Goal: Task Accomplishment & Management: Complete application form

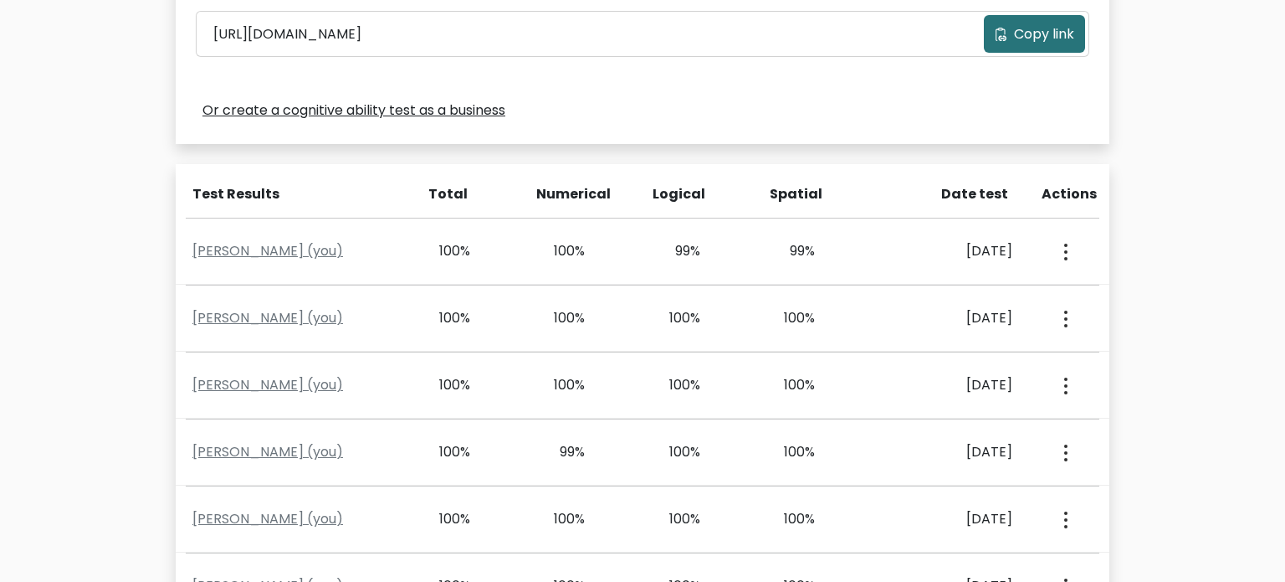
scroll to position [605, 0]
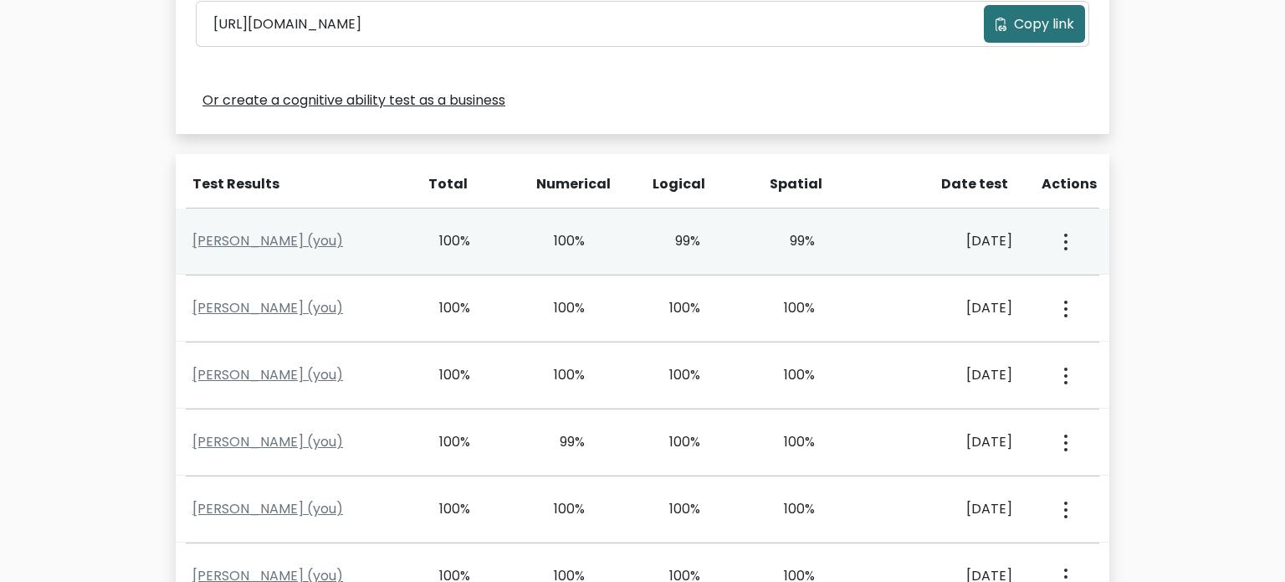
click at [1067, 240] on circle "button" at bounding box center [1065, 241] width 3 height 3
click at [1086, 303] on ul "View Profile" at bounding box center [1125, 290] width 134 height 42
click at [1067, 247] on circle "button" at bounding box center [1065, 248] width 3 height 3
click at [1104, 294] on link "View Profile" at bounding box center [1125, 289] width 132 height 27
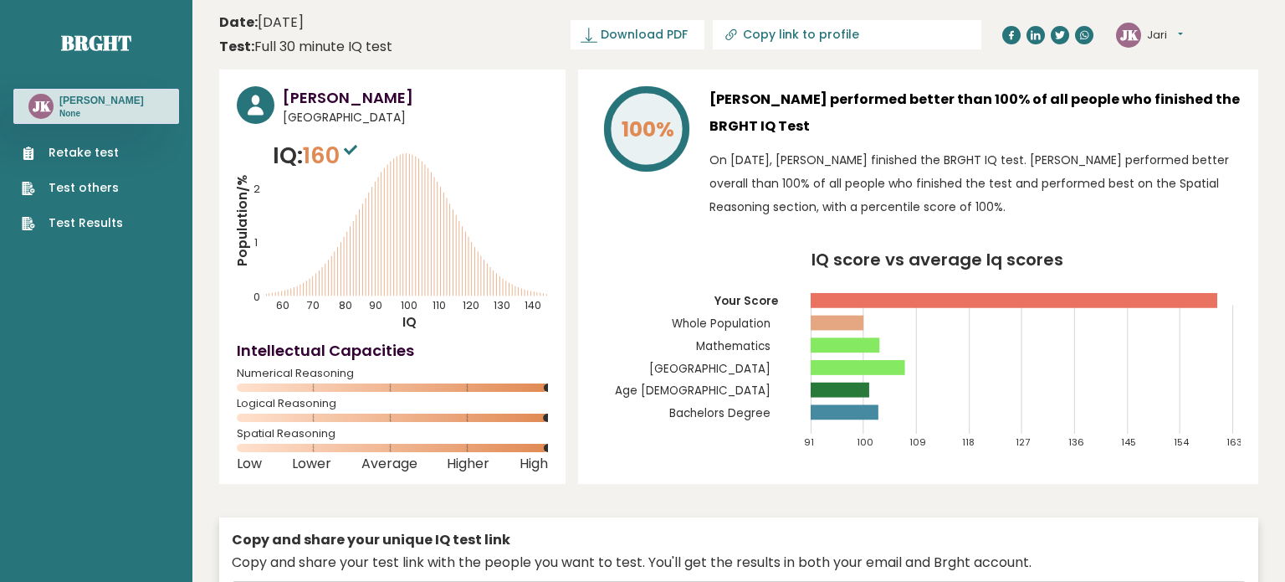
click at [77, 157] on link "Retake test" at bounding box center [72, 153] width 101 height 18
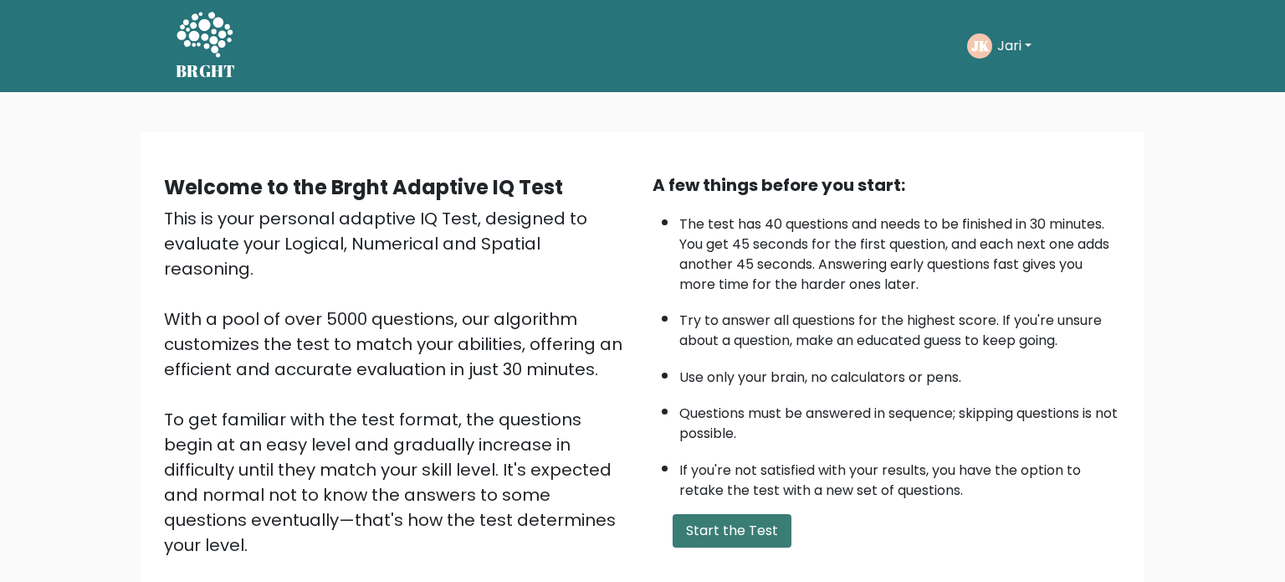
click at [758, 525] on button "Start the Test" at bounding box center [732, 530] width 119 height 33
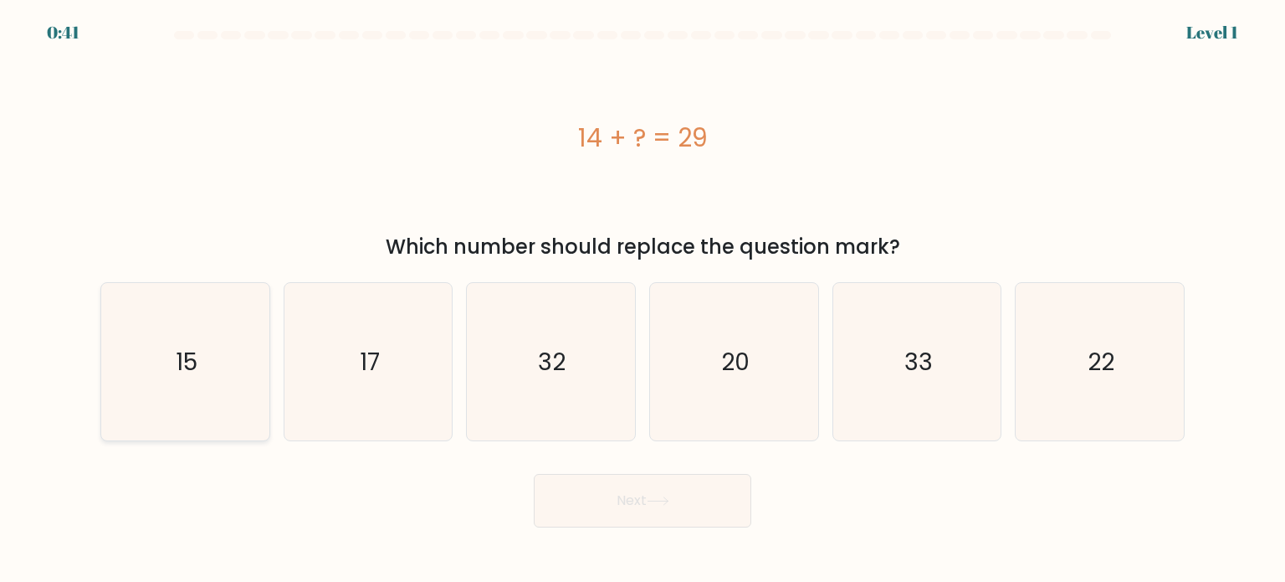
click at [167, 378] on icon "15" at bounding box center [184, 361] width 157 height 157
click at [643, 300] on input "a. 15" at bounding box center [643, 295] width 1 height 8
radio input "true"
click at [653, 508] on button "Next" at bounding box center [643, 501] width 218 height 54
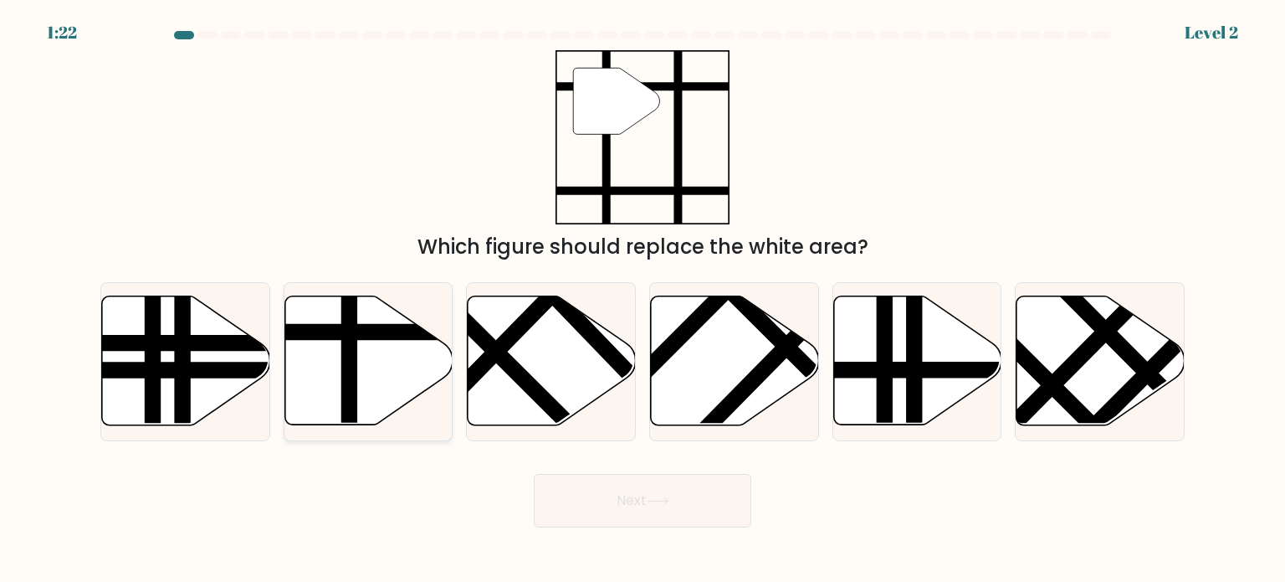
click at [395, 397] on icon at bounding box center [368, 360] width 168 height 129
click at [643, 300] on input "b." at bounding box center [643, 295] width 1 height 8
radio input "true"
click at [622, 512] on button "Next" at bounding box center [643, 501] width 218 height 54
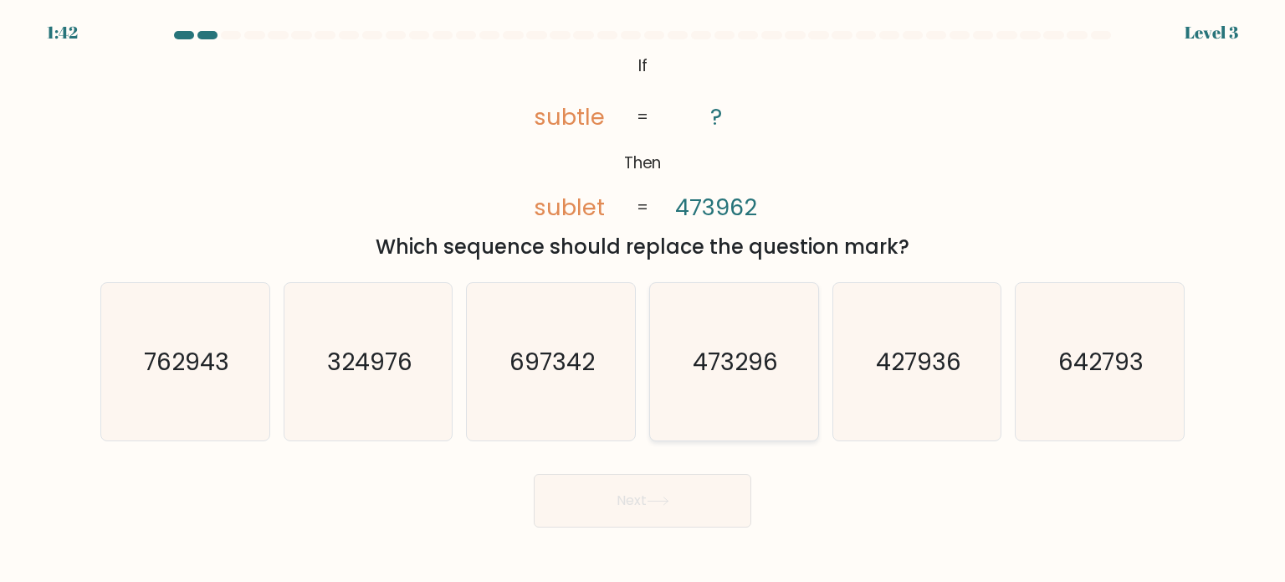
click at [739, 370] on text "473296" at bounding box center [735, 360] width 85 height 33
click at [643, 300] on input "d. 473296" at bounding box center [643, 295] width 1 height 8
radio input "true"
click at [641, 495] on button "Next" at bounding box center [643, 501] width 218 height 54
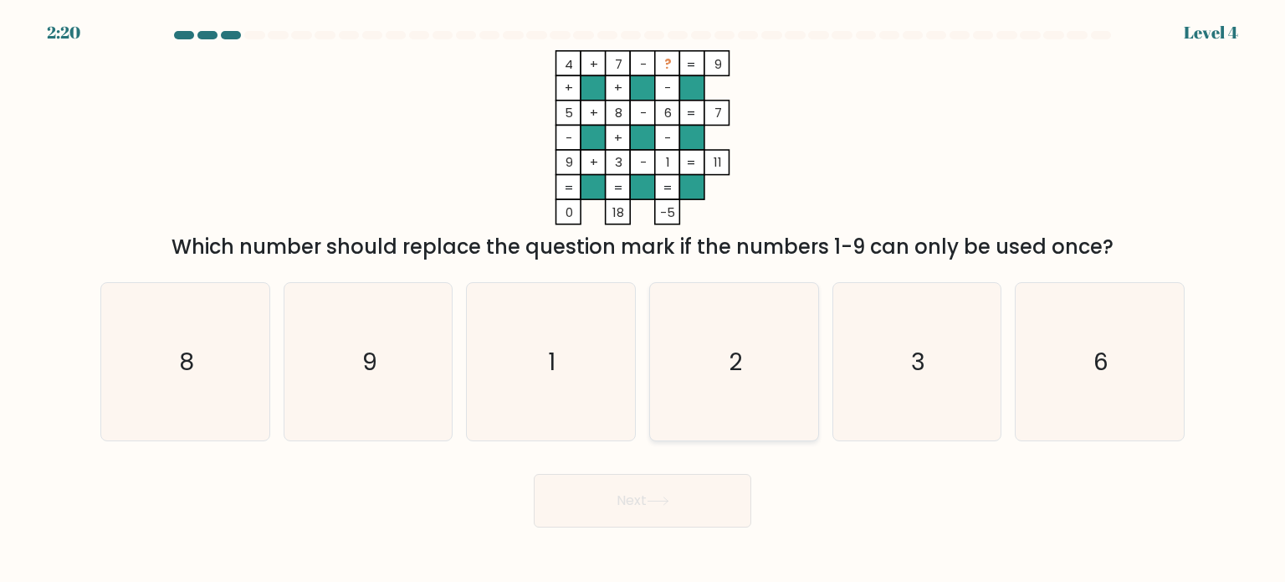
click at [761, 361] on icon "2" at bounding box center [733, 361] width 157 height 157
click at [643, 300] on input "d. 2" at bounding box center [643, 295] width 1 height 8
radio input "true"
click at [662, 490] on button "Next" at bounding box center [643, 501] width 218 height 54
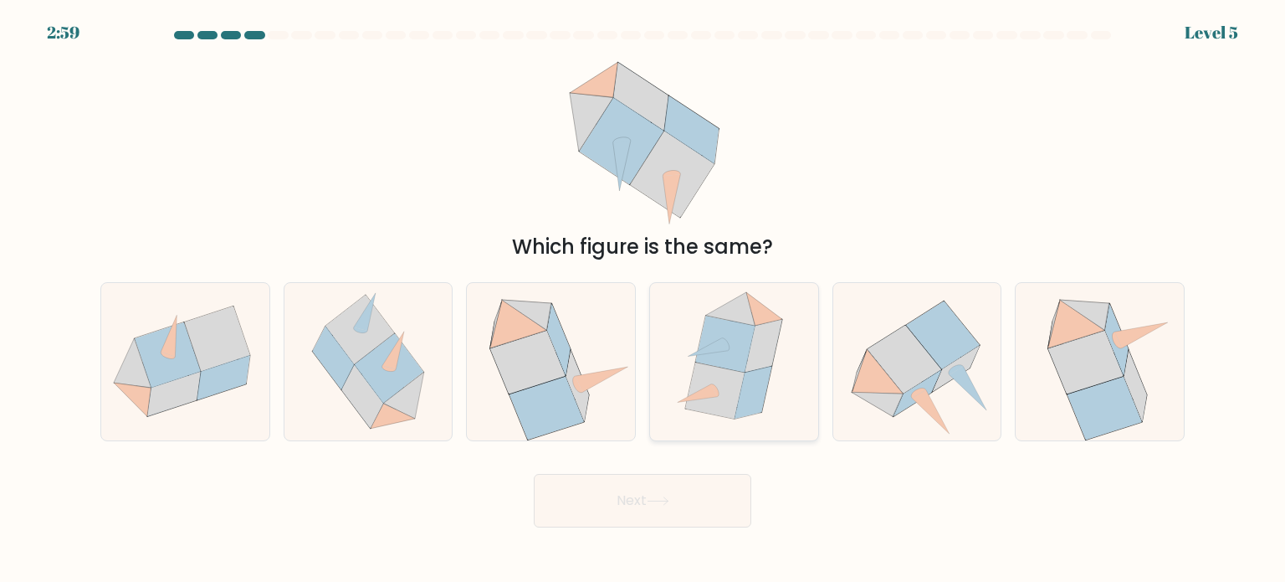
click at [732, 380] on icon at bounding box center [714, 389] width 59 height 56
click at [643, 300] on input "d." at bounding box center [643, 295] width 1 height 8
radio input "true"
click at [688, 490] on button "Next" at bounding box center [643, 501] width 218 height 54
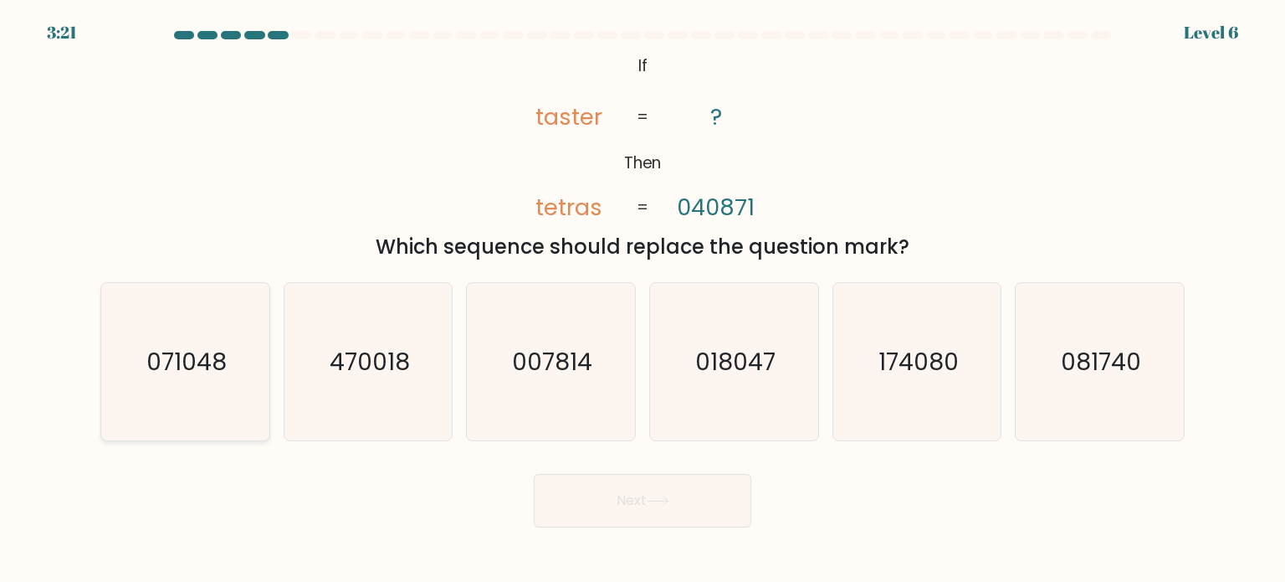
click at [174, 385] on icon "071048" at bounding box center [184, 361] width 157 height 157
click at [643, 300] on input "a. 071048" at bounding box center [643, 295] width 1 height 8
radio input "true"
click at [642, 500] on button "Next" at bounding box center [643, 501] width 218 height 54
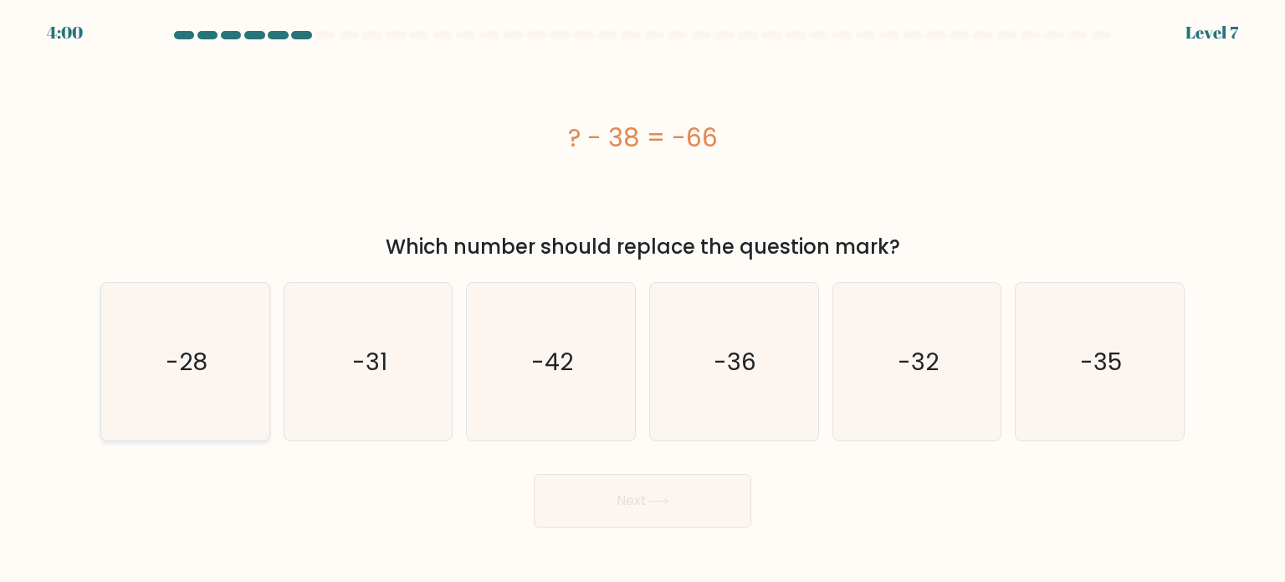
click at [262, 379] on icon "-28" at bounding box center [184, 361] width 157 height 157
click at [643, 300] on input "a. -28" at bounding box center [643, 295] width 1 height 8
radio input "true"
click at [677, 491] on button "Next" at bounding box center [643, 501] width 218 height 54
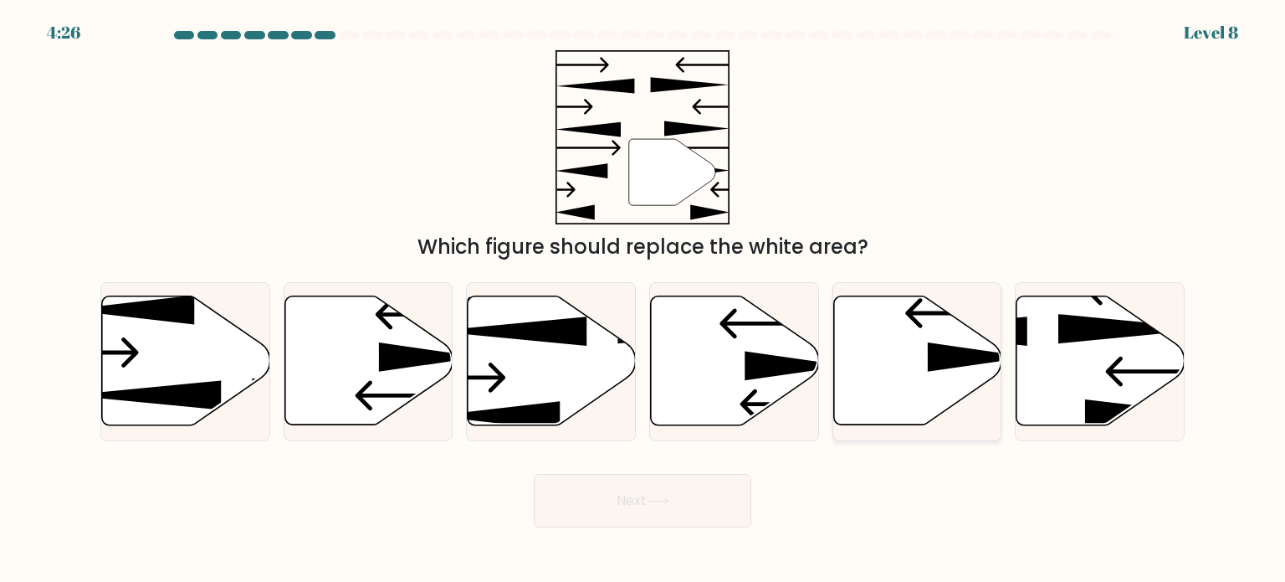
click at [889, 384] on icon at bounding box center [917, 360] width 168 height 129
click at [643, 300] on input "e." at bounding box center [643, 295] width 1 height 8
radio input "true"
click at [680, 516] on button "Next" at bounding box center [643, 501] width 218 height 54
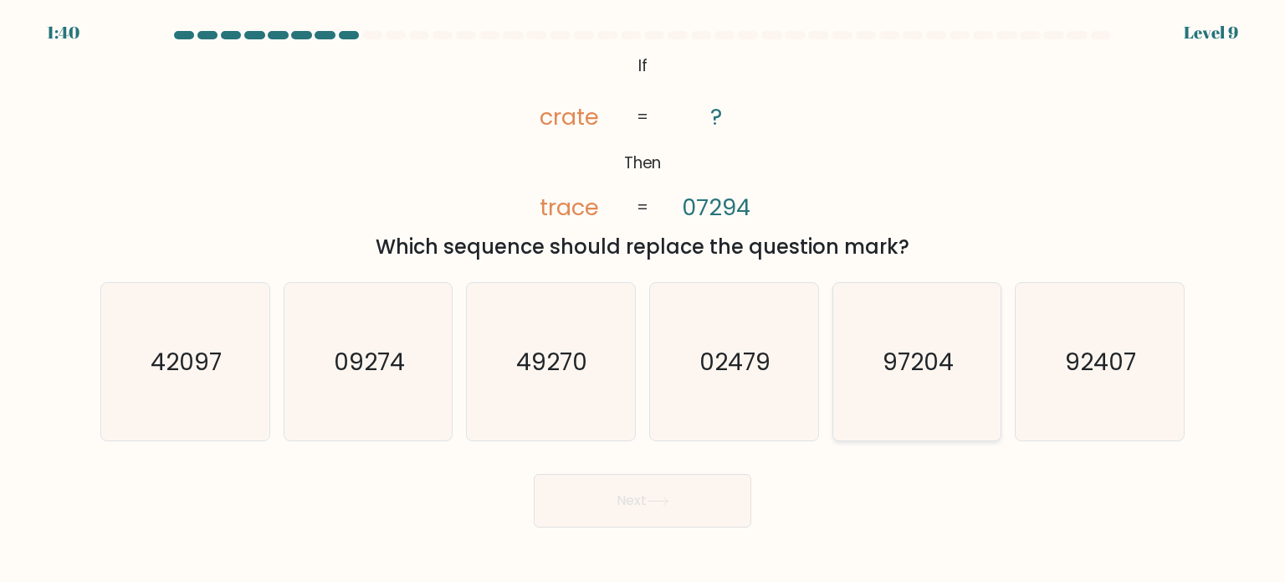
click at [905, 360] on text "97204" at bounding box center [918, 360] width 71 height 33
click at [643, 300] on input "e. 97204" at bounding box center [643, 295] width 1 height 8
radio input "true"
click at [643, 518] on button "Next" at bounding box center [643, 501] width 218 height 54
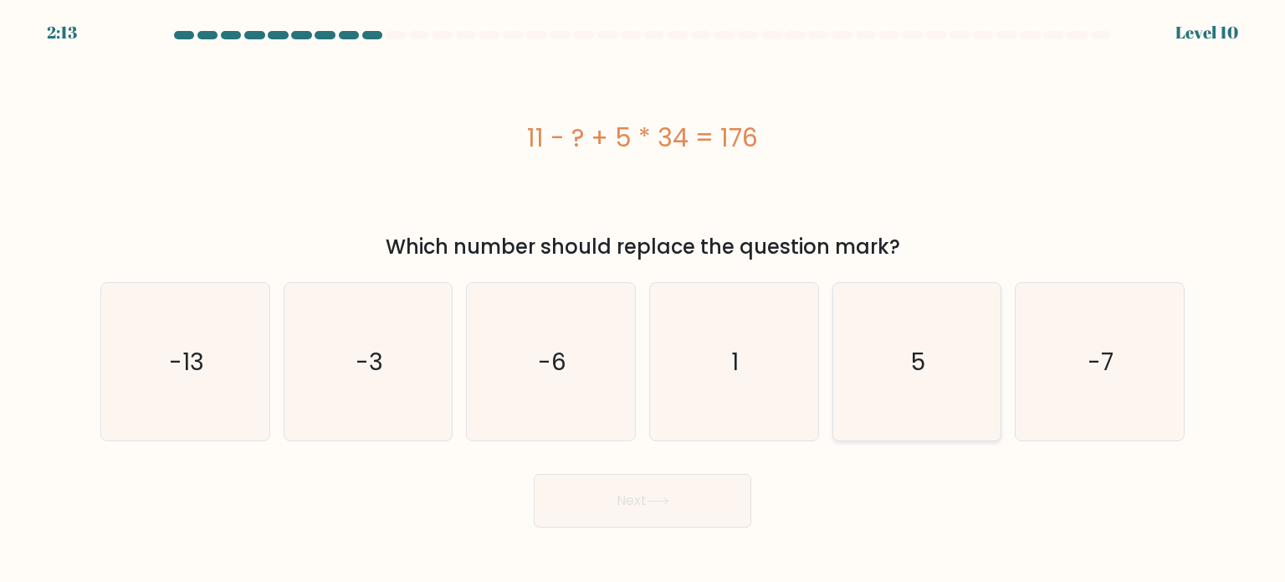
click at [920, 376] on text "5" at bounding box center [918, 360] width 14 height 33
click at [643, 300] on input "e. 5" at bounding box center [643, 295] width 1 height 8
radio input "true"
click at [642, 489] on button "Next" at bounding box center [643, 501] width 218 height 54
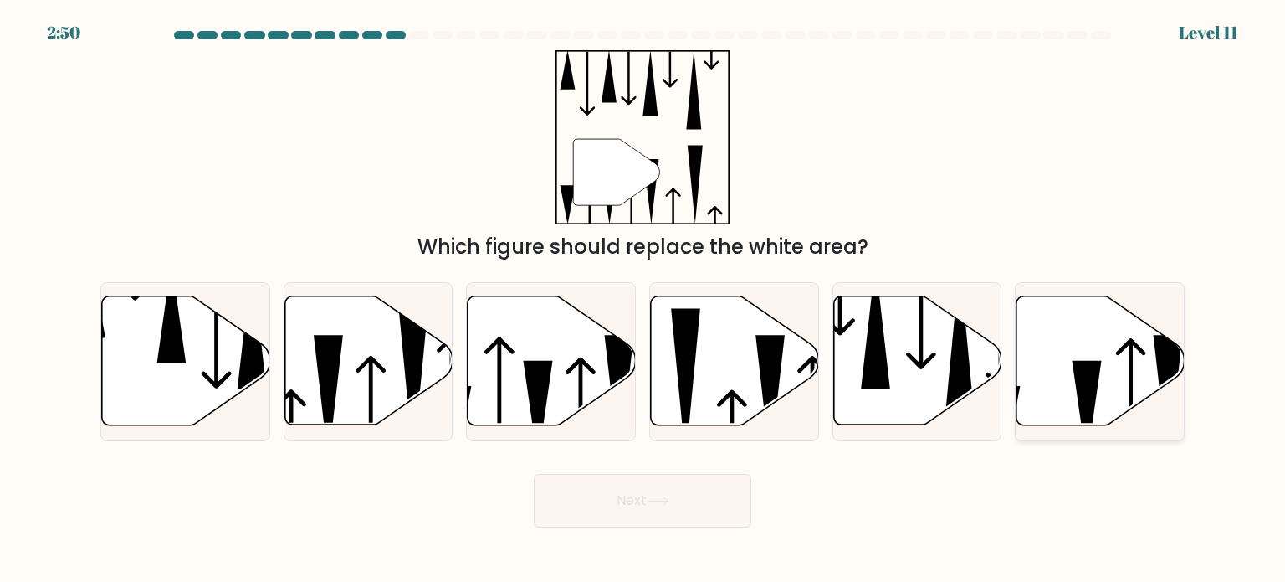
click at [1064, 382] on icon at bounding box center [1101, 360] width 168 height 129
click at [643, 300] on input "f." at bounding box center [643, 295] width 1 height 8
radio input "true"
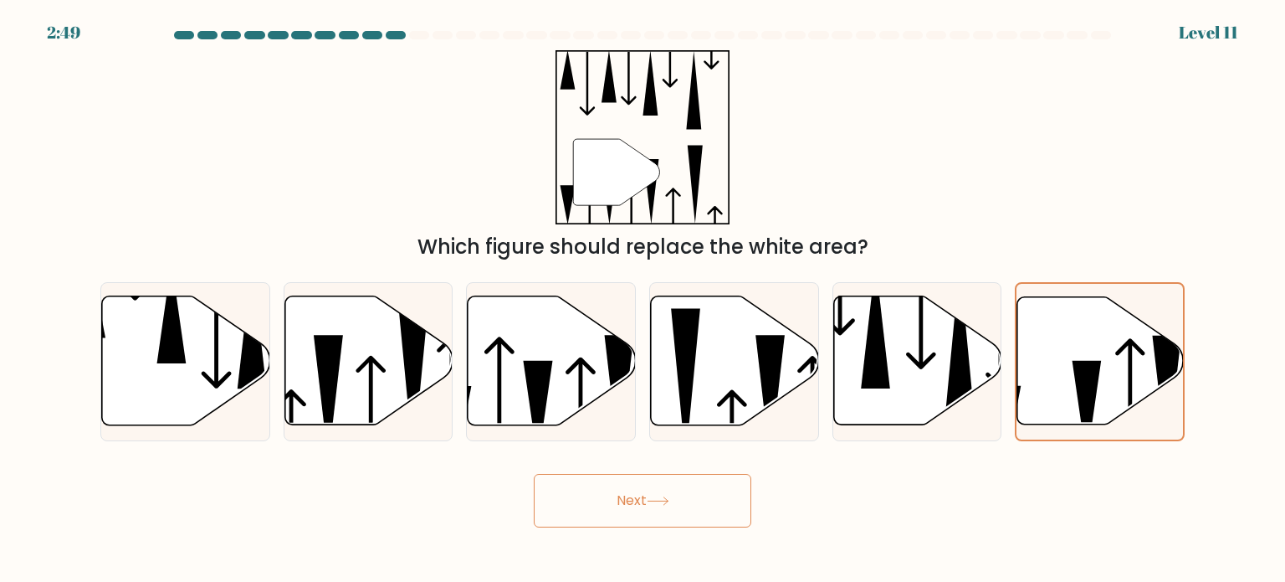
click at [646, 493] on button "Next" at bounding box center [643, 501] width 218 height 54
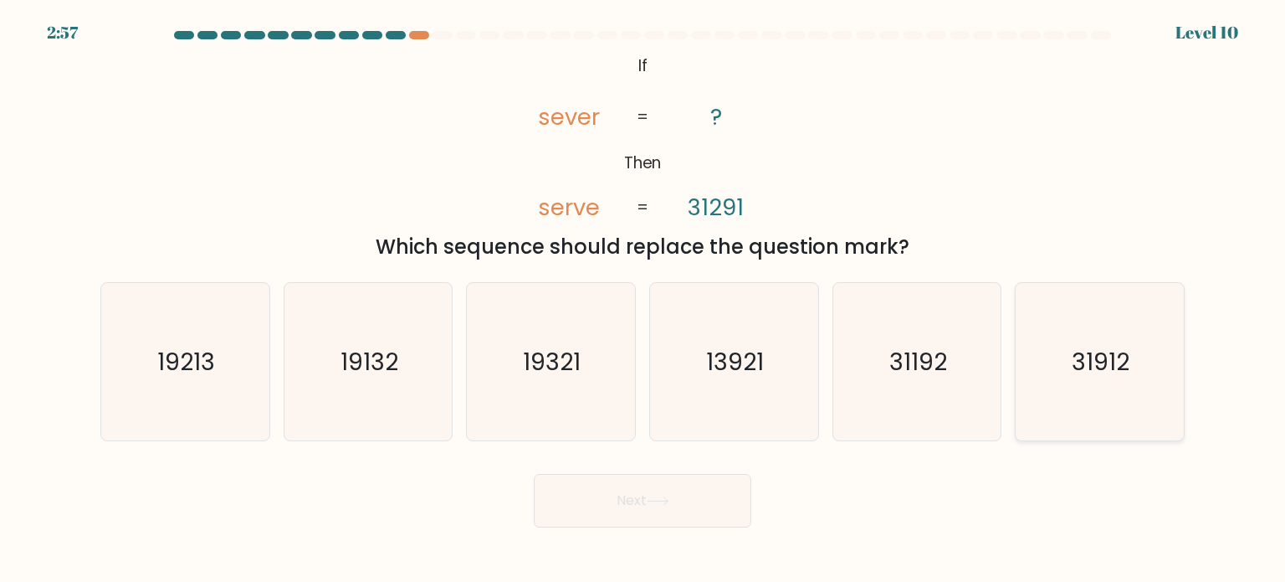
click at [1116, 366] on text "31912" at bounding box center [1102, 360] width 58 height 33
click at [643, 300] on input "f. 31912" at bounding box center [643, 295] width 1 height 8
radio input "true"
click at [662, 536] on body "2:55 Level 10 ?" at bounding box center [642, 291] width 1285 height 582
click at [655, 510] on button "Next" at bounding box center [643, 501] width 218 height 54
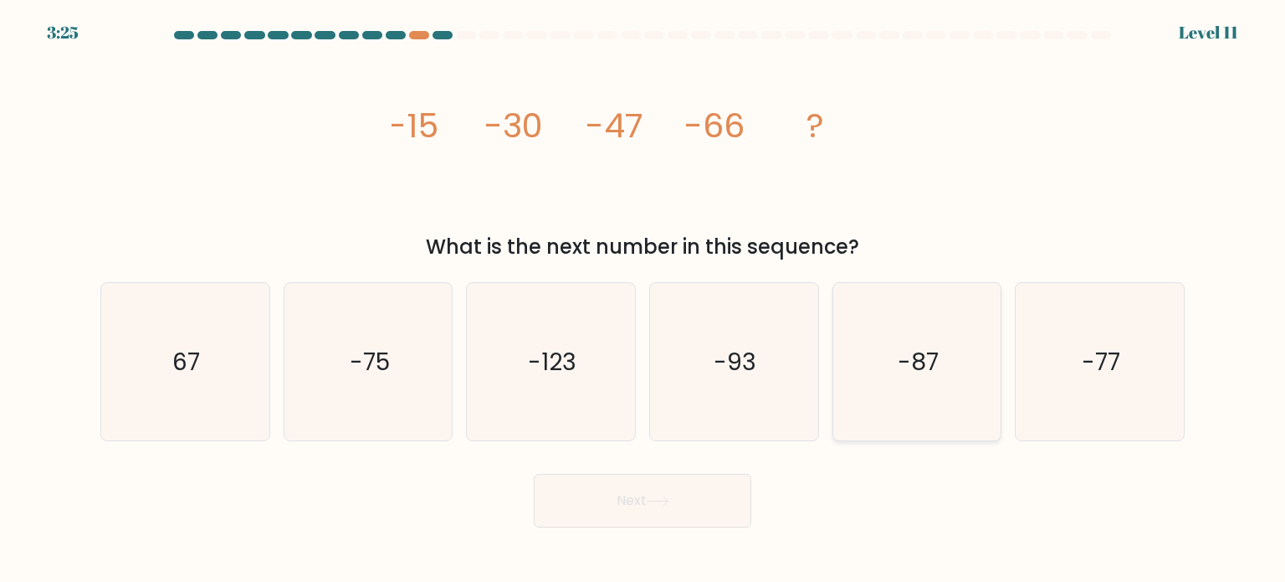
click at [921, 360] on text "-87" at bounding box center [918, 360] width 41 height 33
click at [643, 300] on input "e. -87" at bounding box center [643, 295] width 1 height 8
radio input "true"
click at [646, 495] on button "Next" at bounding box center [643, 501] width 218 height 54
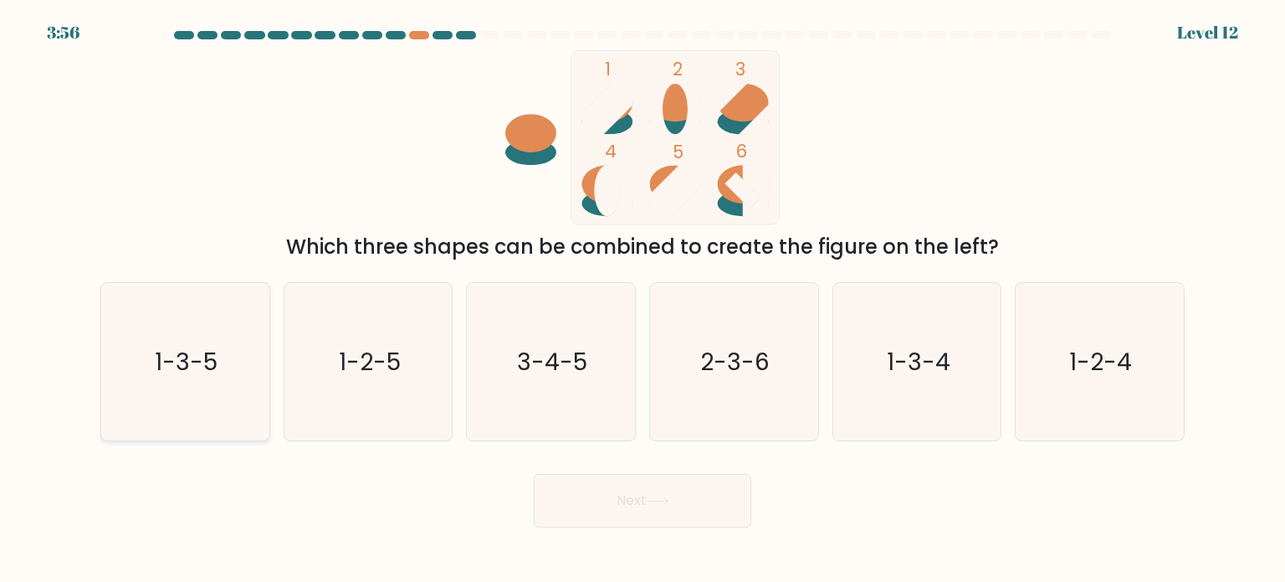
click at [180, 363] on text "1-3-5" at bounding box center [187, 360] width 63 height 33
click at [643, 300] on input "a. 1-3-5" at bounding box center [643, 295] width 1 height 8
radio input "true"
click at [656, 496] on icon at bounding box center [658, 500] width 23 height 9
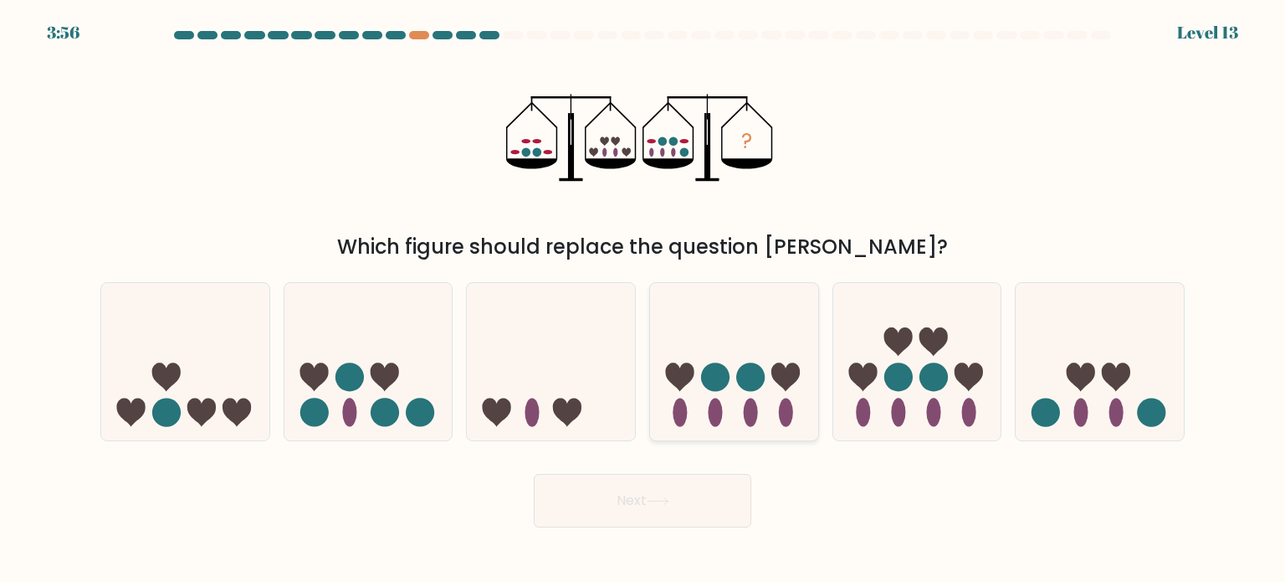
click at [741, 372] on circle at bounding box center [750, 376] width 28 height 28
click at [643, 300] on input "d." at bounding box center [643, 295] width 1 height 8
radio input "true"
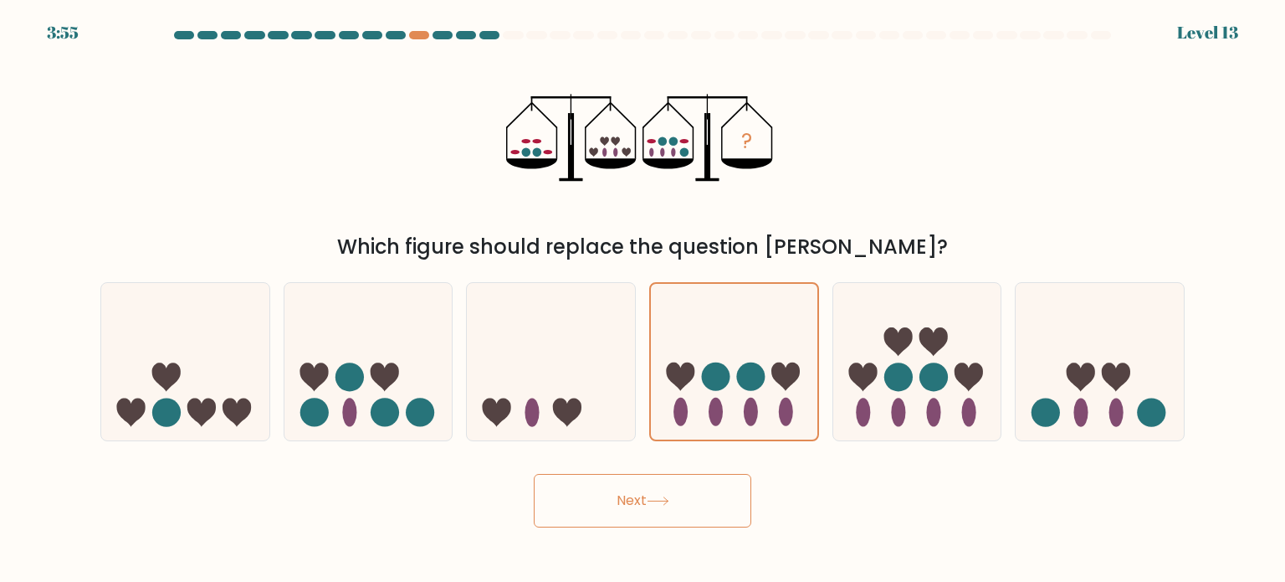
click at [691, 507] on button "Next" at bounding box center [643, 501] width 218 height 54
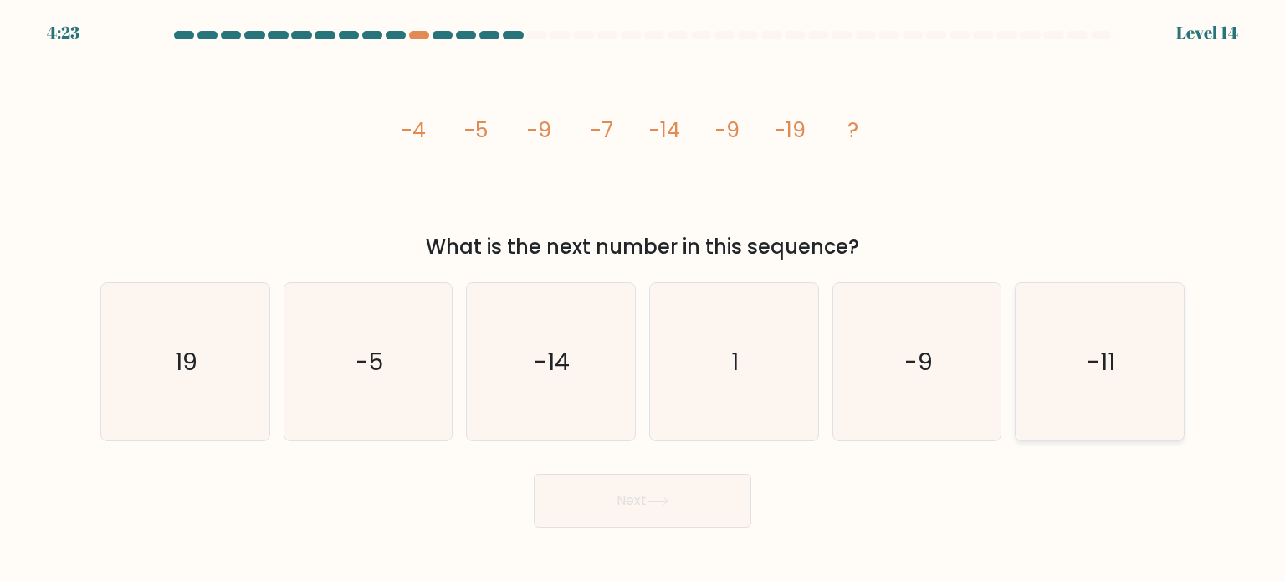
click at [1133, 336] on icon "-11" at bounding box center [1099, 361] width 157 height 157
click at [643, 300] on input "f. -11" at bounding box center [643, 295] width 1 height 8
radio input "true"
click at [682, 513] on button "Next" at bounding box center [643, 501] width 218 height 54
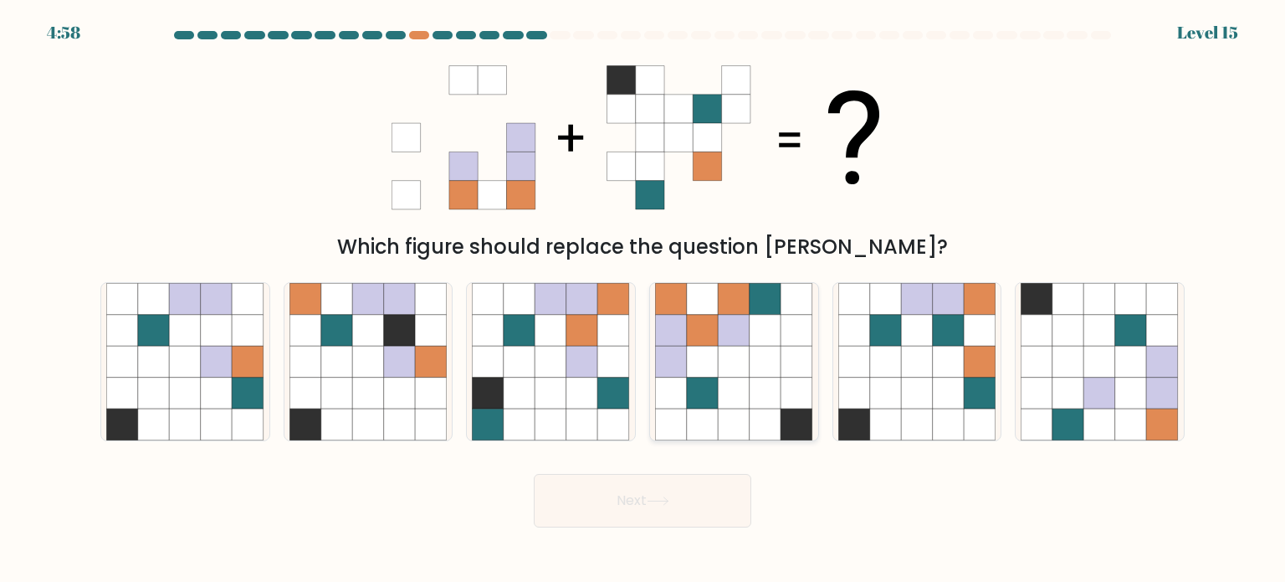
click at [742, 380] on icon at bounding box center [735, 393] width 32 height 32
click at [643, 300] on input "d." at bounding box center [643, 295] width 1 height 8
radio input "true"
click at [676, 488] on button "Next" at bounding box center [643, 501] width 218 height 54
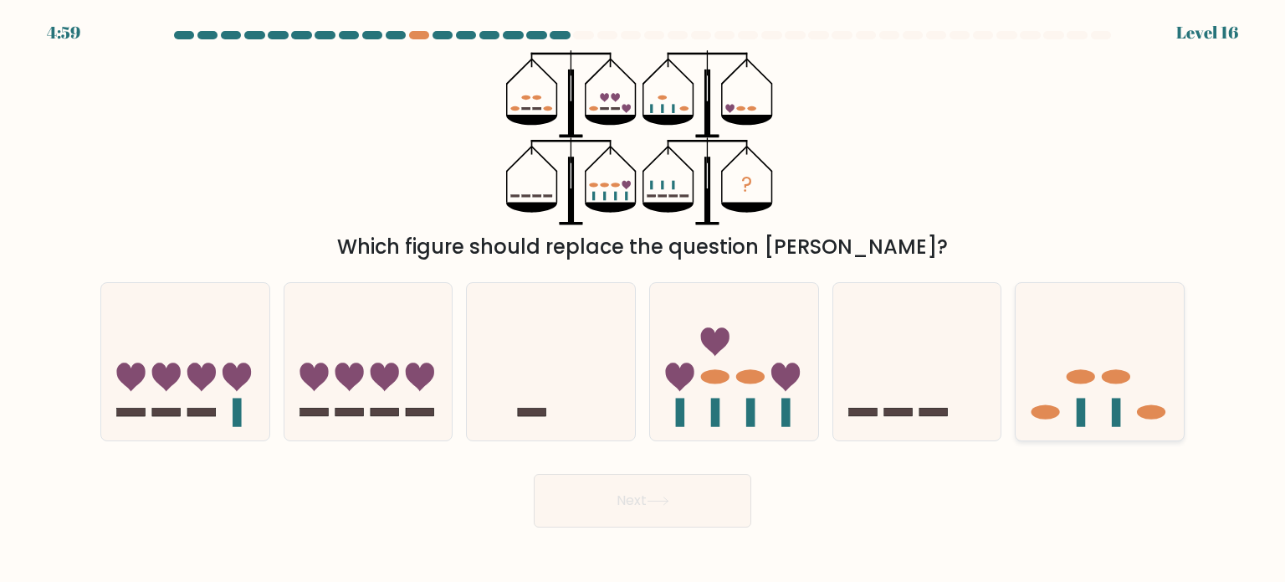
click at [1089, 398] on icon at bounding box center [1100, 361] width 168 height 139
click at [643, 300] on input "f." at bounding box center [643, 295] width 1 height 8
radio input "true"
click at [678, 507] on button "Next" at bounding box center [643, 501] width 218 height 54
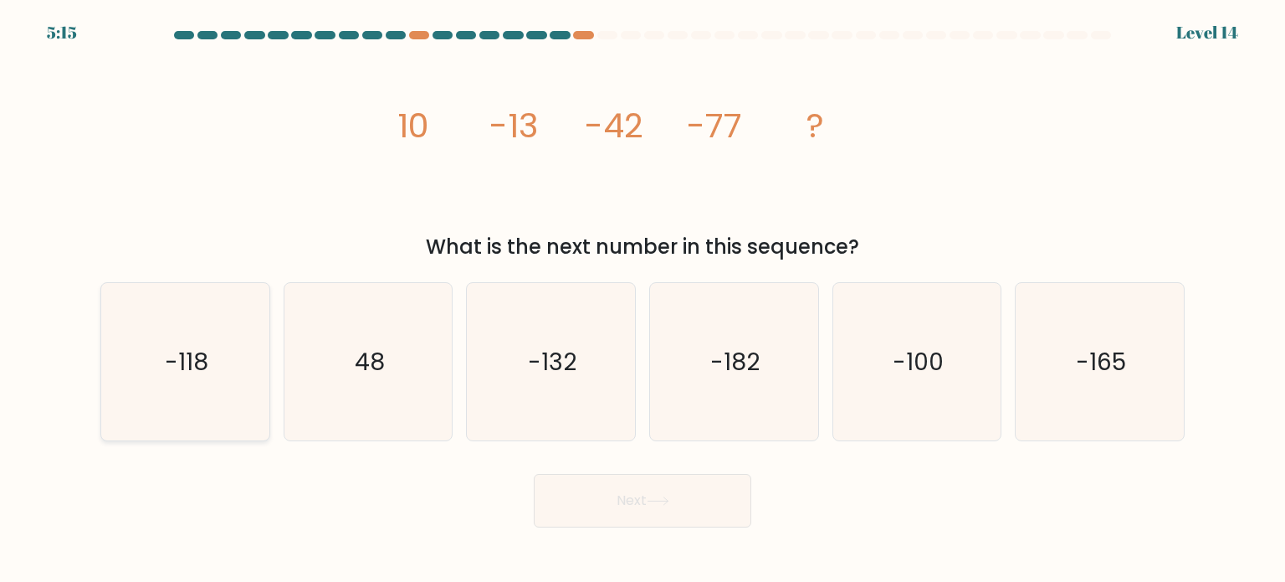
click at [206, 367] on text "-118" at bounding box center [187, 360] width 44 height 33
click at [643, 300] on input "a. -118" at bounding box center [643, 295] width 1 height 8
radio input "true"
click at [648, 488] on button "Next" at bounding box center [643, 501] width 218 height 54
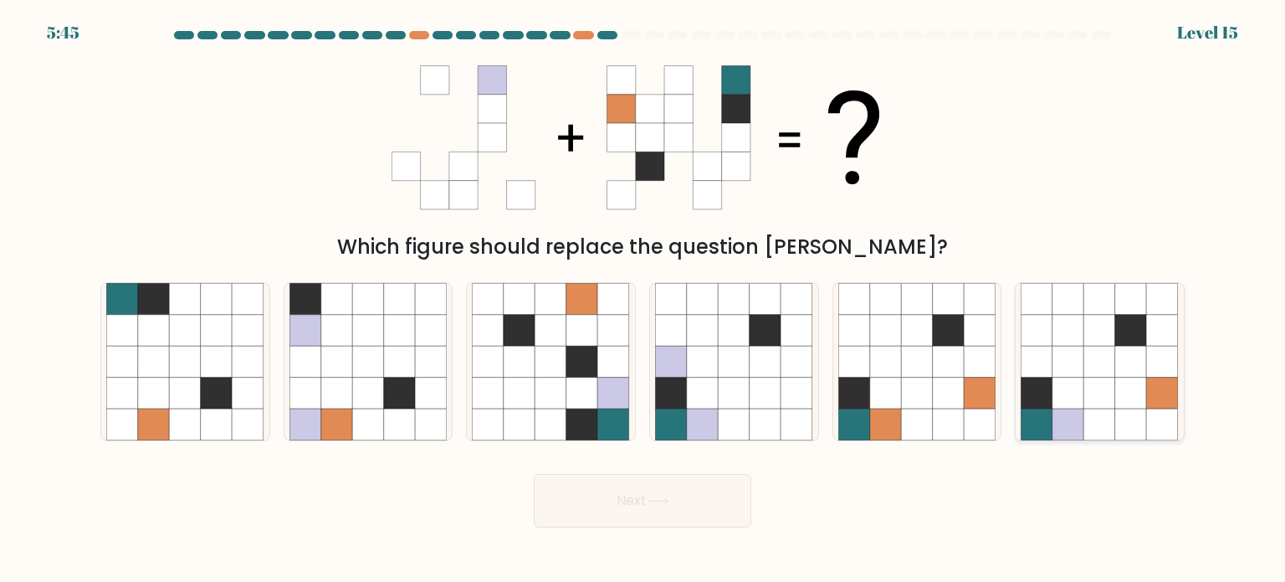
click at [1113, 387] on icon at bounding box center [1100, 393] width 32 height 32
click at [643, 300] on input "f." at bounding box center [643, 295] width 1 height 8
radio input "true"
click at [630, 508] on button "Next" at bounding box center [643, 501] width 218 height 54
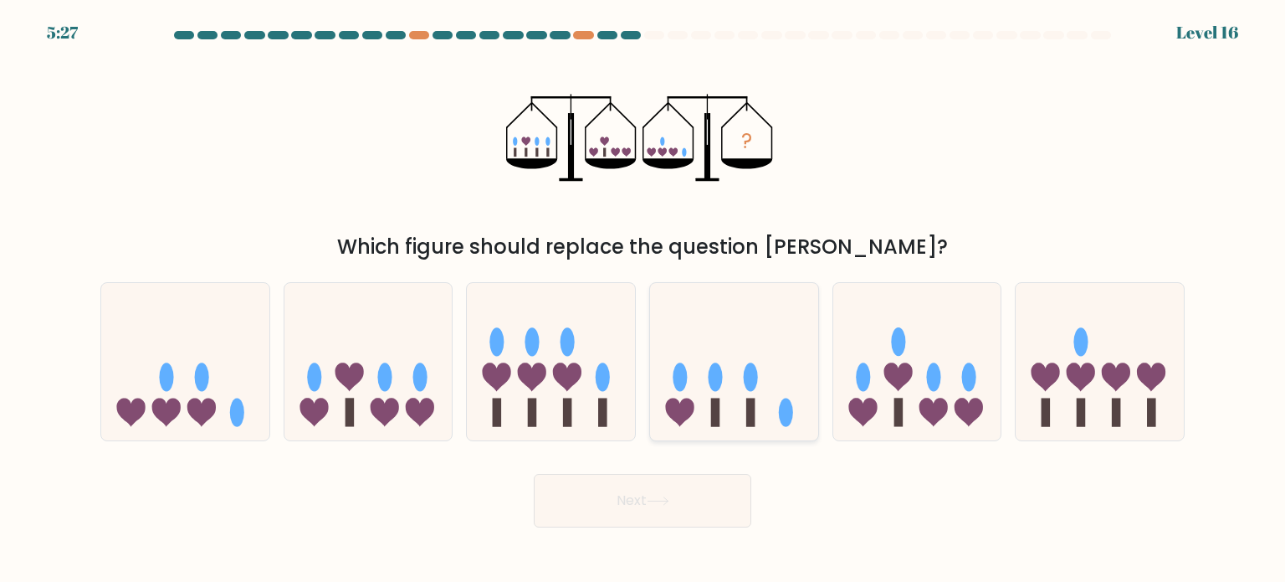
click at [708, 396] on icon at bounding box center [734, 361] width 168 height 139
click at [643, 300] on input "d." at bounding box center [643, 295] width 1 height 8
radio input "true"
click at [684, 510] on button "Next" at bounding box center [643, 501] width 218 height 54
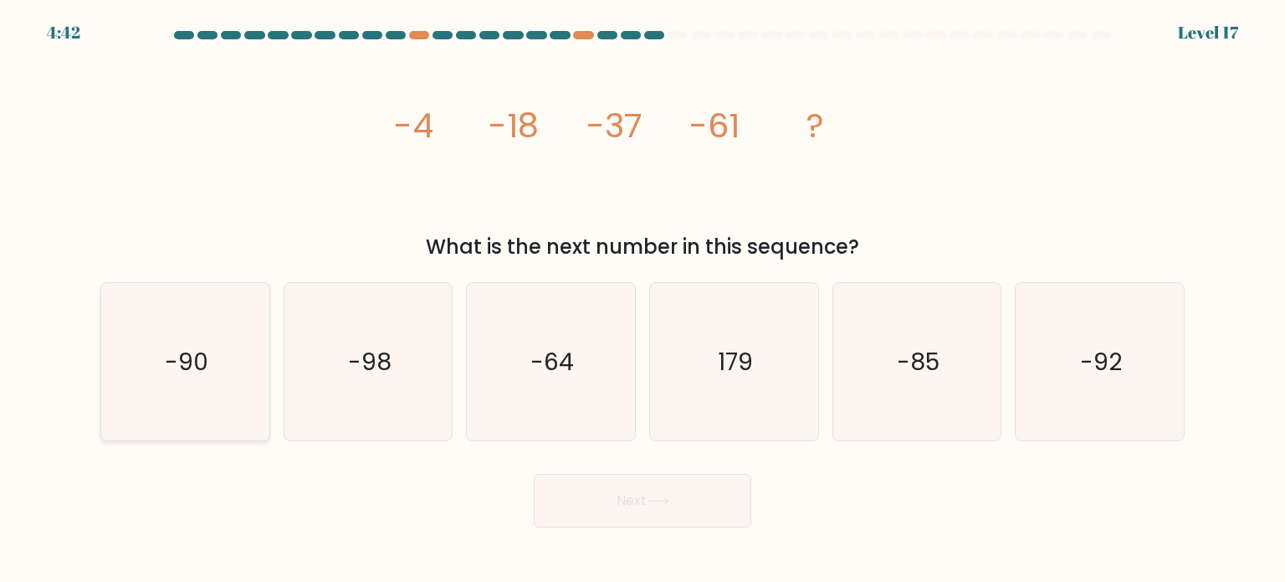
click at [223, 354] on icon "-90" at bounding box center [184, 361] width 157 height 157
click at [643, 300] on input "a. -90" at bounding box center [643, 295] width 1 height 8
radio input "true"
click at [582, 495] on button "Next" at bounding box center [643, 501] width 218 height 54
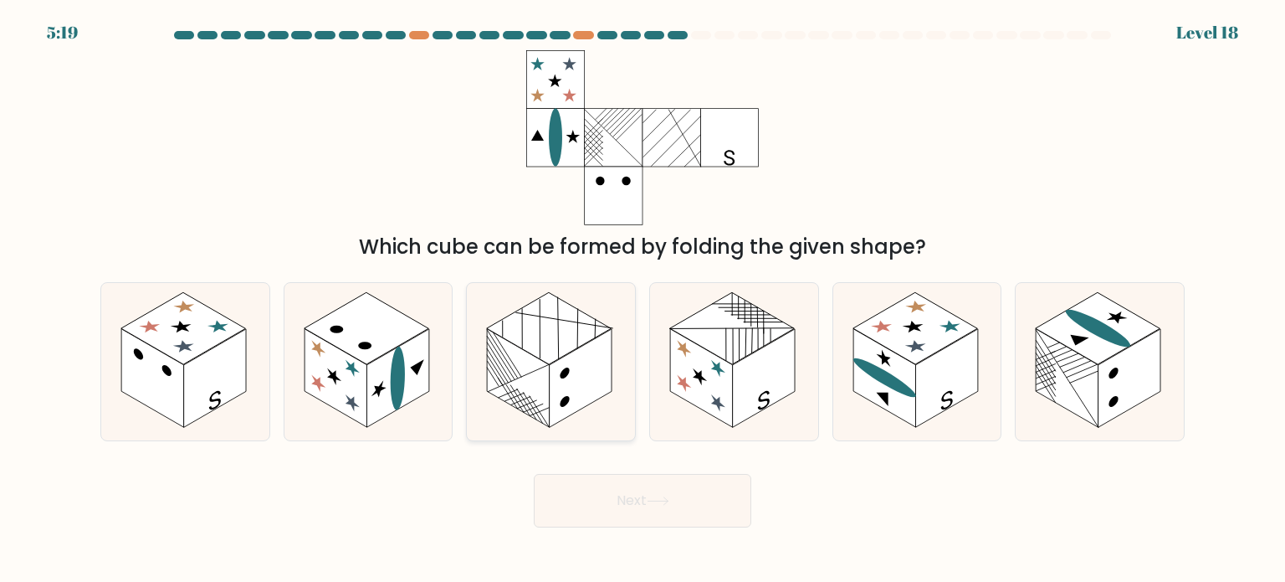
click at [515, 359] on rect at bounding box center [519, 377] width 63 height 99
click at [643, 300] on input "c." at bounding box center [643, 295] width 1 height 8
radio input "true"
click at [658, 490] on button "Next" at bounding box center [643, 501] width 218 height 54
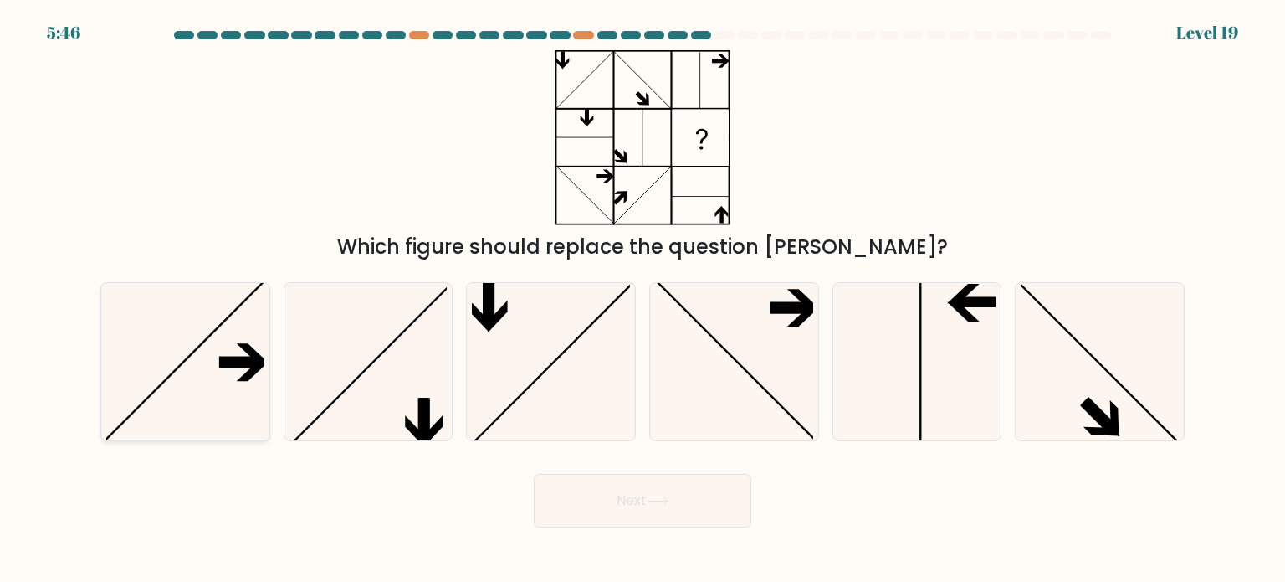
click at [236, 367] on icon at bounding box center [240, 362] width 42 height 11
click at [643, 300] on input "a." at bounding box center [643, 295] width 1 height 8
radio input "true"
click at [601, 506] on button "Next" at bounding box center [643, 501] width 218 height 54
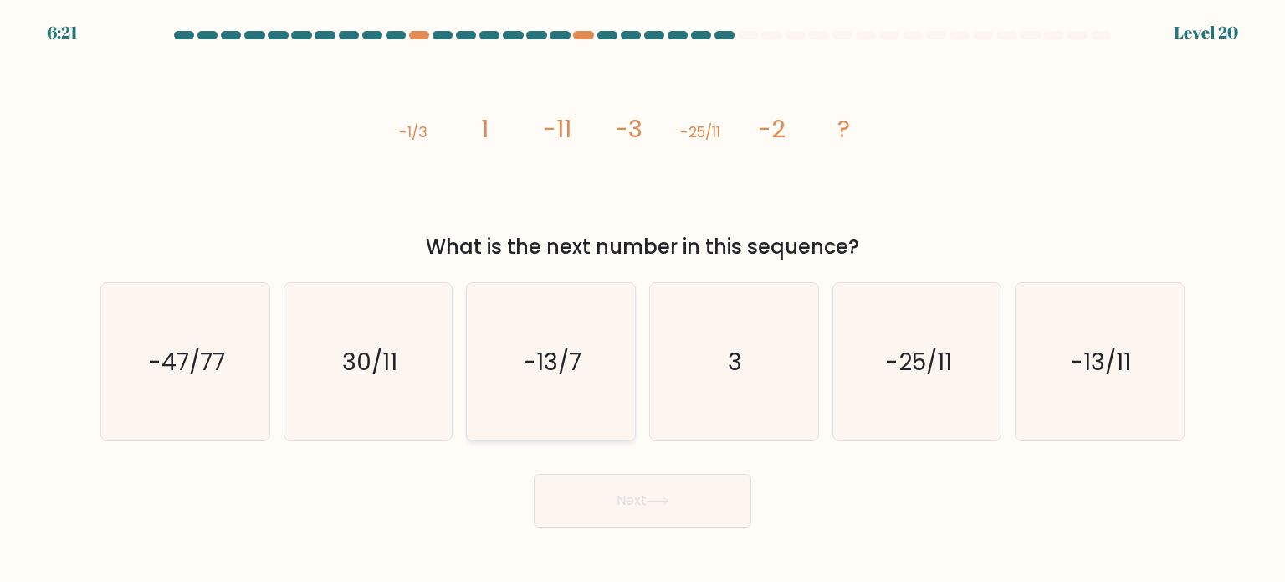
click at [536, 372] on text "-13/7" at bounding box center [553, 360] width 59 height 33
click at [643, 300] on input "c. -13/7" at bounding box center [643, 295] width 1 height 8
radio input "true"
click at [659, 505] on icon at bounding box center [658, 500] width 23 height 9
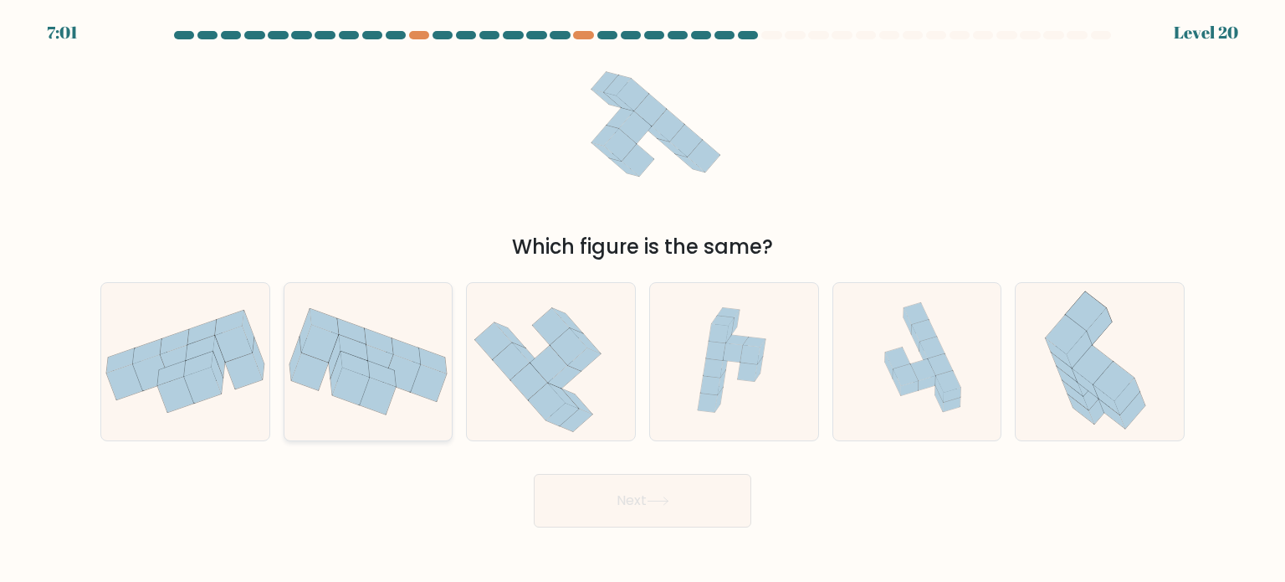
click at [367, 397] on icon at bounding box center [377, 396] width 37 height 38
click at [643, 300] on input "b." at bounding box center [643, 295] width 1 height 8
radio input "true"
click at [650, 501] on icon at bounding box center [658, 500] width 23 height 9
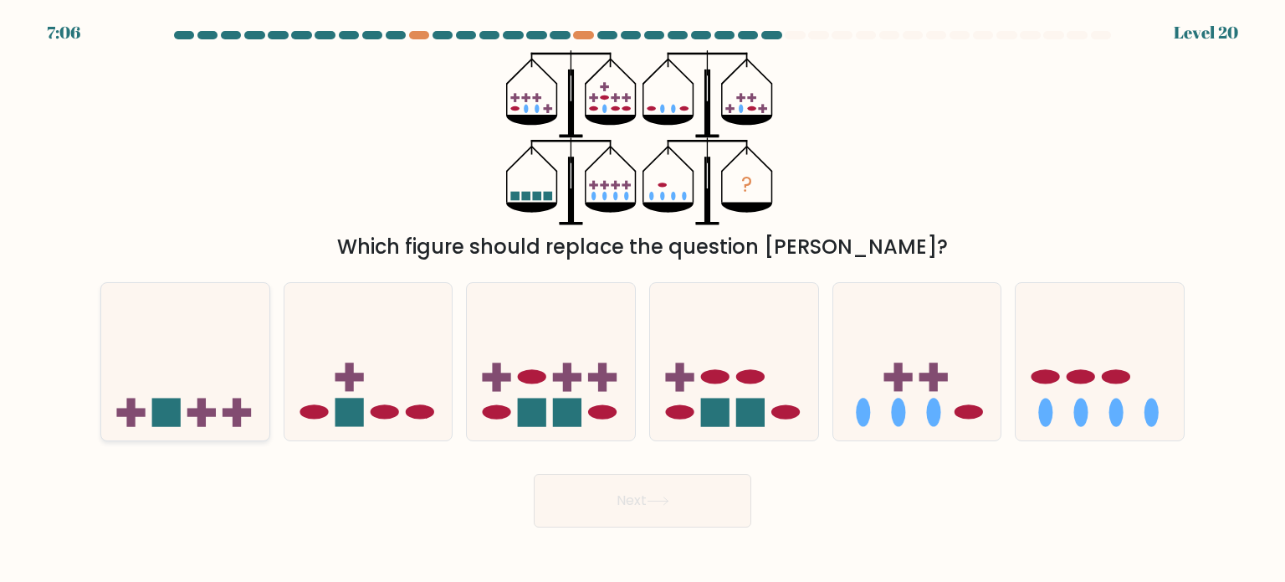
click at [177, 413] on rect at bounding box center [166, 411] width 28 height 28
click at [643, 300] on input "a." at bounding box center [643, 295] width 1 height 8
radio input "true"
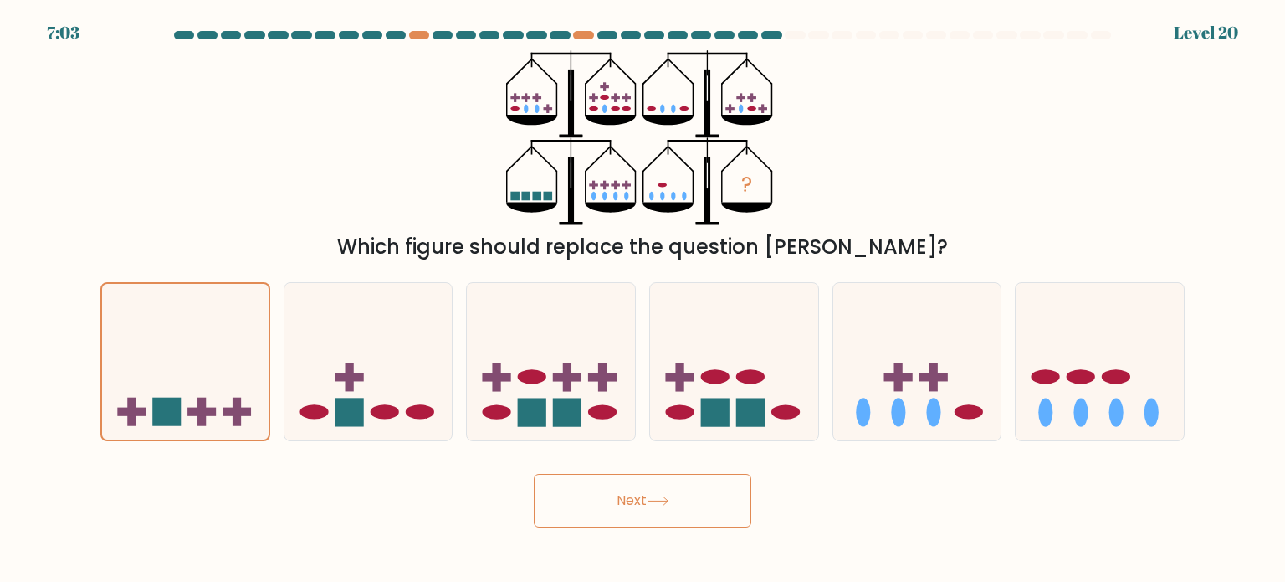
click at [725, 509] on button "Next" at bounding box center [643, 501] width 218 height 54
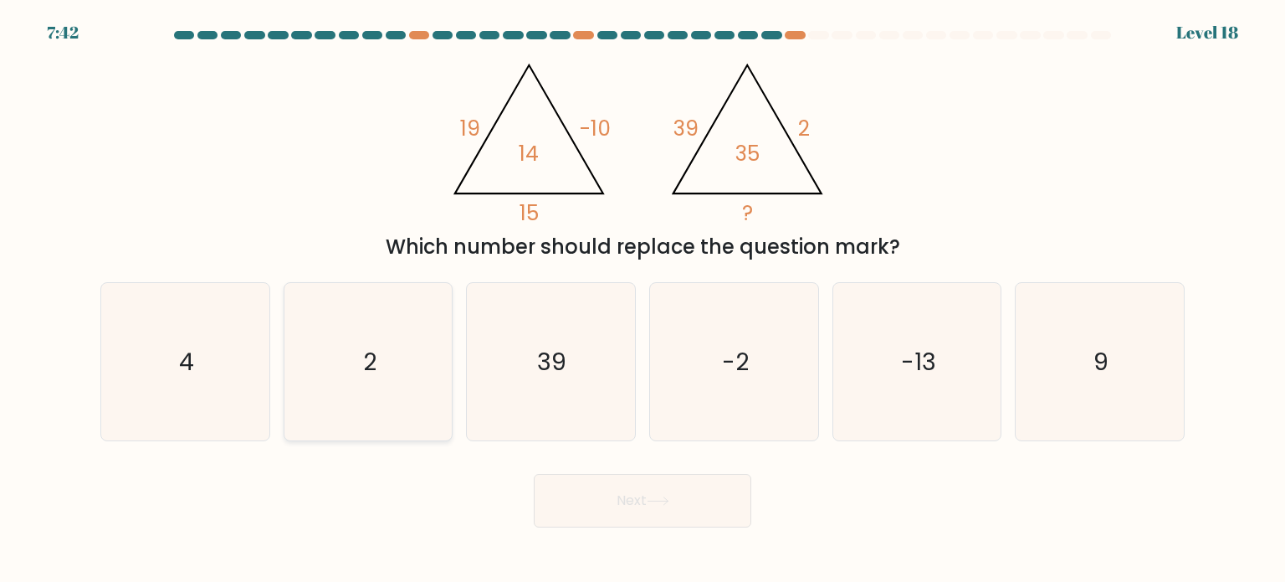
click at [355, 376] on icon "2" at bounding box center [368, 361] width 157 height 157
click at [643, 300] on input "b. 2" at bounding box center [643, 295] width 1 height 8
radio input "true"
click at [717, 493] on button "Next" at bounding box center [643, 501] width 218 height 54
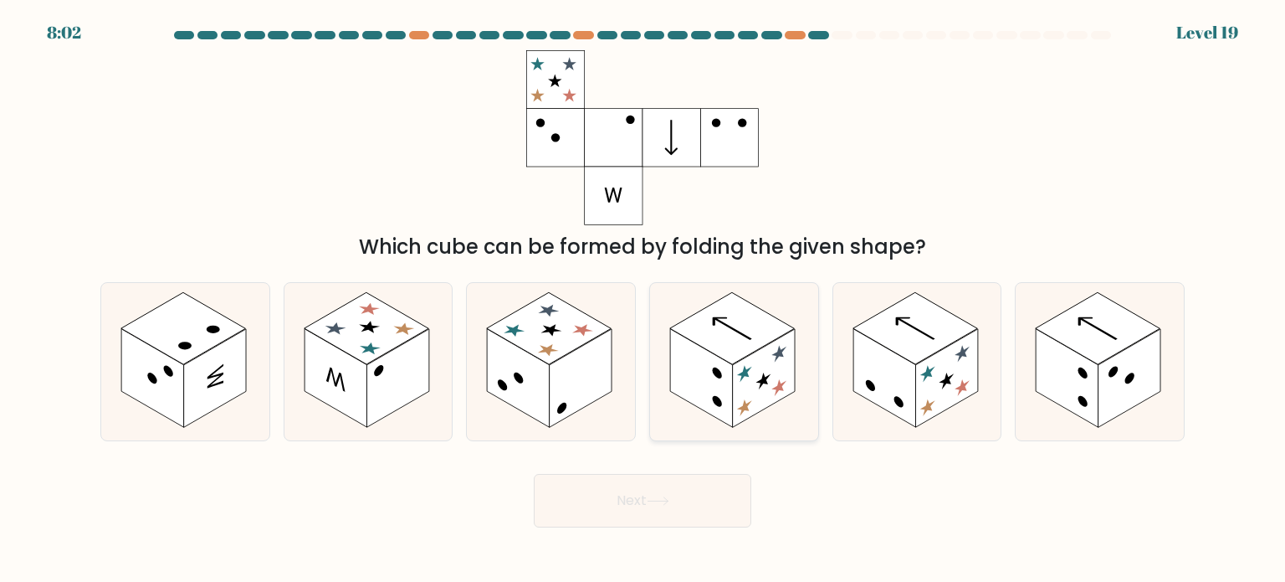
click at [741, 361] on rect at bounding box center [764, 378] width 63 height 99
click at [643, 300] on input "d." at bounding box center [643, 295] width 1 height 8
radio input "true"
click at [679, 495] on button "Next" at bounding box center [643, 501] width 218 height 54
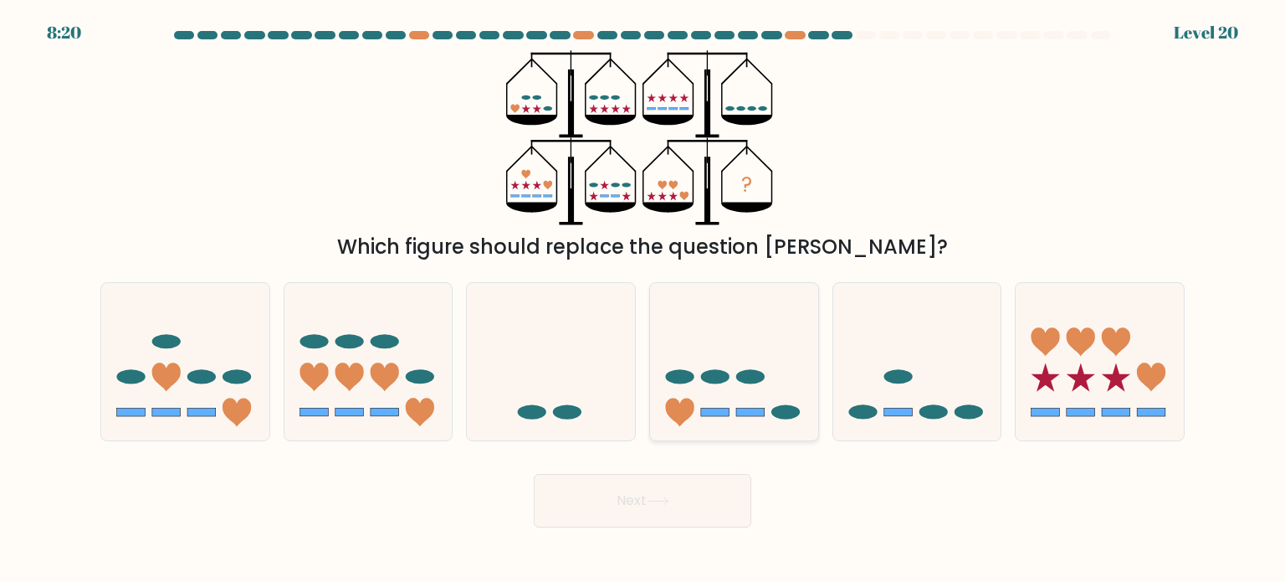
click at [702, 398] on icon at bounding box center [734, 361] width 168 height 139
click at [643, 300] on input "d." at bounding box center [643, 295] width 1 height 8
radio input "true"
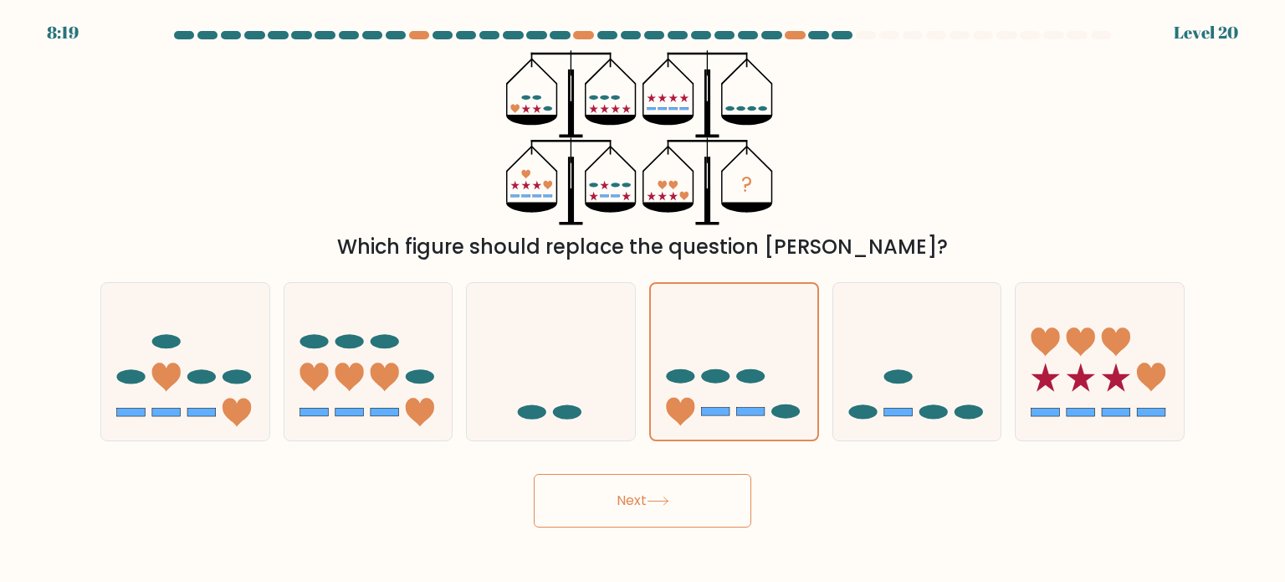
click at [604, 490] on button "Next" at bounding box center [643, 501] width 218 height 54
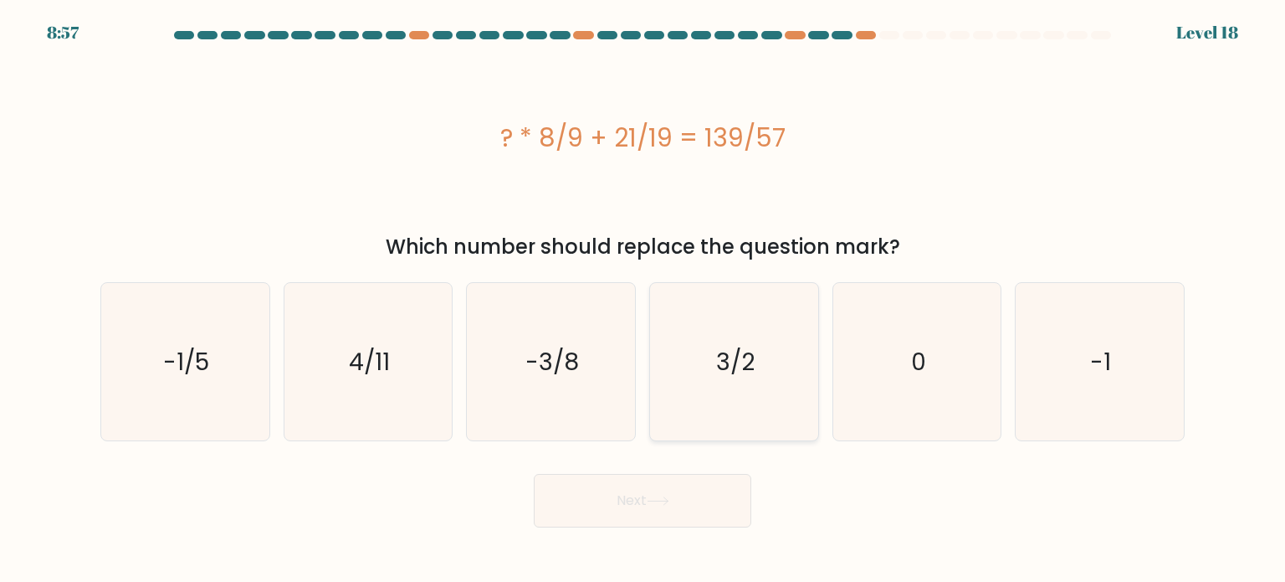
click at [741, 357] on text "3/2" at bounding box center [735, 360] width 38 height 33
click at [643, 300] on input "d. 3/2" at bounding box center [643, 295] width 1 height 8
radio input "true"
click at [654, 516] on button "Next" at bounding box center [643, 501] width 218 height 54
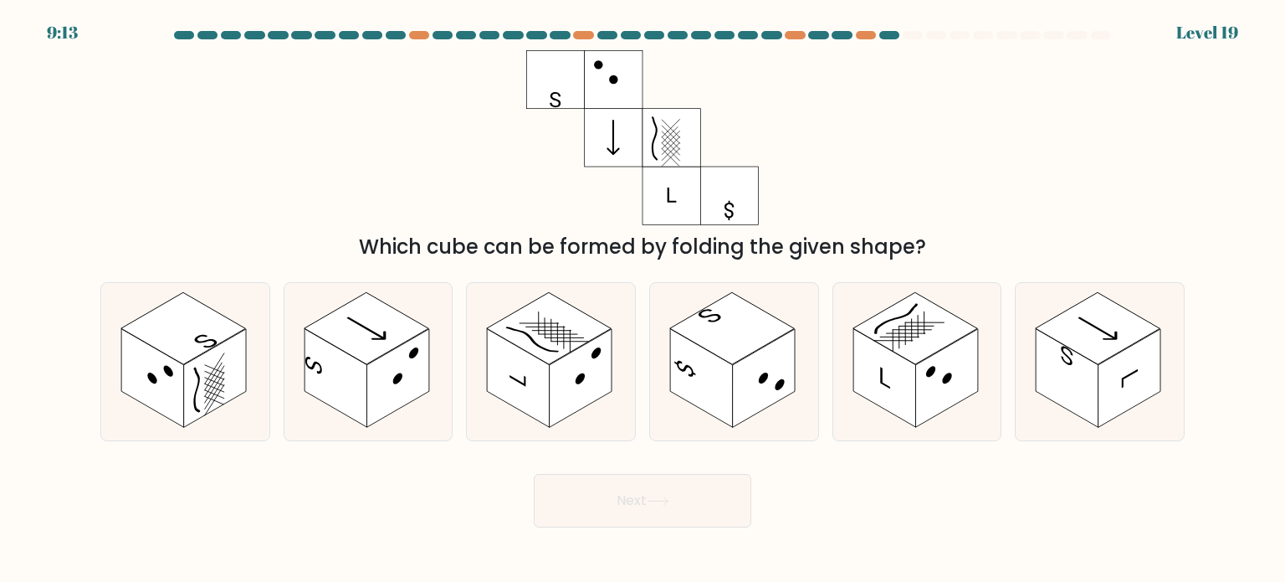
click at [1125, 453] on form at bounding box center [642, 279] width 1285 height 496
click at [1113, 371] on rect at bounding box center [1130, 378] width 63 height 99
click at [643, 300] on input "f." at bounding box center [643, 295] width 1 height 8
radio input "true"
click at [677, 505] on button "Next" at bounding box center [643, 501] width 218 height 54
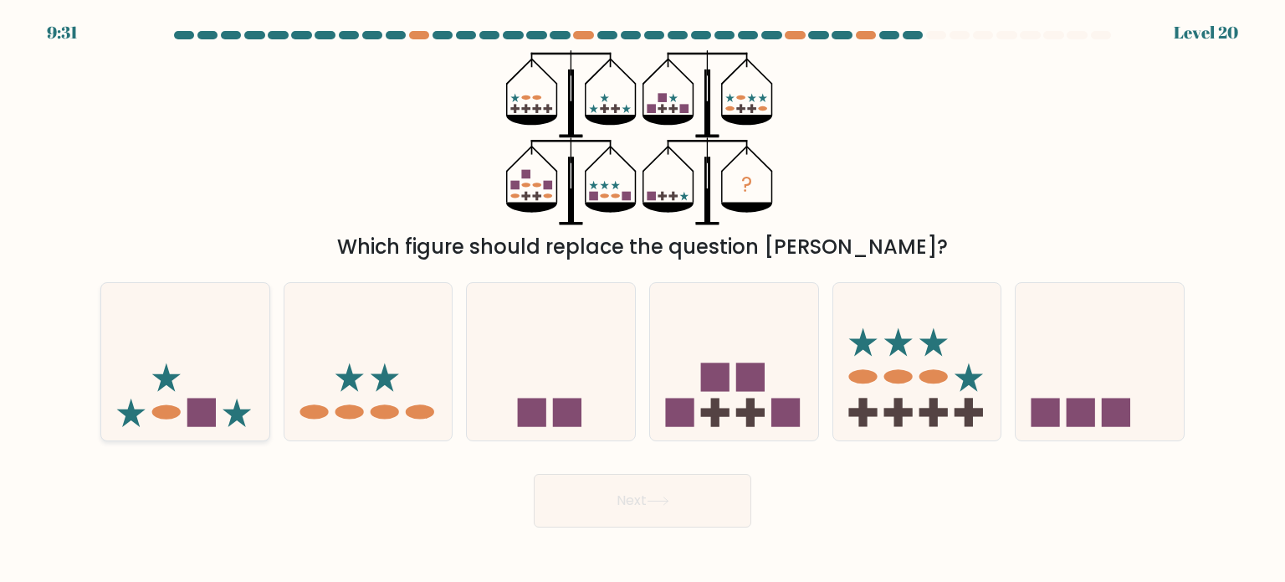
click at [196, 407] on rect at bounding box center [201, 411] width 28 height 28
click at [643, 300] on input "a." at bounding box center [643, 295] width 1 height 8
radio input "true"
click at [695, 507] on button "Next" at bounding box center [643, 501] width 218 height 54
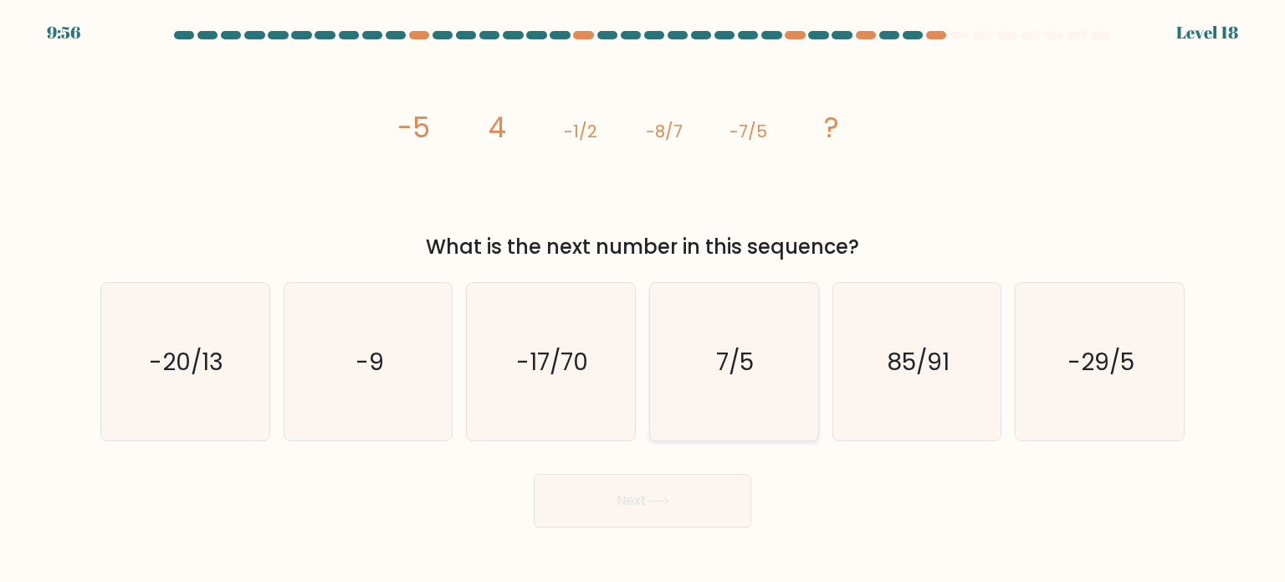
click at [710, 352] on icon "7/5" at bounding box center [733, 361] width 157 height 157
click at [643, 300] on input "d. 7/5" at bounding box center [643, 295] width 1 height 8
radio input "true"
click at [645, 495] on button "Next" at bounding box center [643, 501] width 218 height 54
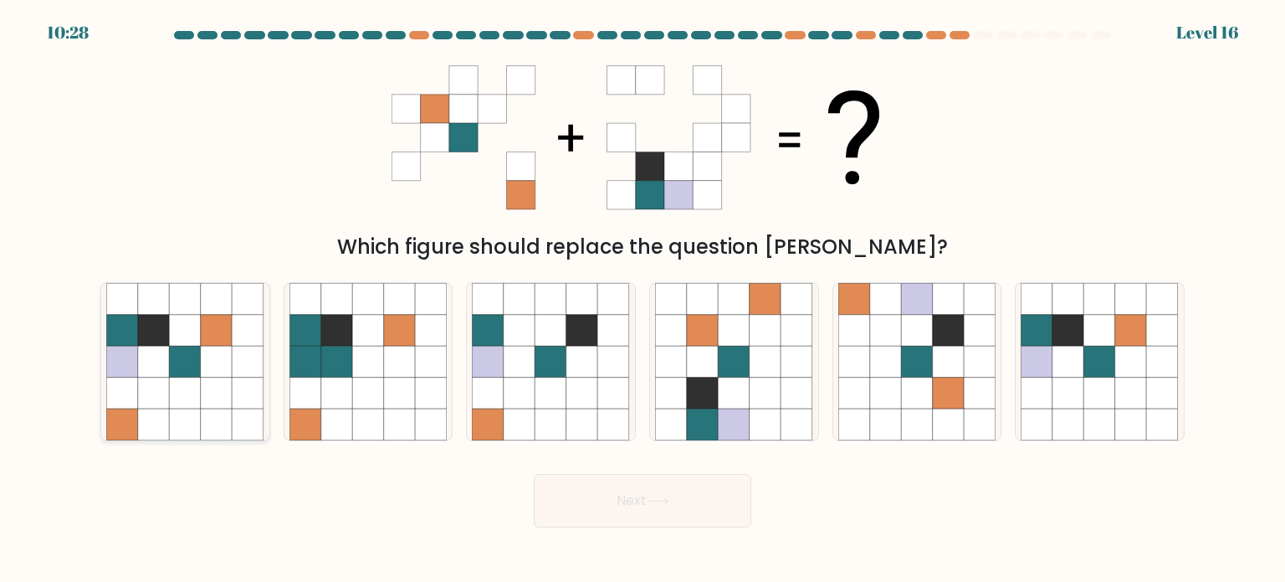
click at [161, 343] on icon at bounding box center [154, 330] width 32 height 32
click at [643, 300] on input "a." at bounding box center [643, 295] width 1 height 8
radio input "true"
click at [669, 504] on icon at bounding box center [658, 500] width 23 height 9
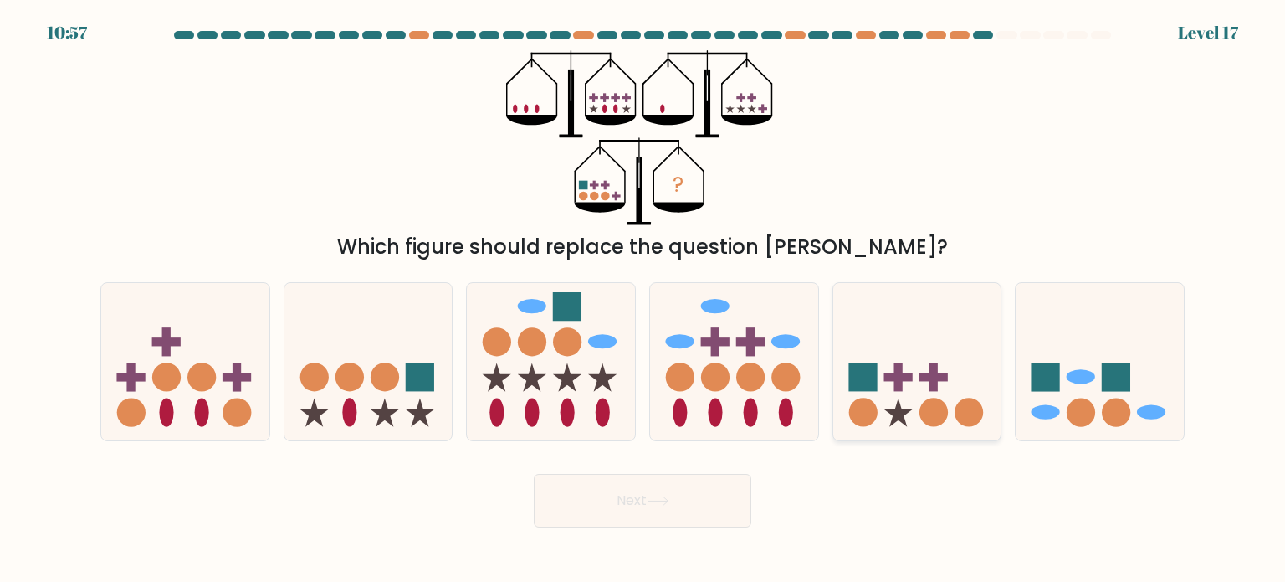
click at [916, 379] on icon at bounding box center [917, 361] width 168 height 139
click at [643, 300] on input "e." at bounding box center [643, 295] width 1 height 8
radio input "true"
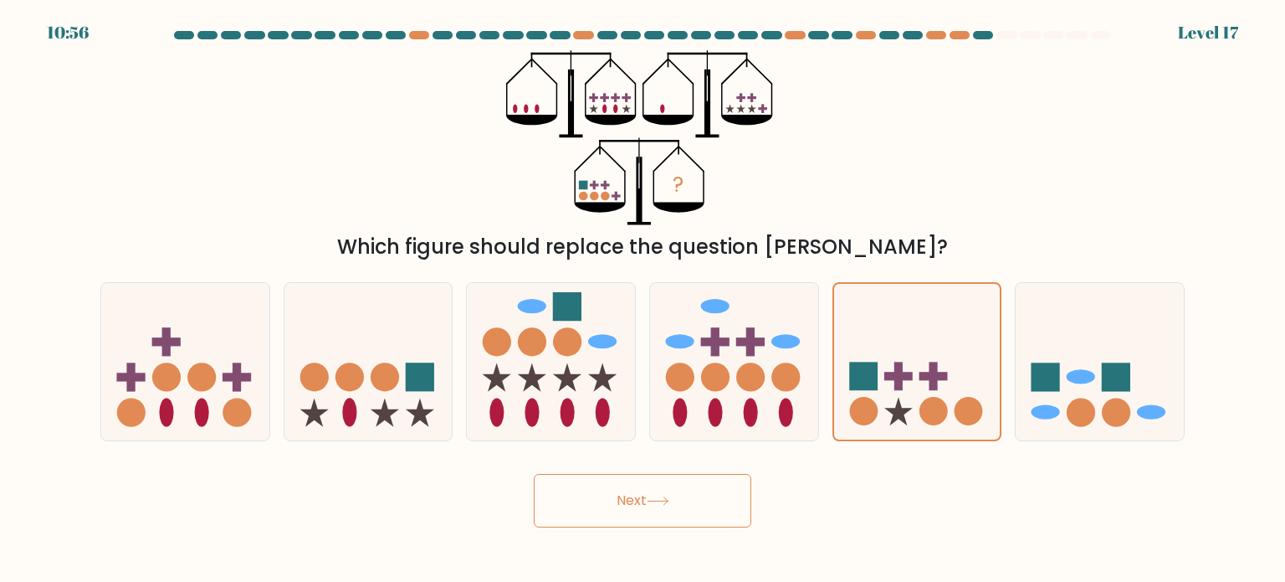
click at [697, 508] on button "Next" at bounding box center [643, 501] width 218 height 54
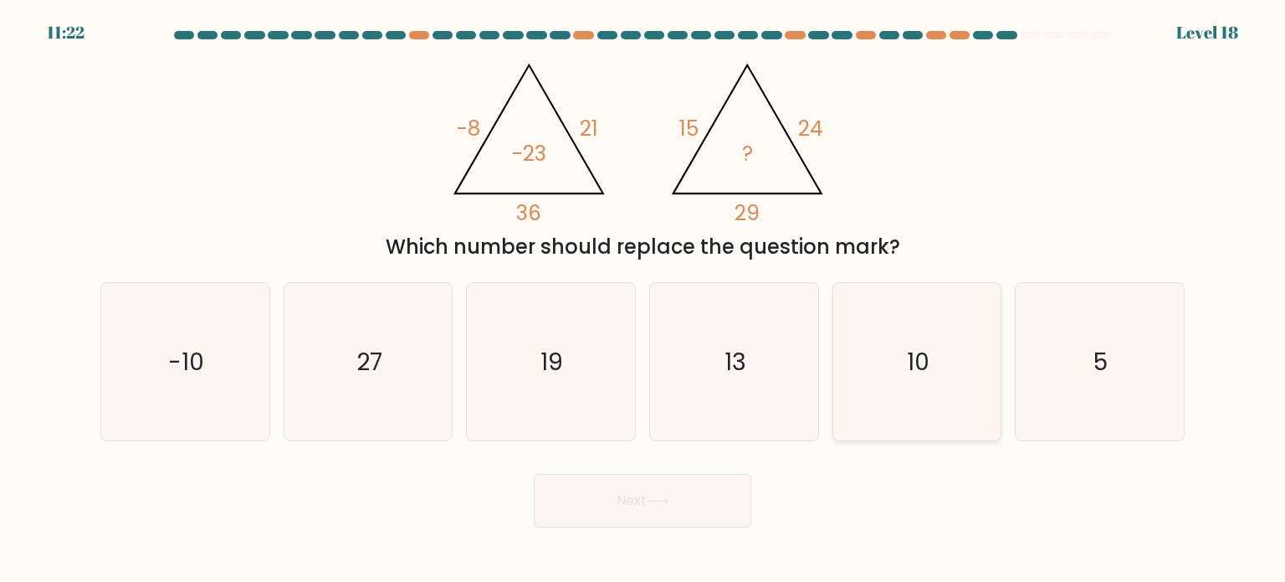
click at [915, 356] on text "10" at bounding box center [918, 360] width 23 height 33
click at [643, 300] on input "e. 10" at bounding box center [643, 295] width 1 height 8
radio input "true"
click at [643, 507] on button "Next" at bounding box center [643, 501] width 218 height 54
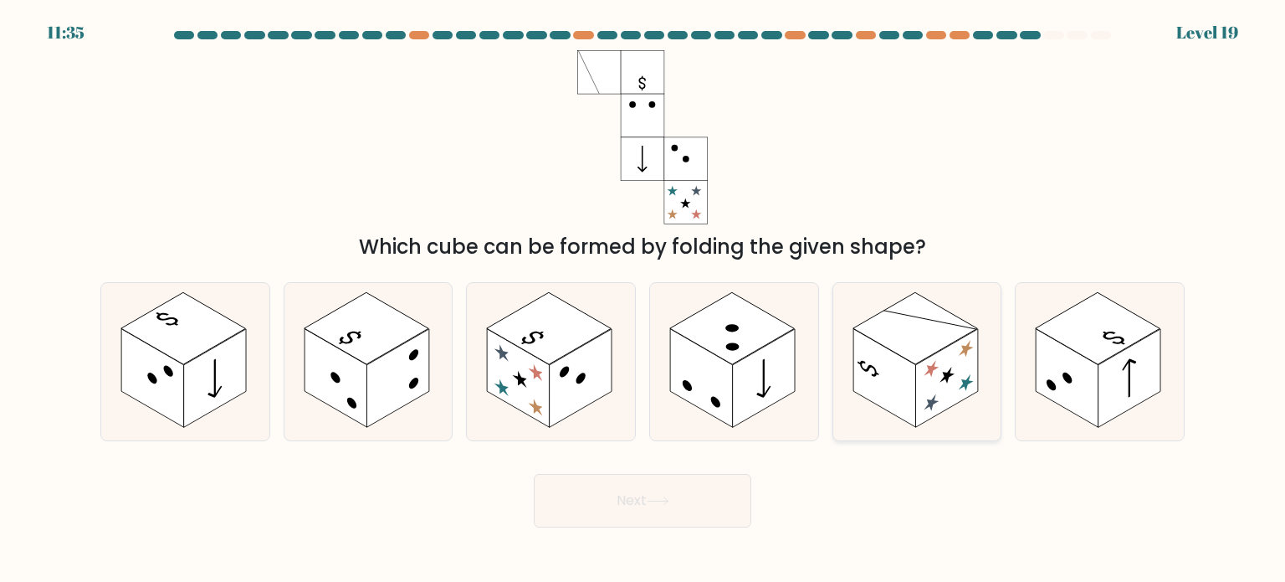
click at [969, 366] on rect at bounding box center [946, 378] width 63 height 99
click at [643, 300] on input "e." at bounding box center [643, 295] width 1 height 8
radio input "true"
click at [622, 487] on button "Next" at bounding box center [643, 501] width 218 height 54
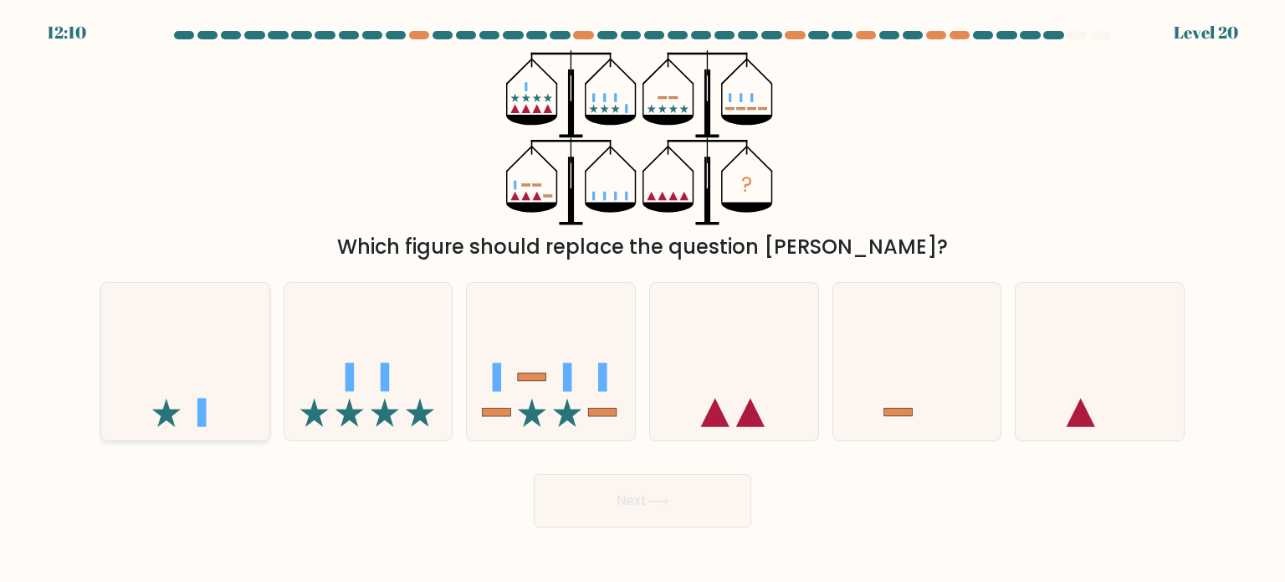
click at [163, 427] on icon at bounding box center [185, 361] width 168 height 139
click at [643, 300] on input "a." at bounding box center [643, 295] width 1 height 8
radio input "true"
click at [728, 454] on form at bounding box center [642, 279] width 1285 height 496
click at [674, 490] on button "Next" at bounding box center [643, 501] width 218 height 54
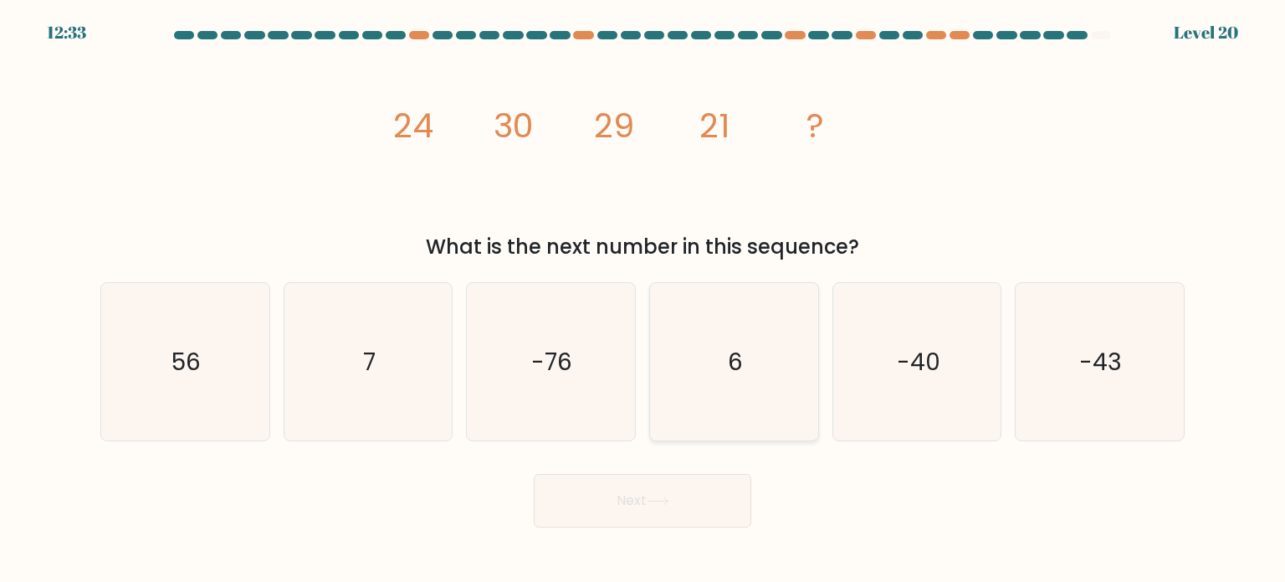
click at [748, 366] on icon "6" at bounding box center [733, 361] width 157 height 157
click at [643, 300] on input "d. 6" at bounding box center [643, 295] width 1 height 8
radio input "true"
click at [675, 514] on button "Next" at bounding box center [643, 501] width 218 height 54
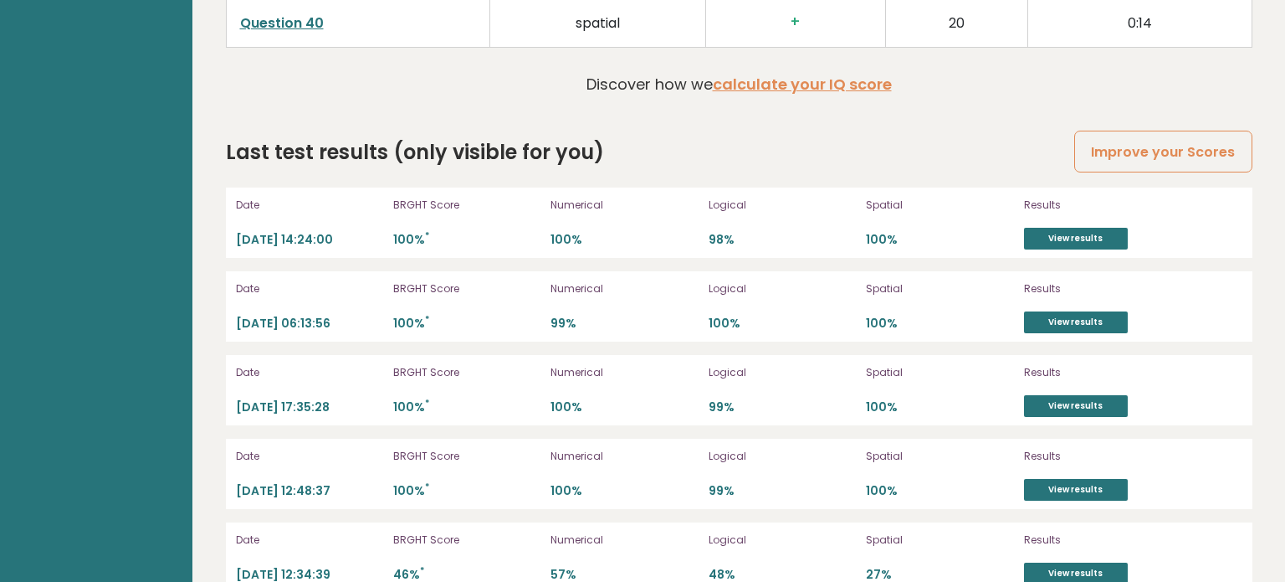
scroll to position [4641, 0]
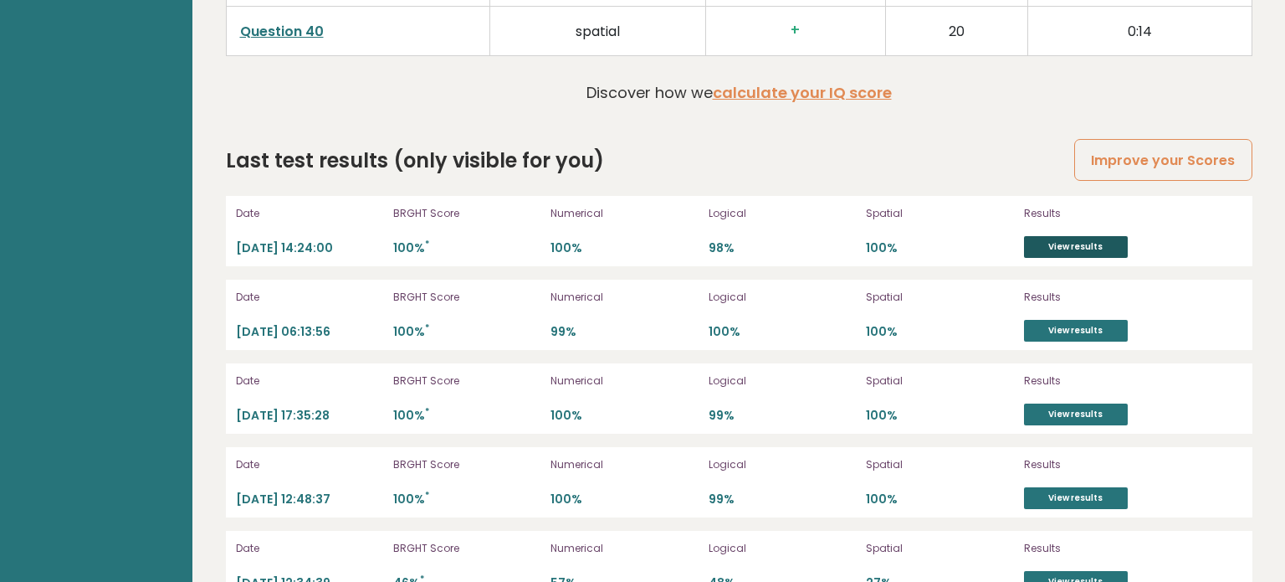
click at [1082, 236] on link "View results" at bounding box center [1076, 247] width 104 height 22
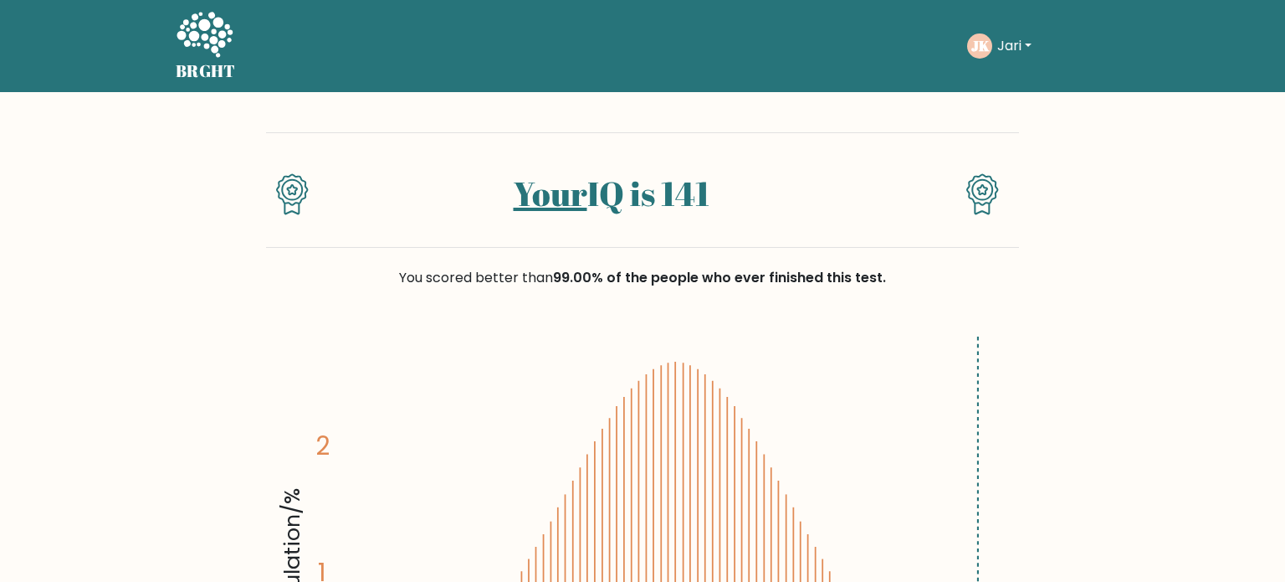
scroll to position [27, 0]
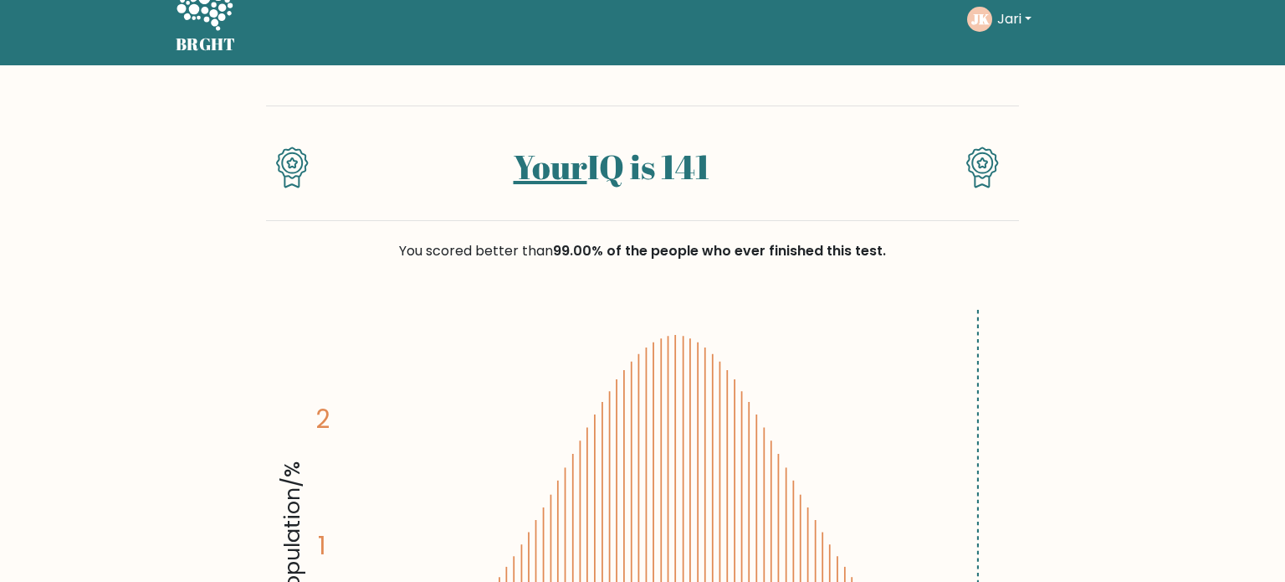
click at [219, 28] on icon at bounding box center [205, 7] width 56 height 45
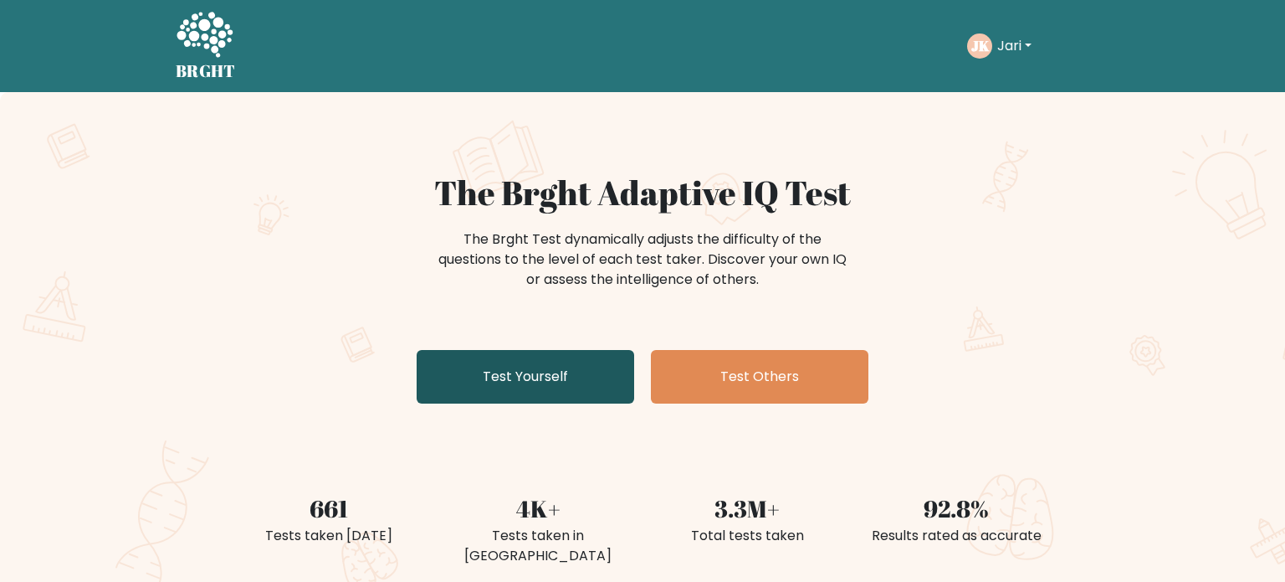
click at [502, 387] on link "Test Yourself" at bounding box center [526, 377] width 218 height 54
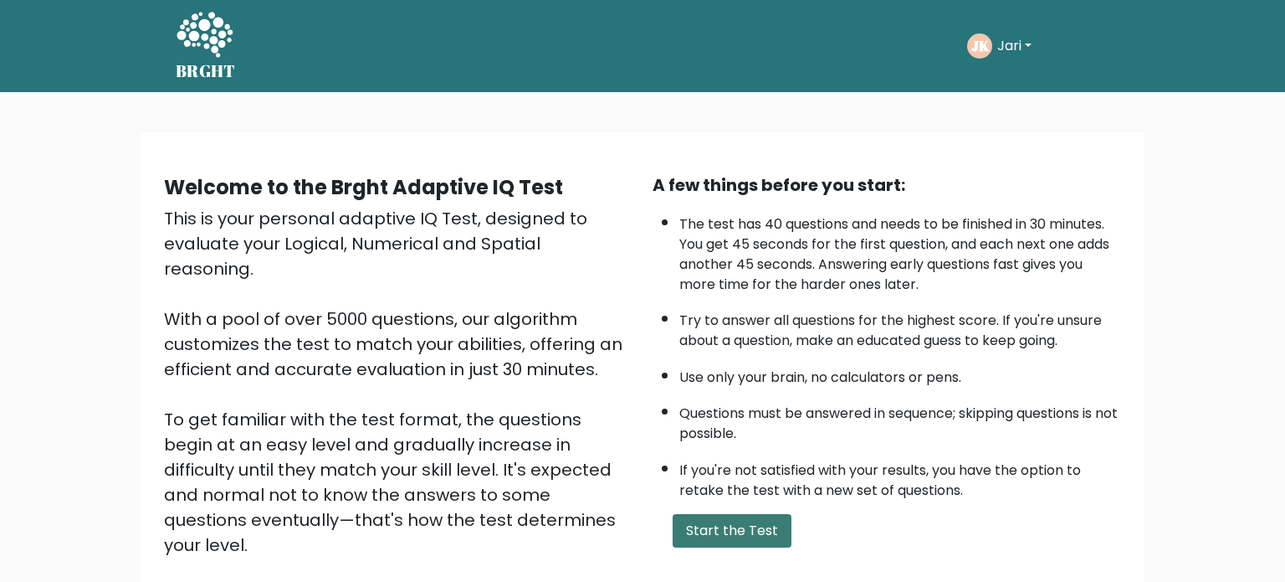
click at [747, 534] on button "Start the Test" at bounding box center [732, 530] width 119 height 33
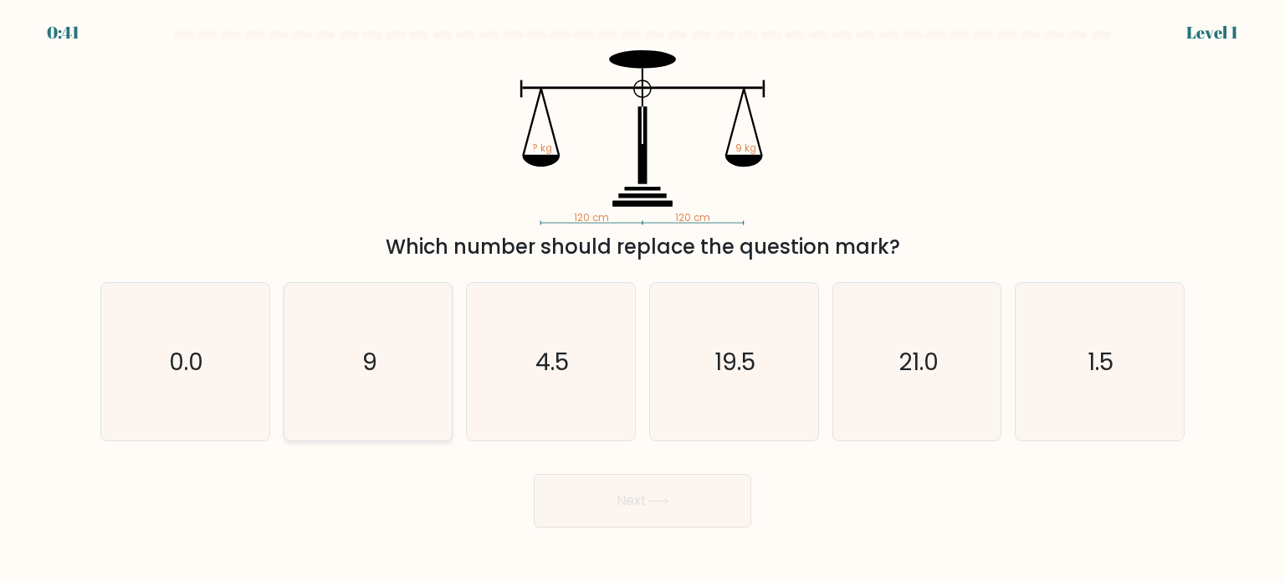
click at [392, 367] on icon "9" at bounding box center [368, 361] width 157 height 157
click at [643, 300] on input "b. 9" at bounding box center [643, 295] width 1 height 8
radio input "true"
click at [699, 496] on button "Next" at bounding box center [643, 501] width 218 height 54
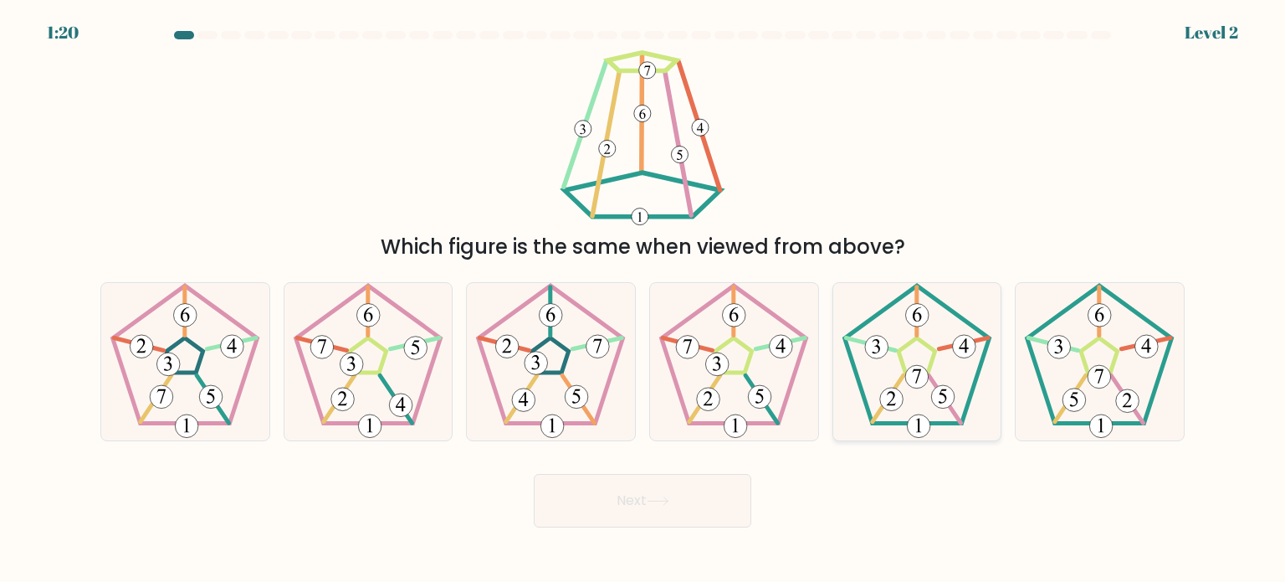
click at [942, 385] on 177 at bounding box center [942, 396] width 23 height 23
click at [643, 300] on input "e." at bounding box center [643, 295] width 1 height 8
radio input "true"
click at [748, 484] on button "Next" at bounding box center [643, 501] width 218 height 54
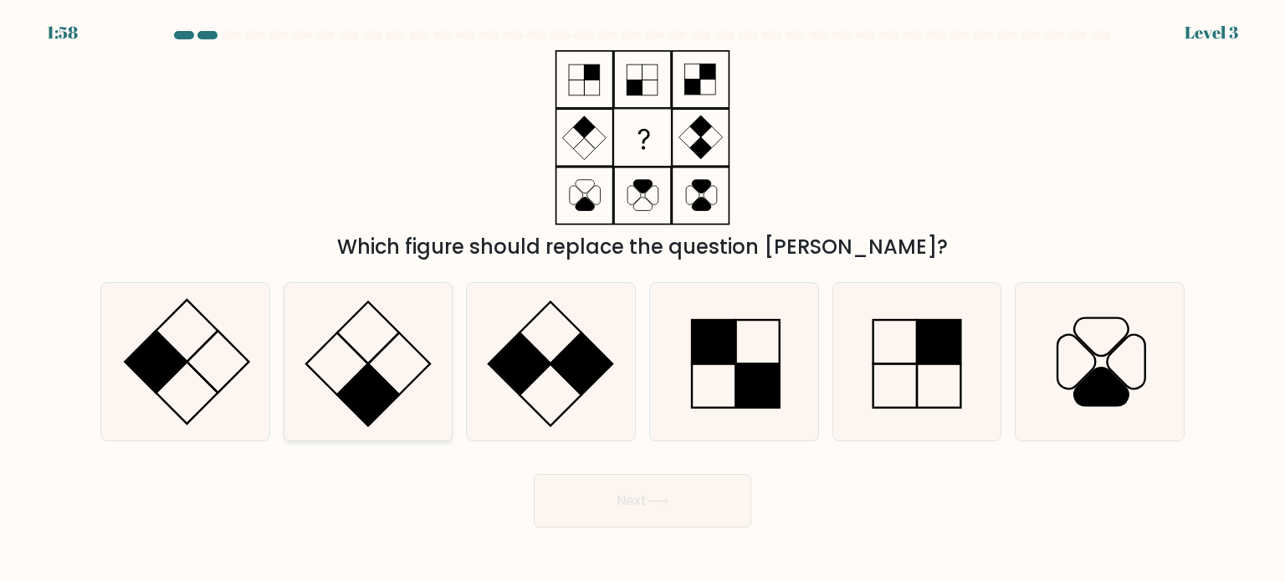
click at [403, 387] on icon at bounding box center [368, 361] width 157 height 157
click at [643, 300] on input "b." at bounding box center [643, 295] width 1 height 8
radio input "true"
click at [669, 504] on icon at bounding box center [658, 500] width 23 height 9
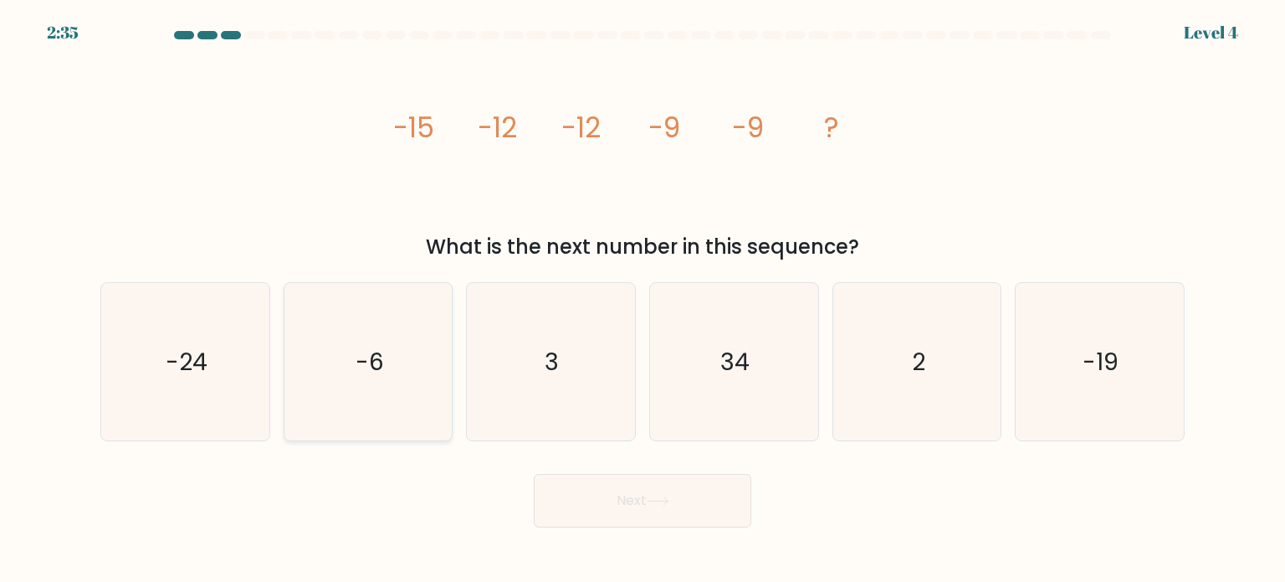
click at [385, 351] on icon "-6" at bounding box center [368, 361] width 157 height 157
click at [643, 300] on input "b. -6" at bounding box center [643, 295] width 1 height 8
radio input "true"
click at [628, 512] on button "Next" at bounding box center [643, 501] width 218 height 54
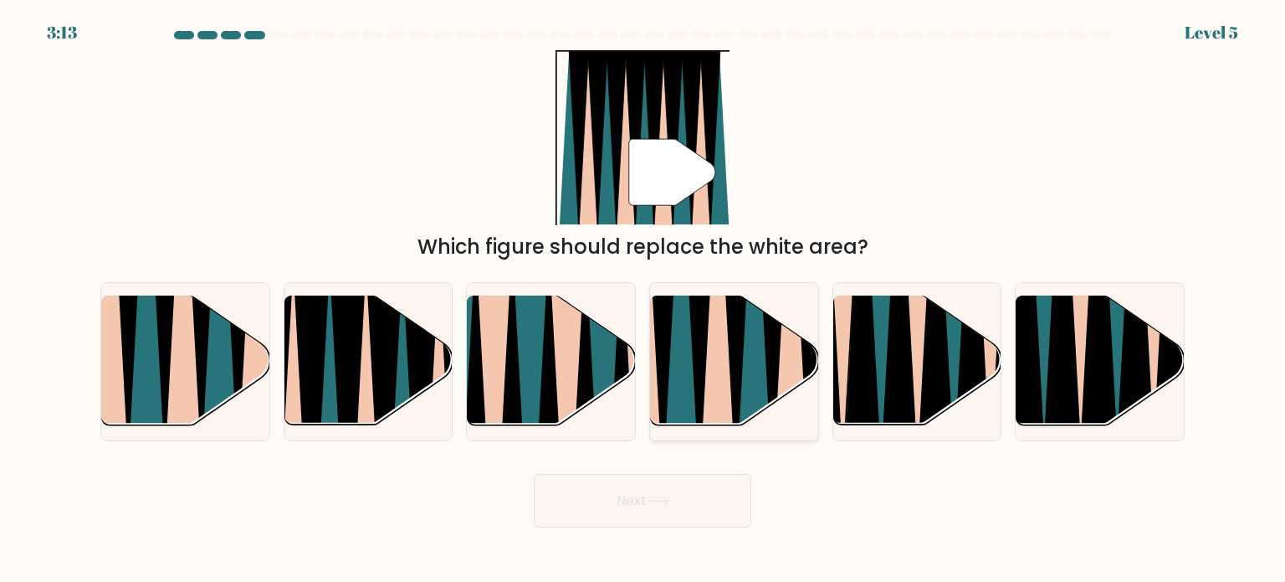
click at [724, 376] on icon at bounding box center [717, 296] width 37 height 336
click at [643, 300] on input "d." at bounding box center [643, 295] width 1 height 8
radio input "true"
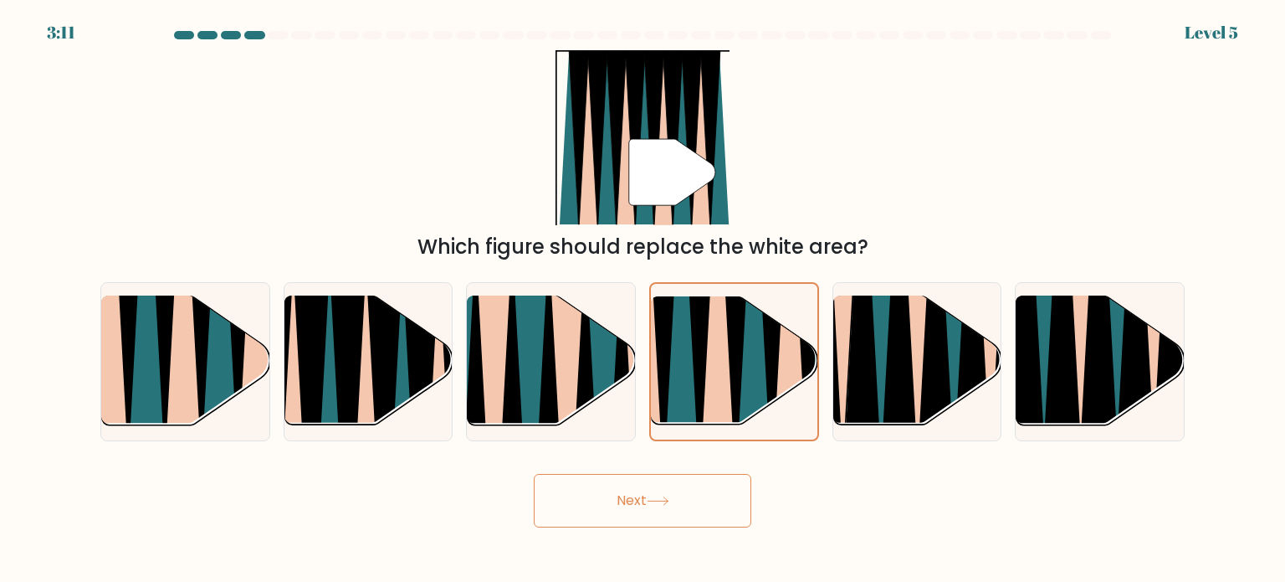
click at [706, 491] on button "Next" at bounding box center [643, 501] width 218 height 54
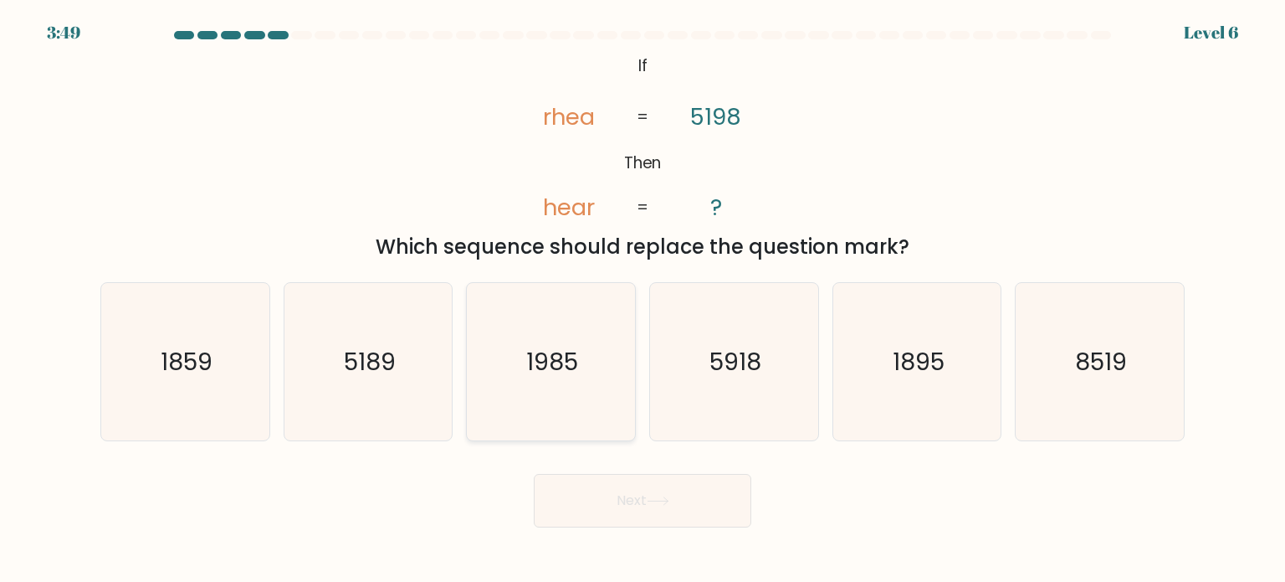
click at [598, 367] on icon "1985" at bounding box center [550, 361] width 157 height 157
click at [643, 300] on input "c. 1985" at bounding box center [643, 295] width 1 height 8
radio input "true"
click at [699, 515] on button "Next" at bounding box center [643, 501] width 218 height 54
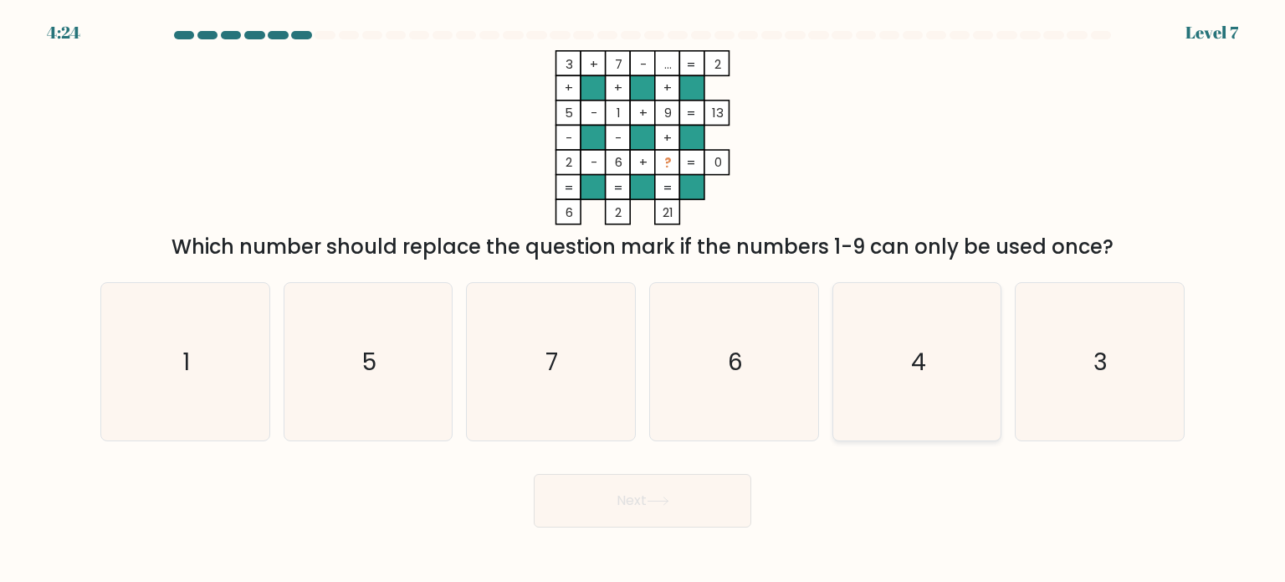
click at [985, 340] on icon "4" at bounding box center [916, 361] width 157 height 157
click at [643, 300] on input "e. 4" at bounding box center [643, 295] width 1 height 8
radio input "true"
click at [636, 511] on button "Next" at bounding box center [643, 501] width 218 height 54
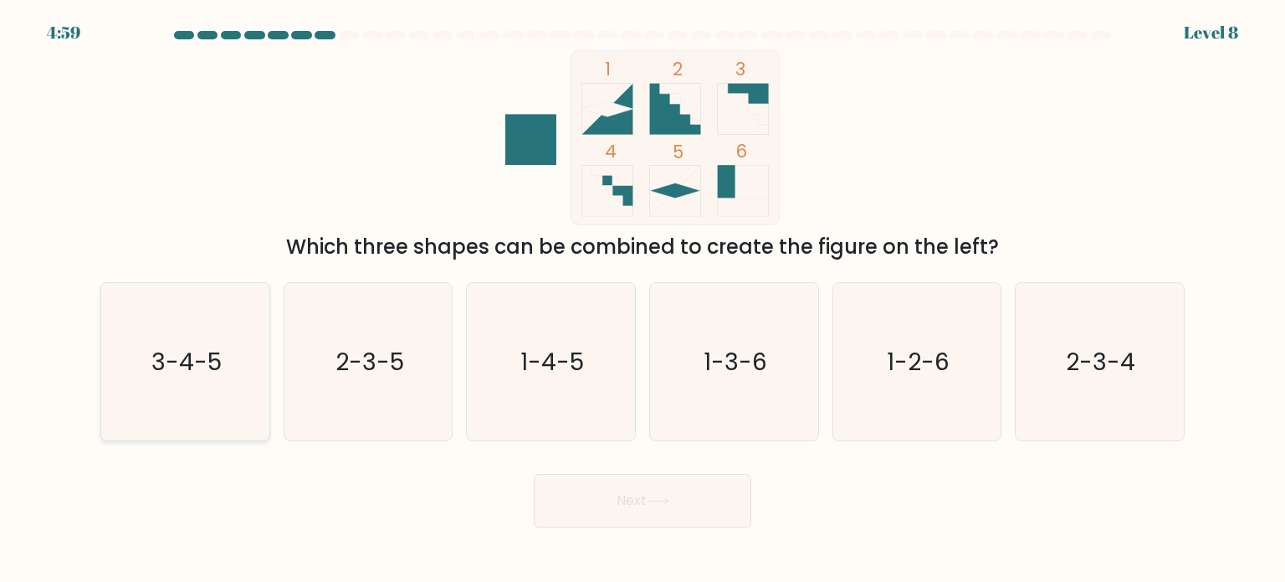
click at [241, 360] on icon "3-4-5" at bounding box center [184, 361] width 157 height 157
click at [643, 300] on input "a. 3-4-5" at bounding box center [643, 295] width 1 height 8
radio input "true"
click at [1126, 353] on text "2-3-4" at bounding box center [1101, 360] width 69 height 33
click at [643, 300] on input "f. 2-3-4" at bounding box center [643, 295] width 1 height 8
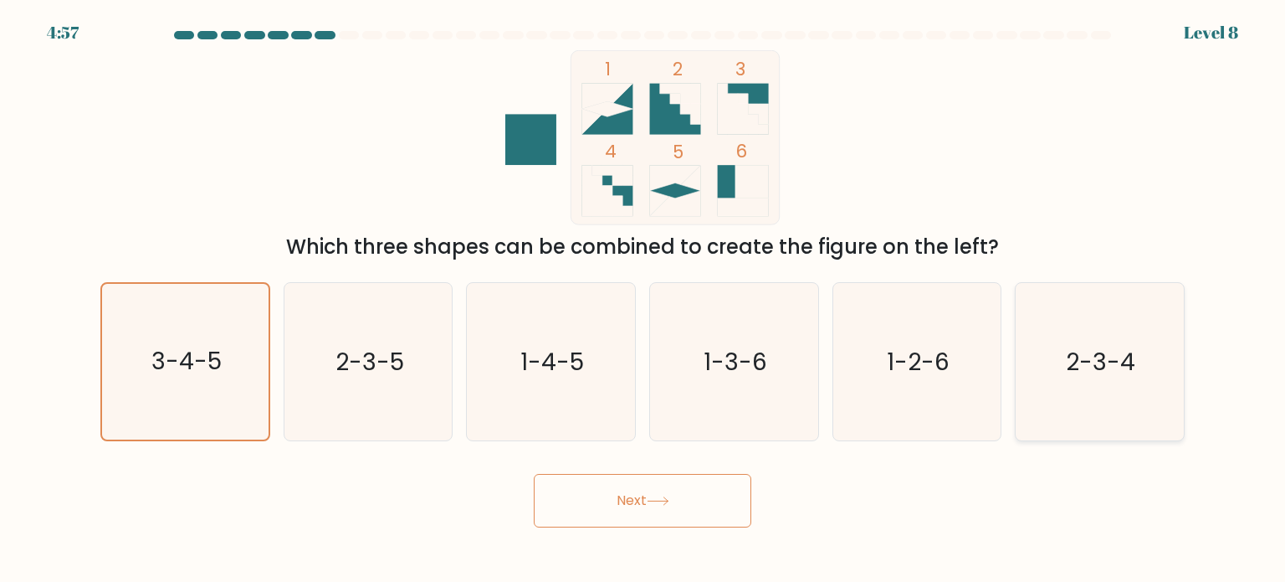
radio input "true"
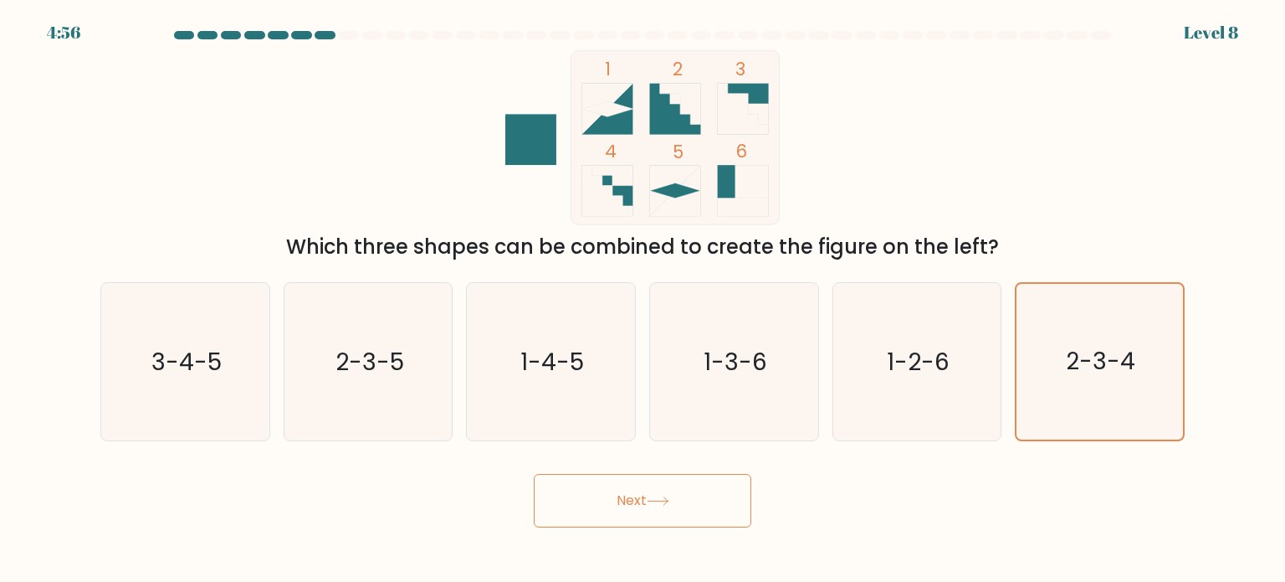
click at [681, 493] on button "Next" at bounding box center [643, 501] width 218 height 54
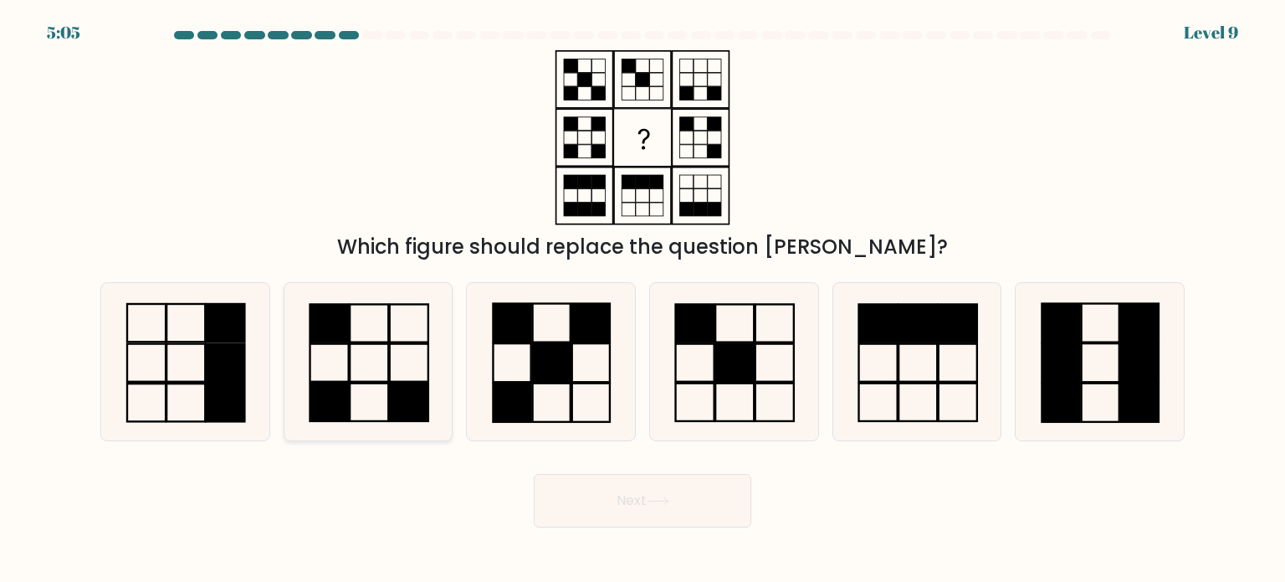
click at [363, 396] on icon at bounding box center [368, 361] width 157 height 157
click at [643, 300] on input "b." at bounding box center [643, 295] width 1 height 8
radio input "true"
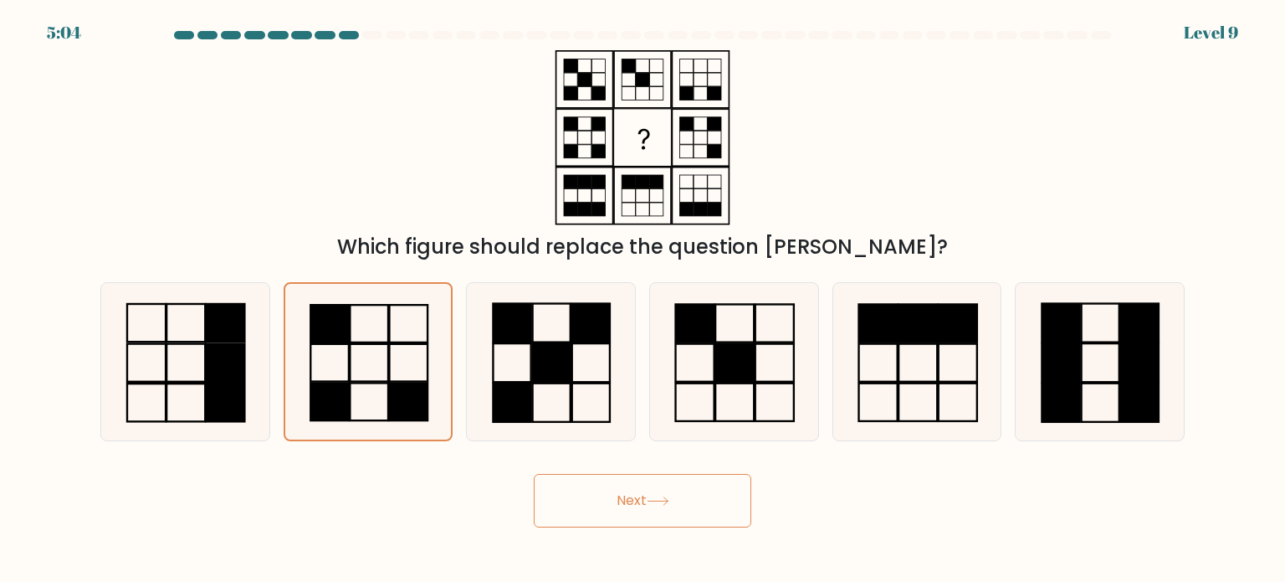
click at [681, 503] on button "Next" at bounding box center [643, 501] width 218 height 54
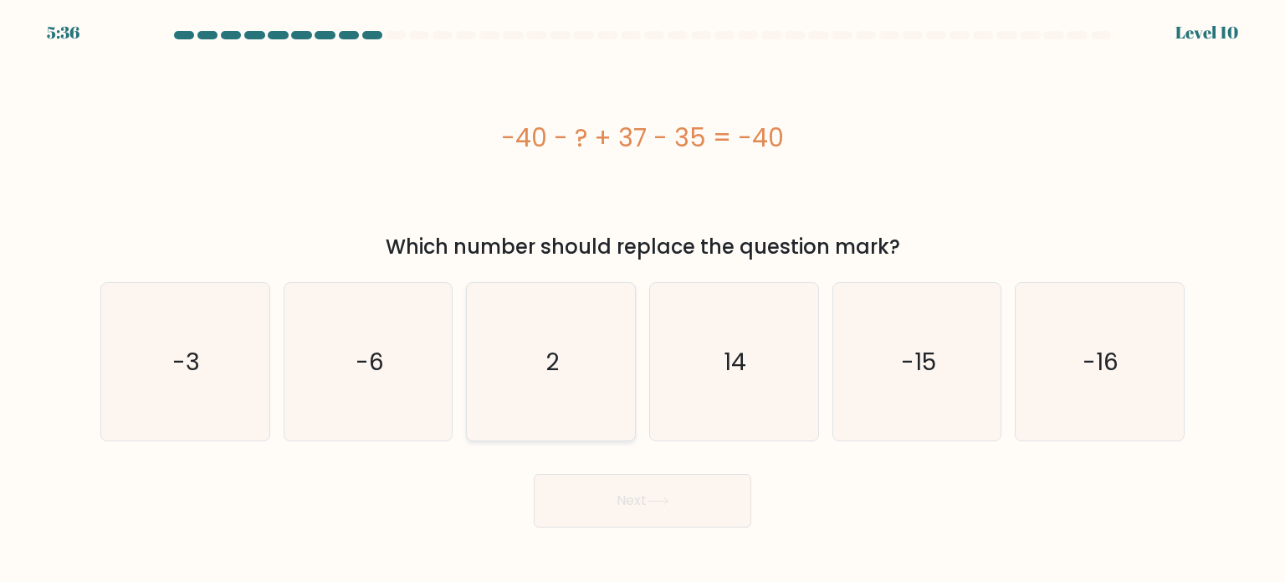
click at [563, 352] on icon "2" at bounding box center [550, 361] width 157 height 157
click at [643, 300] on input "c. 2" at bounding box center [643, 295] width 1 height 8
radio input "true"
click at [663, 516] on button "Next" at bounding box center [643, 501] width 218 height 54
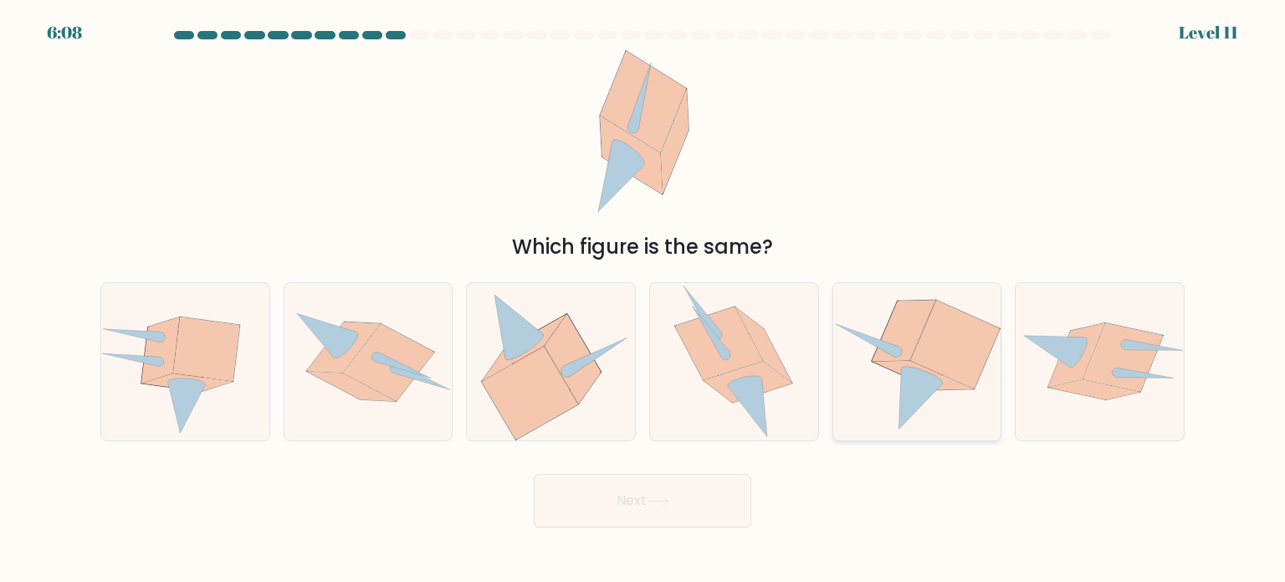
click at [963, 355] on icon at bounding box center [955, 344] width 90 height 89
click at [643, 300] on input "e." at bounding box center [643, 295] width 1 height 8
radio input "true"
click at [618, 507] on button "Next" at bounding box center [643, 501] width 218 height 54
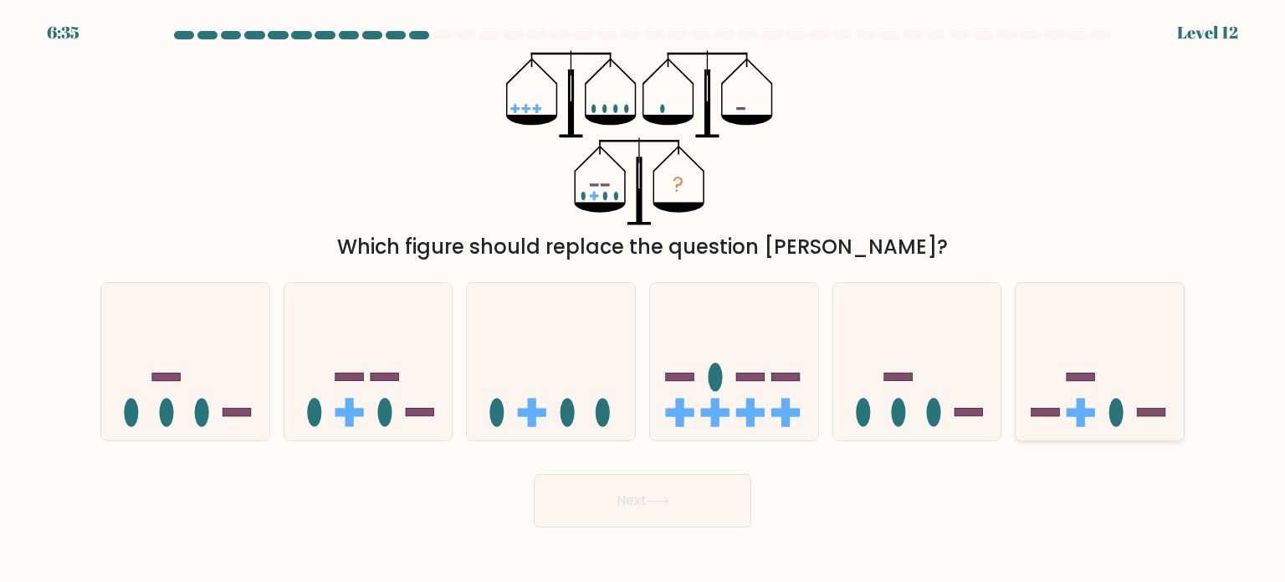
click at [1102, 398] on icon at bounding box center [1100, 361] width 168 height 139
click at [643, 300] on input "f." at bounding box center [643, 295] width 1 height 8
radio input "true"
click at [654, 514] on button "Next" at bounding box center [643, 501] width 218 height 54
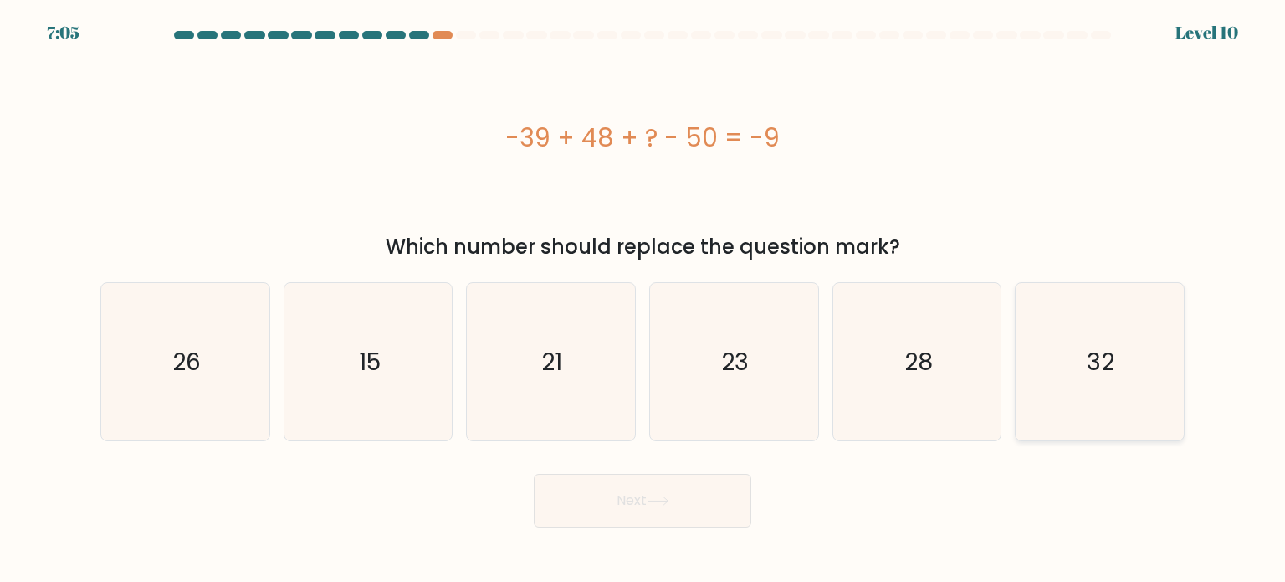
click at [1125, 356] on icon "32" at bounding box center [1099, 361] width 157 height 157
click at [643, 300] on input "f. 32" at bounding box center [643, 295] width 1 height 8
radio input "true"
click at [626, 505] on button "Next" at bounding box center [643, 501] width 218 height 54
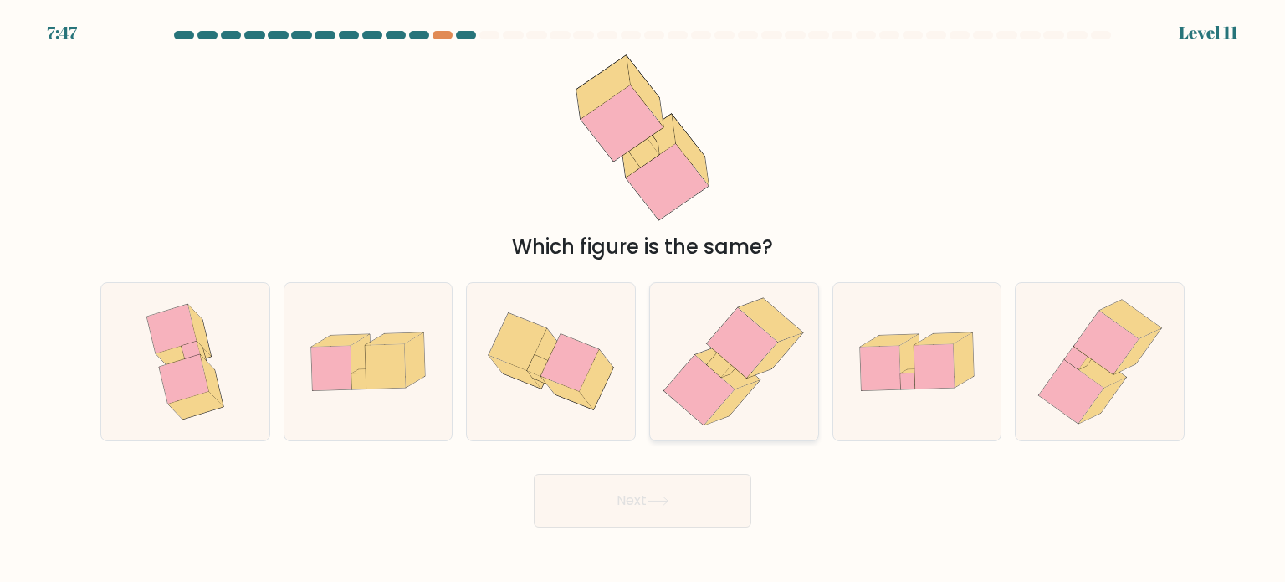
click at [739, 402] on icon at bounding box center [732, 402] width 55 height 44
click at [643, 300] on input "d." at bounding box center [643, 295] width 1 height 8
radio input "true"
click at [649, 490] on button "Next" at bounding box center [643, 501] width 218 height 54
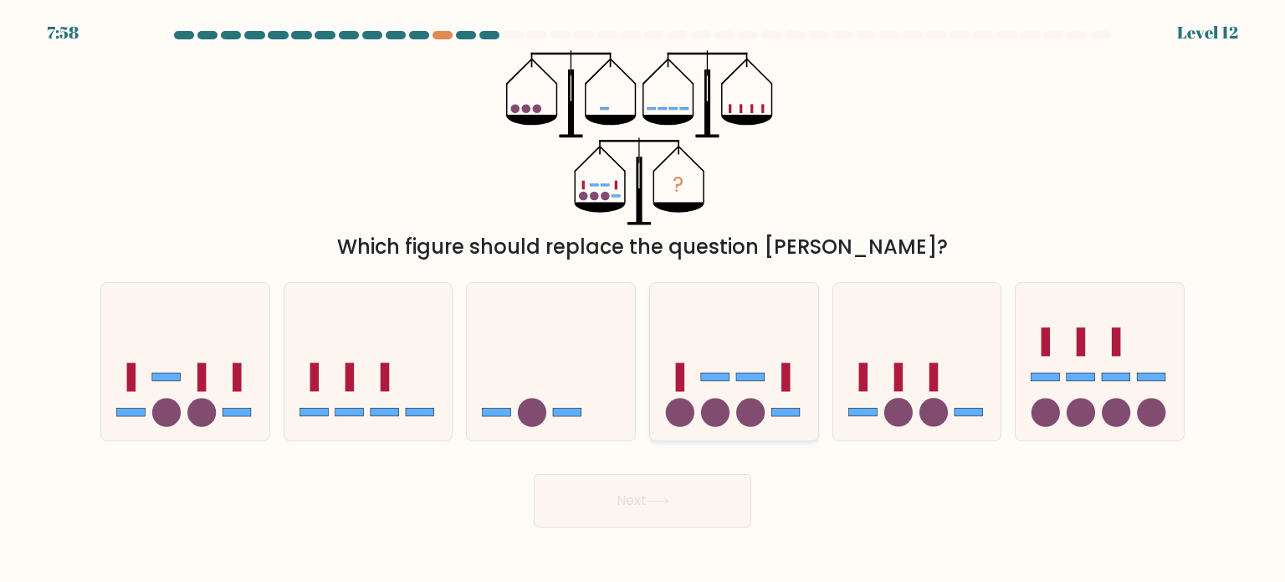
click at [761, 400] on icon at bounding box center [734, 361] width 168 height 139
click at [643, 300] on input "d." at bounding box center [643, 295] width 1 height 8
radio input "true"
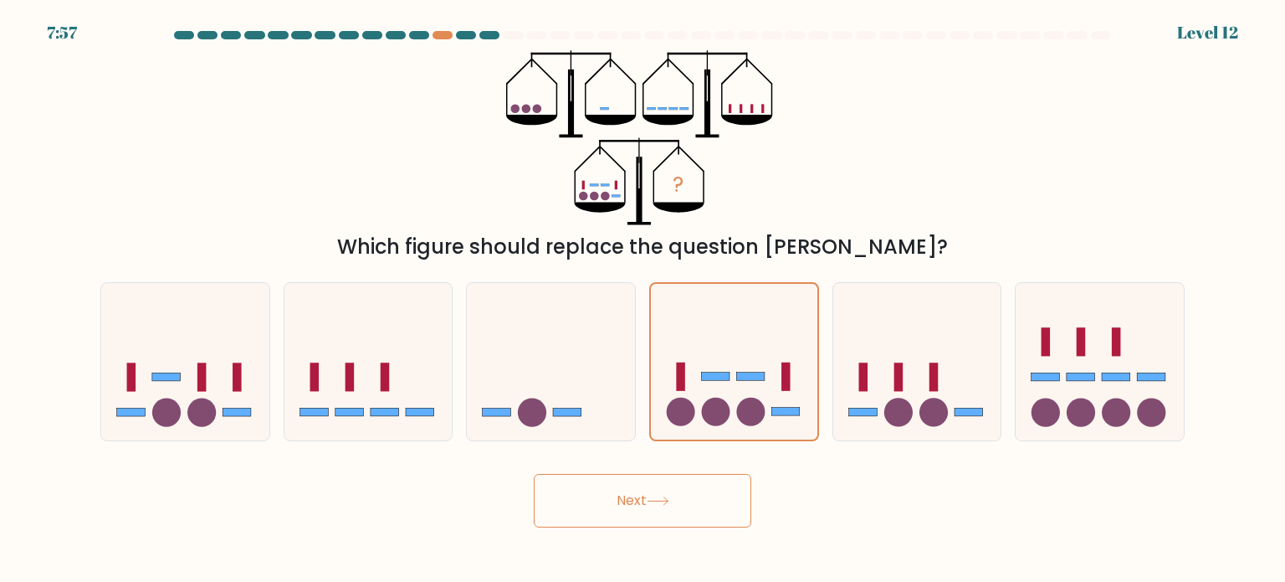
click at [648, 497] on button "Next" at bounding box center [643, 501] width 218 height 54
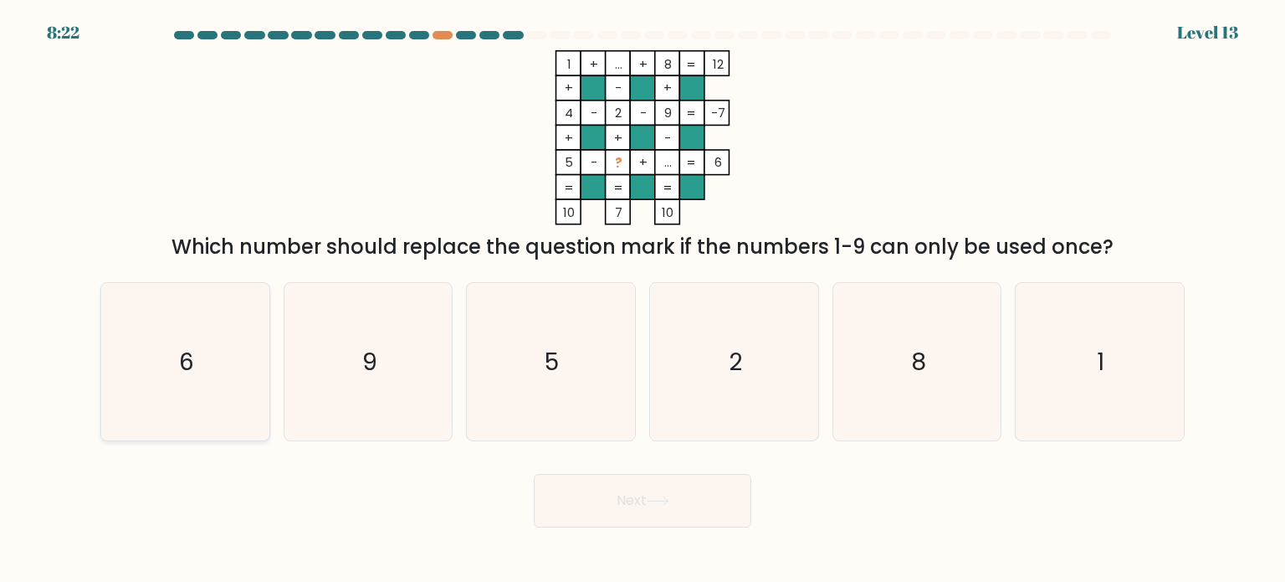
click at [150, 350] on icon "6" at bounding box center [184, 361] width 157 height 157
click at [643, 300] on input "a. 6" at bounding box center [643, 295] width 1 height 8
radio input "true"
click at [705, 506] on button "Next" at bounding box center [643, 501] width 218 height 54
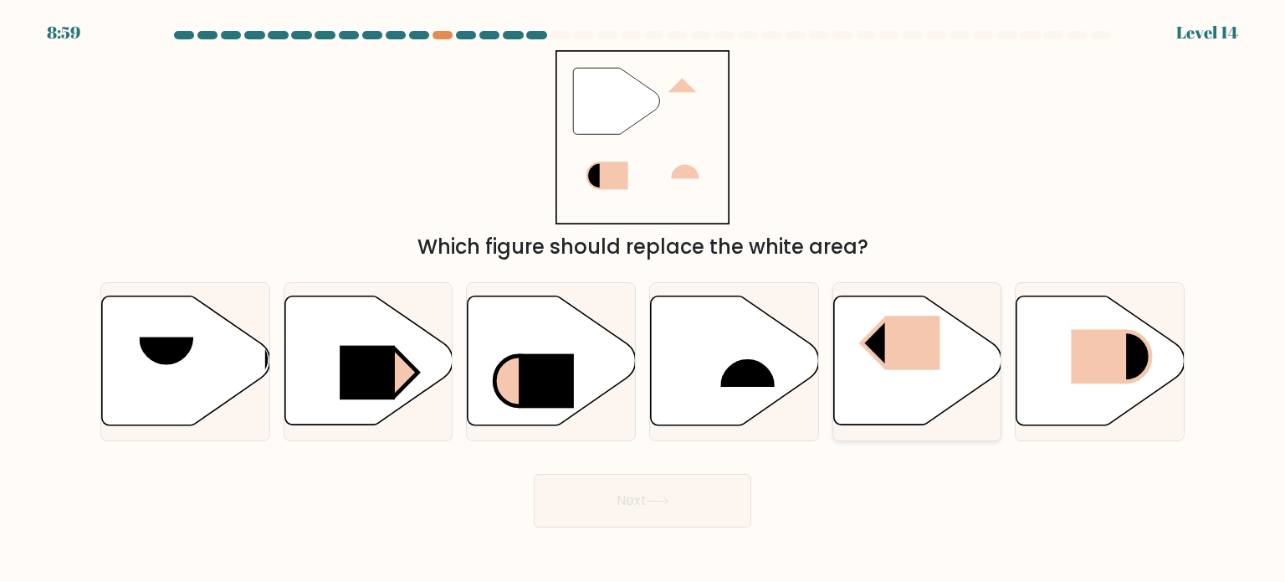
click at [907, 379] on icon at bounding box center [917, 360] width 168 height 129
click at [643, 300] on input "e." at bounding box center [643, 295] width 1 height 8
radio input "true"
click at [666, 528] on body "8:58 Level 14" at bounding box center [642, 291] width 1285 height 582
click at [664, 499] on icon at bounding box center [658, 500] width 23 height 9
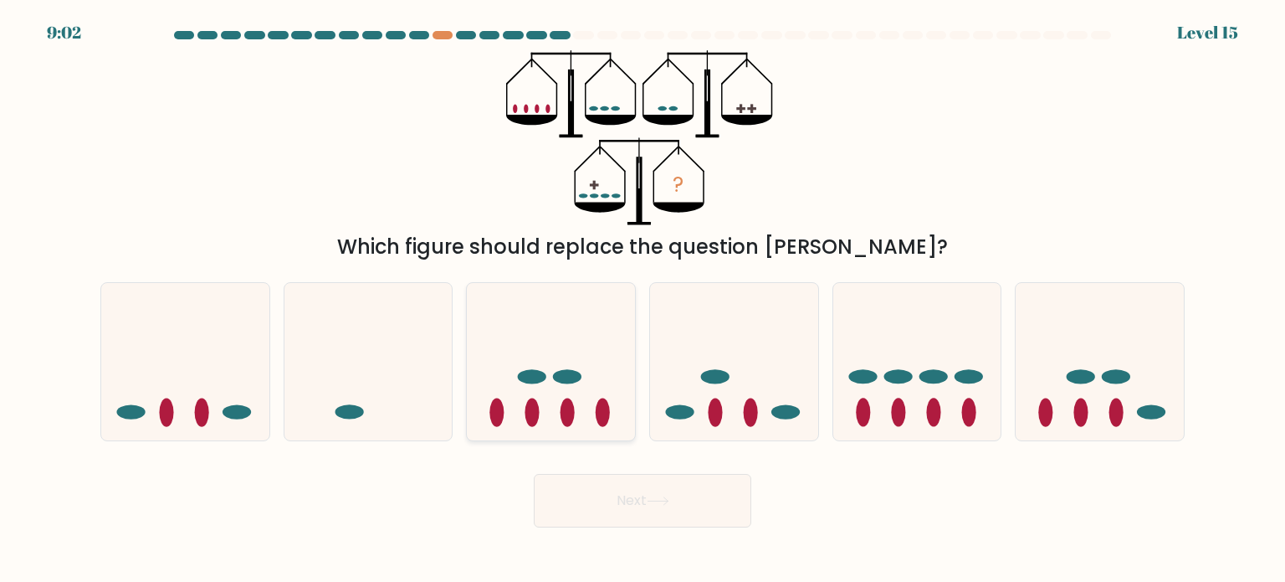
click at [568, 411] on ellipse at bounding box center [568, 411] width 14 height 28
click at [643, 300] on input "c." at bounding box center [643, 295] width 1 height 8
radio input "true"
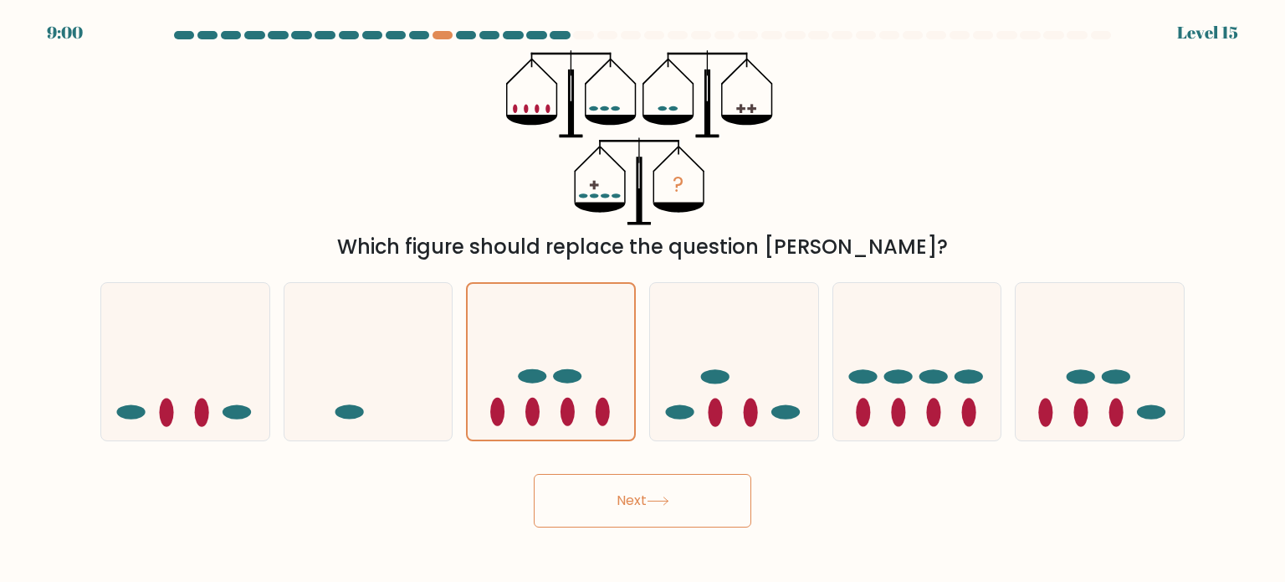
click at [659, 515] on button "Next" at bounding box center [643, 501] width 218 height 54
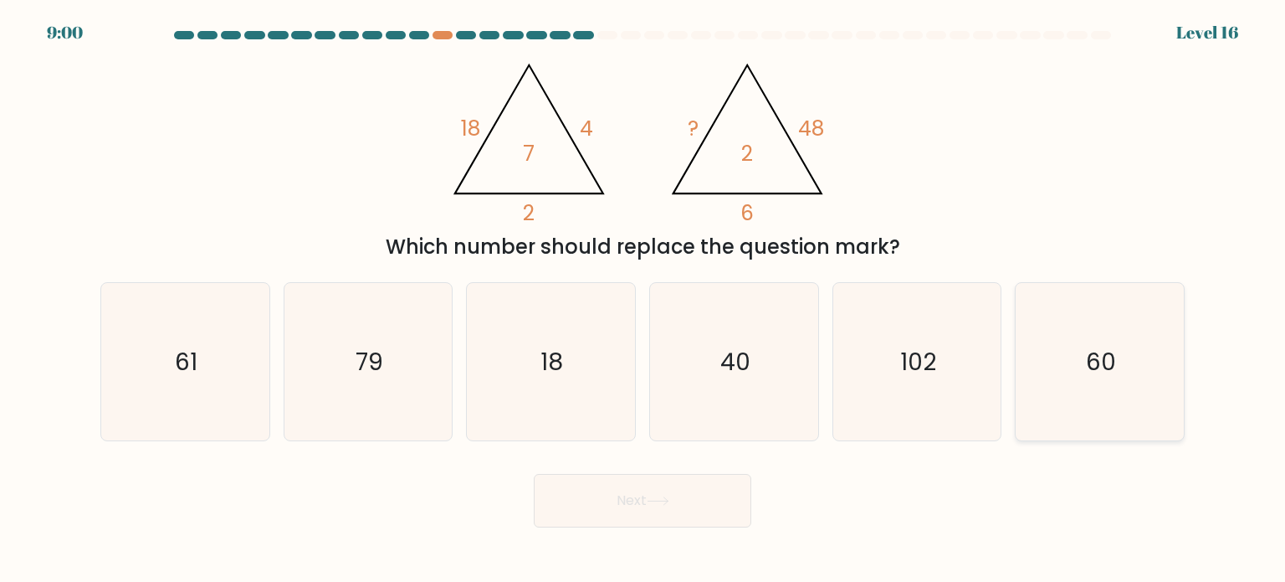
click at [1113, 367] on text "60" at bounding box center [1101, 360] width 30 height 33
click at [643, 300] on input "f. 60" at bounding box center [643, 295] width 1 height 8
radio input "true"
click at [639, 515] on button "Next" at bounding box center [643, 501] width 218 height 54
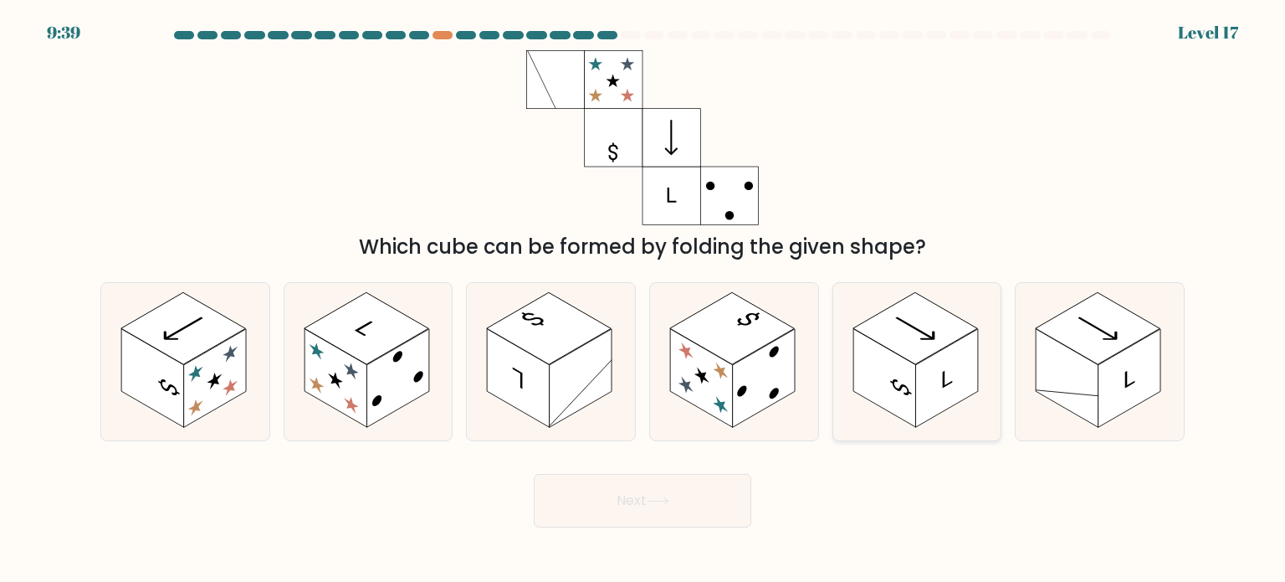
click at [946, 378] on rect at bounding box center [946, 378] width 63 height 99
click at [643, 300] on input "e." at bounding box center [643, 295] width 1 height 8
radio input "true"
click at [662, 509] on button "Next" at bounding box center [643, 501] width 218 height 54
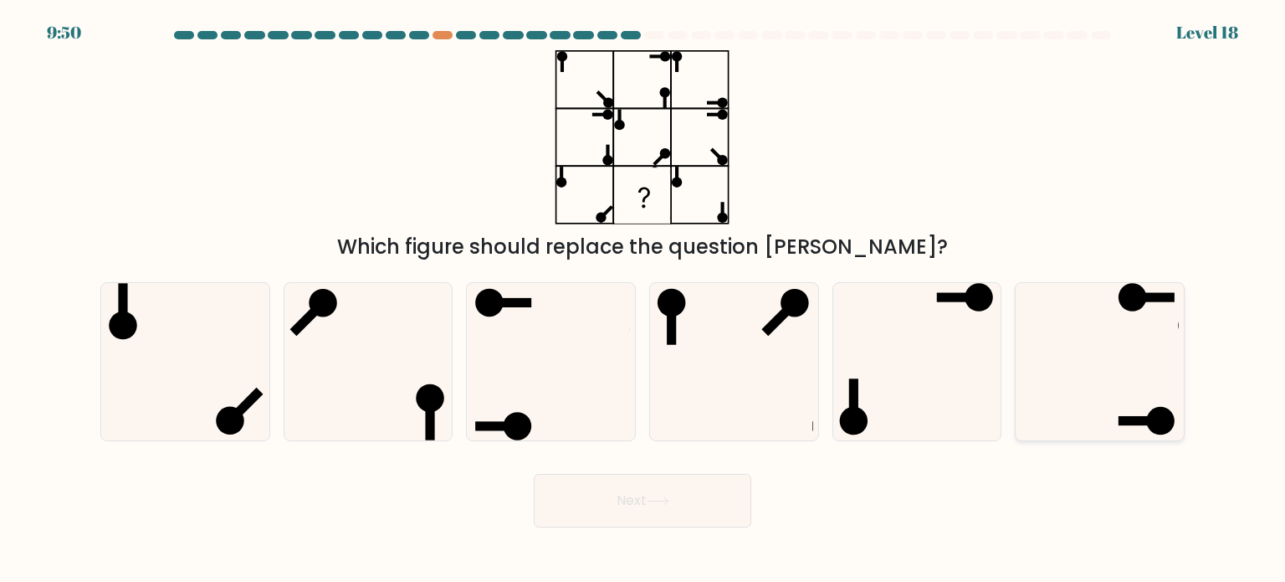
click at [1133, 408] on icon at bounding box center [1099, 361] width 157 height 157
click at [643, 300] on input "f." at bounding box center [643, 295] width 1 height 8
radio input "true"
click at [662, 525] on button "Next" at bounding box center [643, 501] width 218 height 54
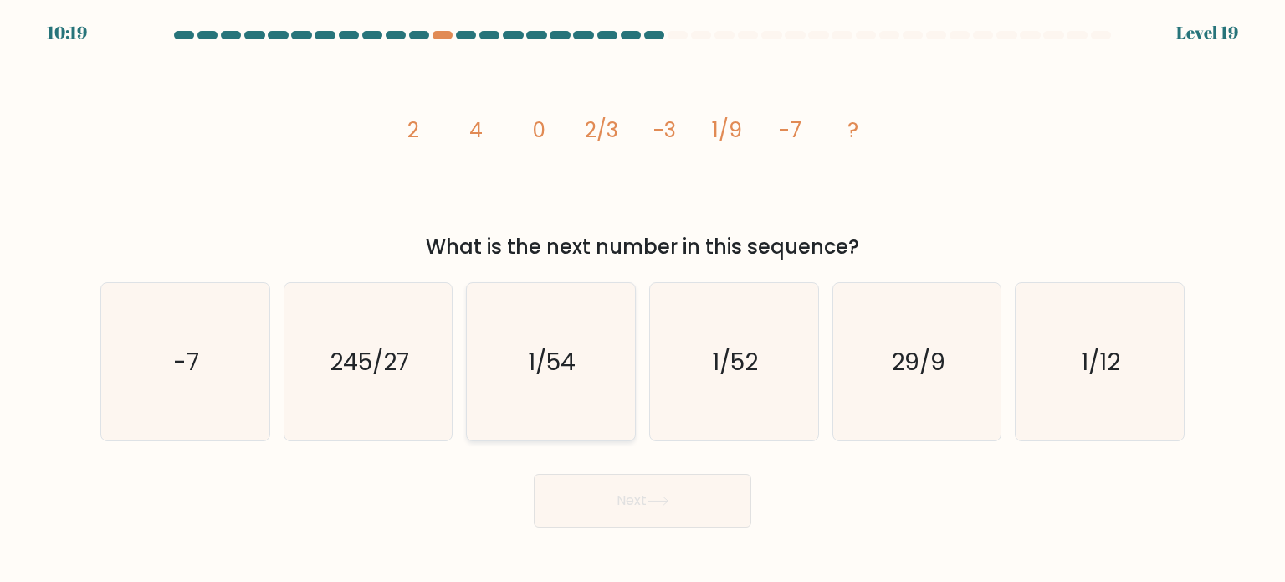
click at [565, 346] on text "1/54" at bounding box center [553, 360] width 48 height 33
click at [643, 300] on input "c. 1/54" at bounding box center [643, 295] width 1 height 8
radio input "true"
click at [622, 514] on button "Next" at bounding box center [643, 501] width 218 height 54
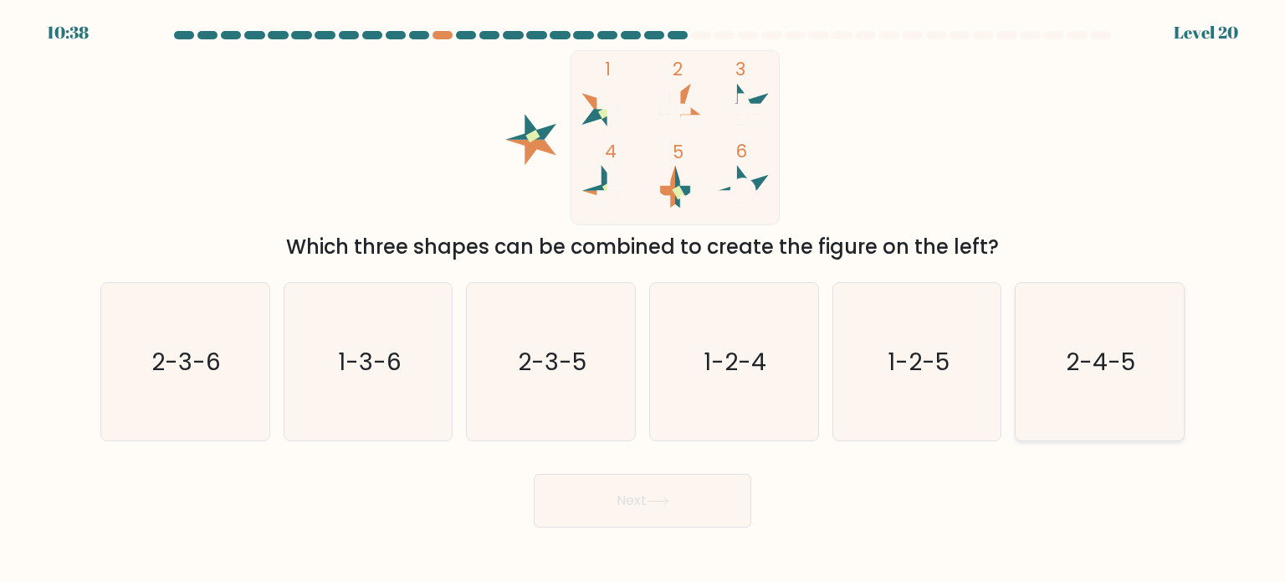
click at [1078, 356] on text "2-4-5" at bounding box center [1101, 360] width 69 height 33
click at [643, 300] on input "f. 2-4-5" at bounding box center [643, 295] width 1 height 8
radio input "true"
click at [648, 506] on button "Next" at bounding box center [643, 501] width 218 height 54
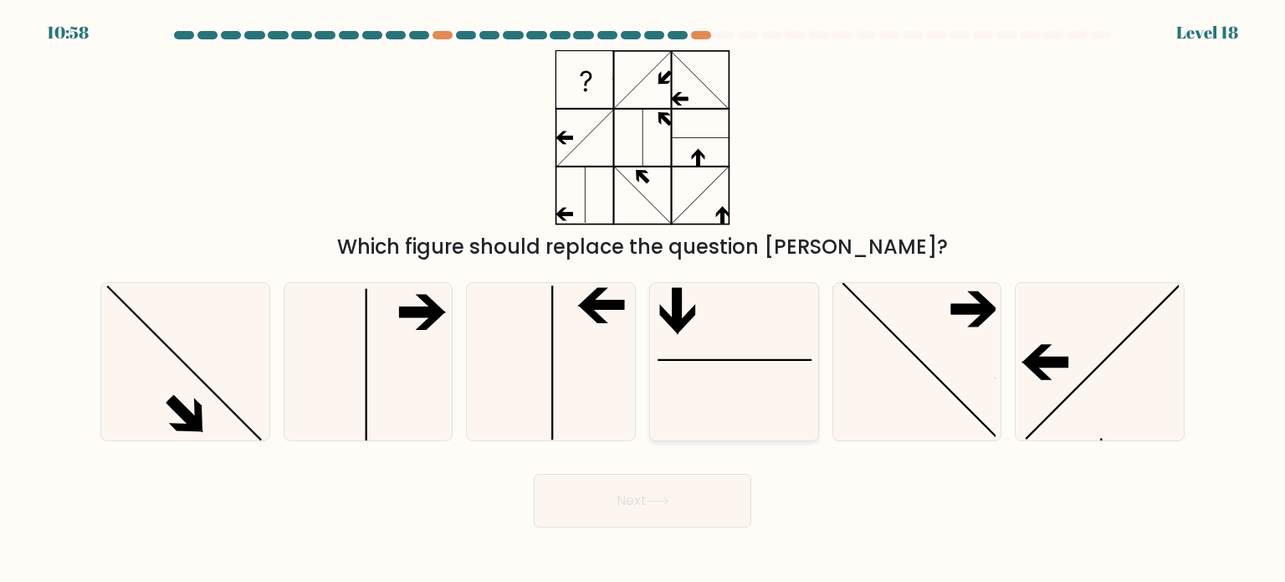
click at [707, 338] on icon at bounding box center [733, 361] width 157 height 157
click at [643, 300] on input "d." at bounding box center [643, 295] width 1 height 8
radio input "true"
click at [644, 496] on button "Next" at bounding box center [643, 501] width 218 height 54
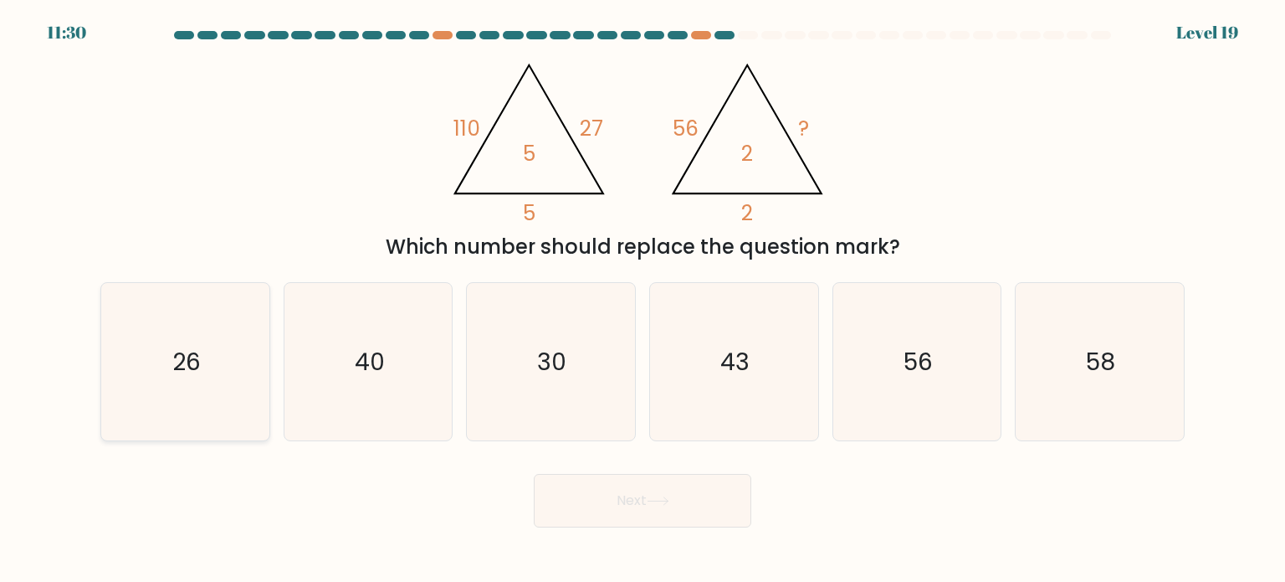
click at [178, 381] on icon "26" at bounding box center [184, 361] width 157 height 157
click at [643, 300] on input "a. 26" at bounding box center [643, 295] width 1 height 8
radio input "true"
click at [644, 486] on button "Next" at bounding box center [643, 501] width 218 height 54
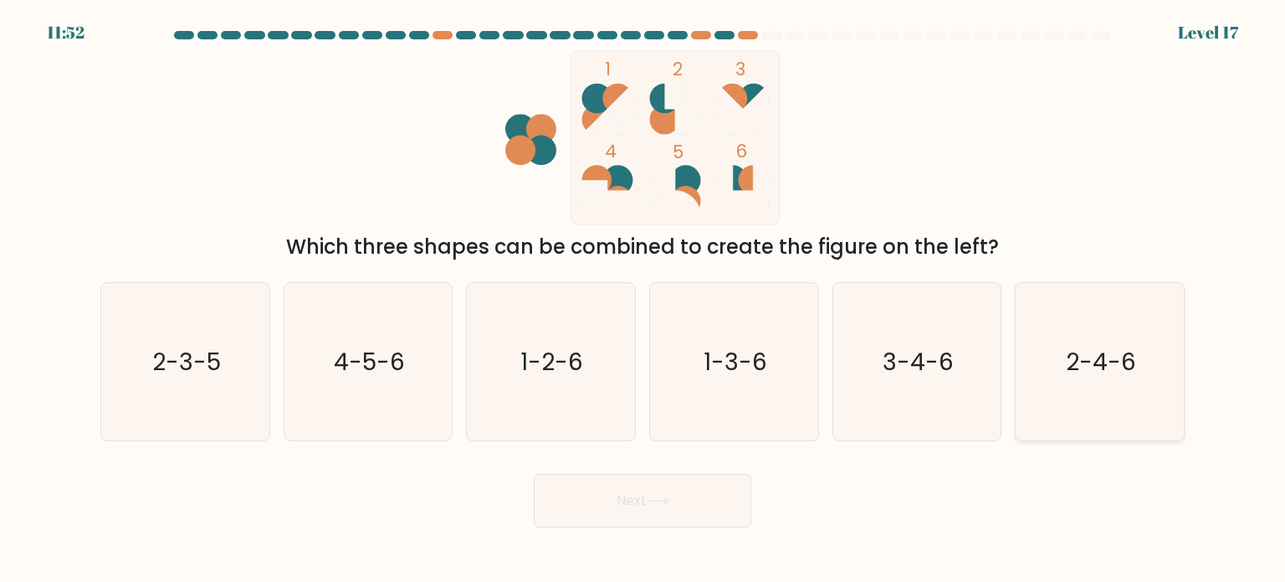
click at [1104, 364] on text "2-4-6" at bounding box center [1101, 360] width 70 height 33
click at [643, 300] on input "f. 2-4-6" at bounding box center [643, 295] width 1 height 8
radio input "true"
click at [655, 510] on button "Next" at bounding box center [643, 501] width 218 height 54
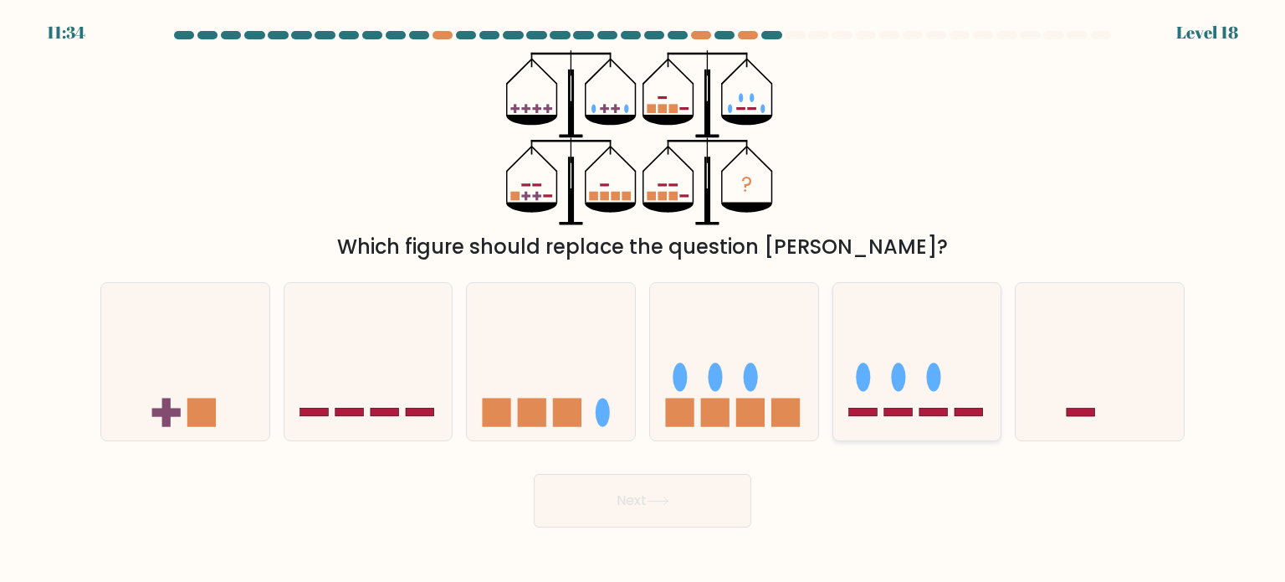
click at [866, 412] on rect at bounding box center [862, 412] width 28 height 8
click at [643, 300] on input "e." at bounding box center [643, 295] width 1 height 8
radio input "true"
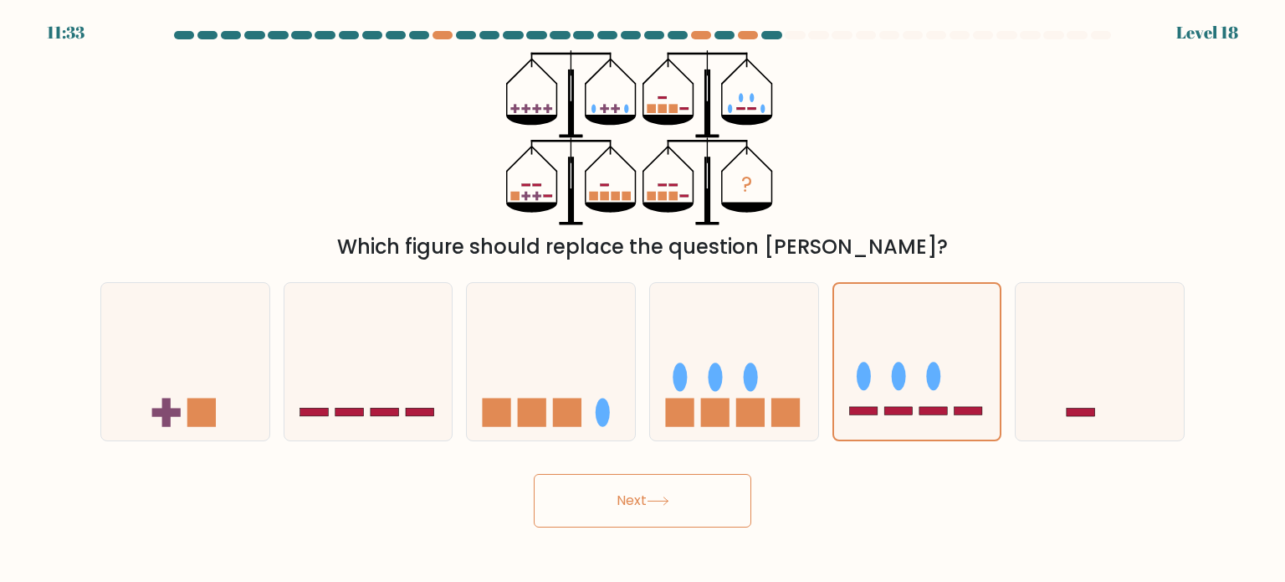
click at [607, 490] on button "Next" at bounding box center [643, 501] width 218 height 54
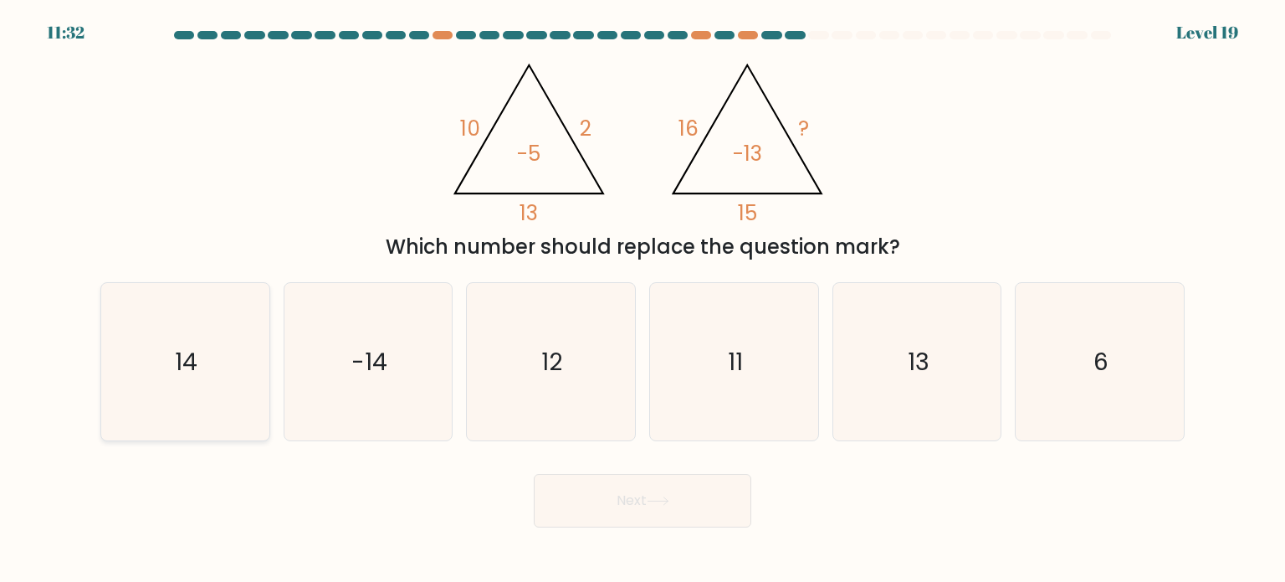
click at [203, 370] on icon "14" at bounding box center [184, 361] width 157 height 157
click at [643, 300] on input "a. 14" at bounding box center [643, 295] width 1 height 8
radio input "true"
click at [606, 488] on button "Next" at bounding box center [643, 501] width 218 height 54
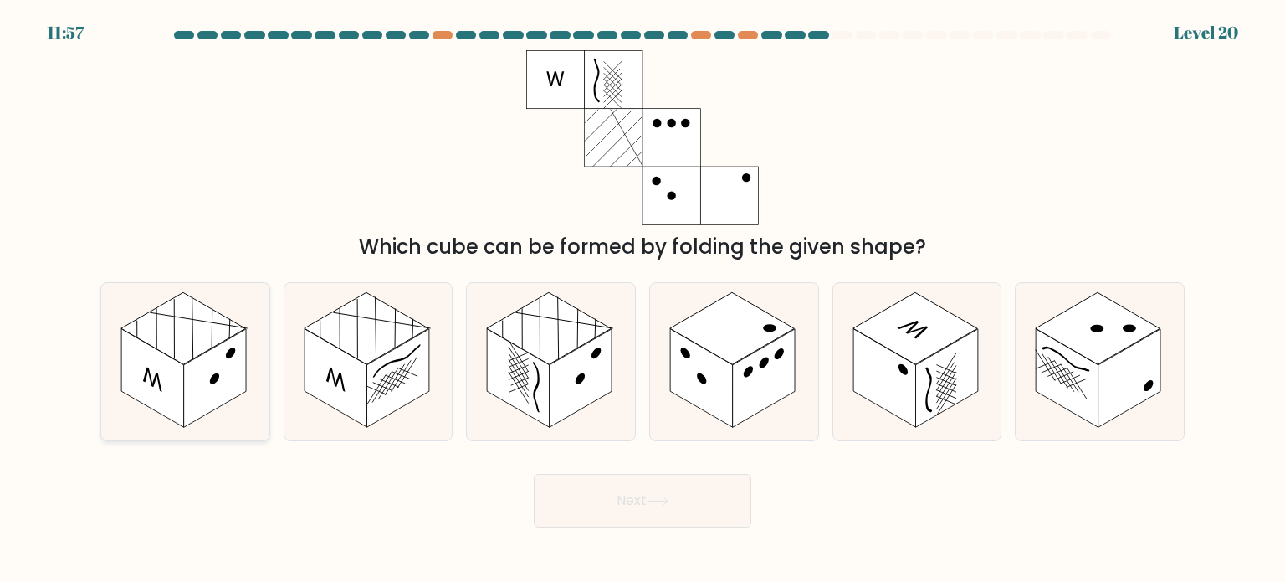
click at [170, 347] on rect at bounding box center [183, 328] width 125 height 72
click at [643, 300] on input "a." at bounding box center [643, 295] width 1 height 8
radio input "true"
click at [645, 495] on button "Next" at bounding box center [643, 501] width 218 height 54
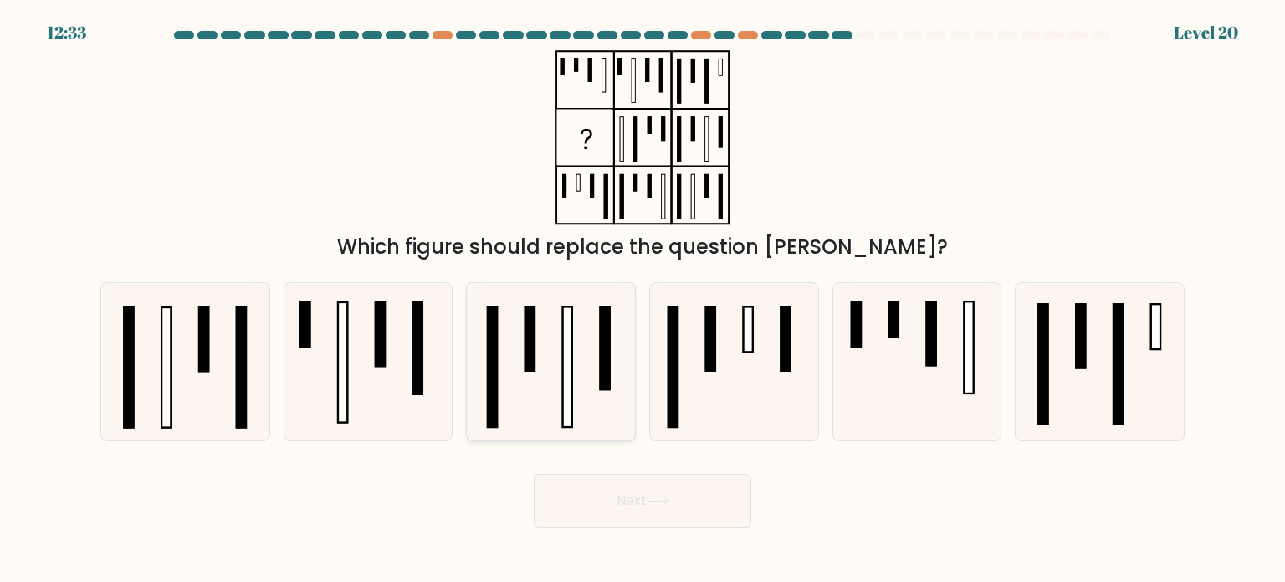
click at [565, 385] on rect at bounding box center [567, 366] width 9 height 120
click at [643, 300] on input "c." at bounding box center [643, 295] width 1 height 8
radio input "true"
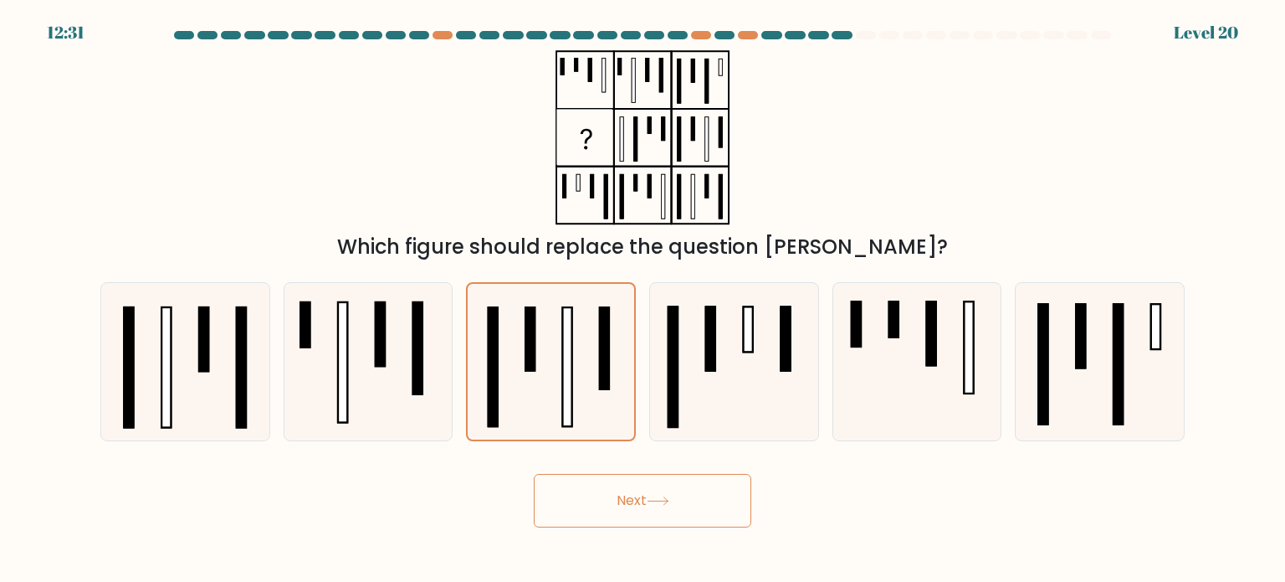
click at [651, 511] on button "Next" at bounding box center [643, 501] width 218 height 54
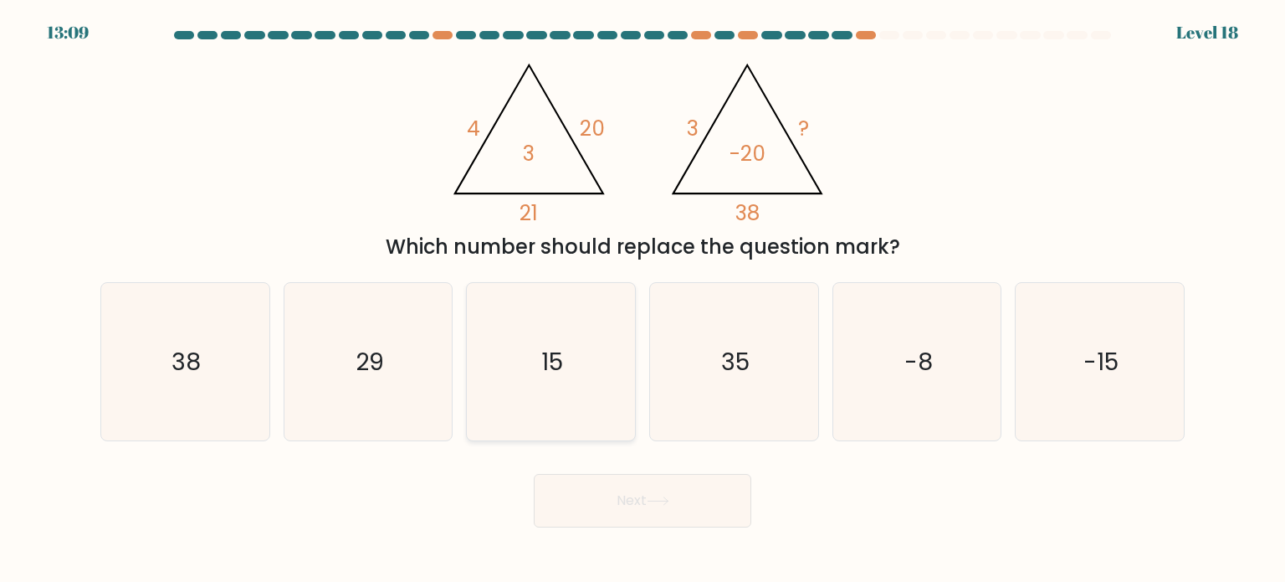
click at [547, 360] on text "15" at bounding box center [553, 360] width 22 height 33
click at [643, 300] on input "c. 15" at bounding box center [643, 295] width 1 height 8
radio input "true"
click at [674, 500] on button "Next" at bounding box center [643, 501] width 218 height 54
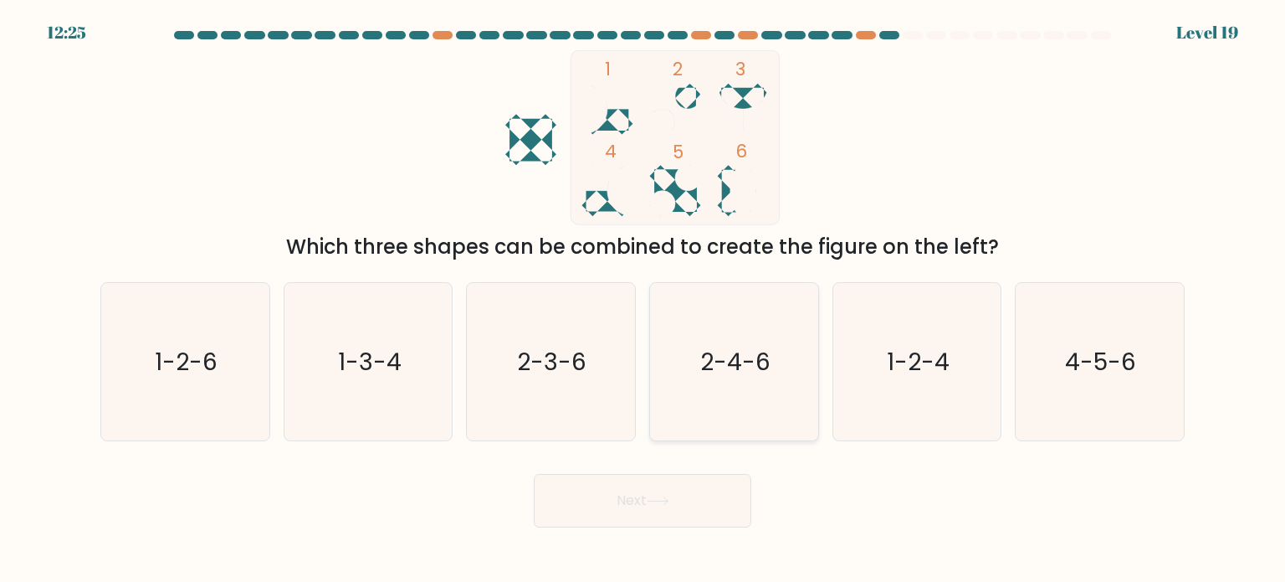
click at [743, 361] on text "2-4-6" at bounding box center [735, 360] width 70 height 33
click at [643, 300] on input "d. 2-4-6" at bounding box center [643, 295] width 1 height 8
radio input "true"
click at [694, 472] on div "Next" at bounding box center [642, 494] width 1105 height 66
click at [654, 532] on body "12:21 Level 19" at bounding box center [642, 291] width 1285 height 582
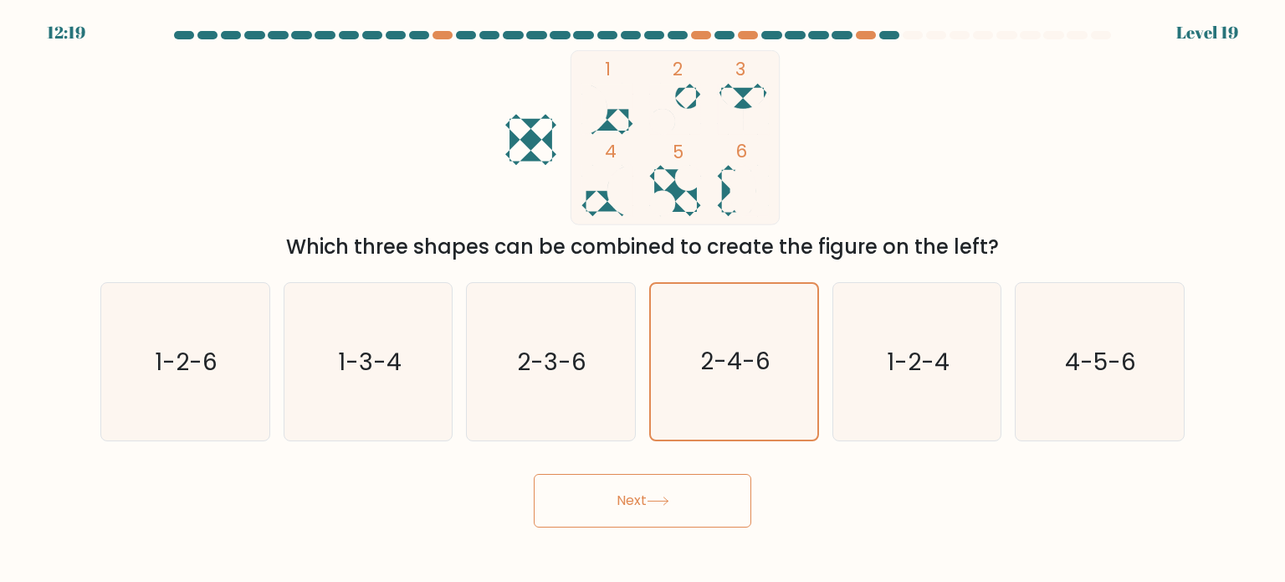
click at [642, 513] on button "Next" at bounding box center [643, 501] width 218 height 54
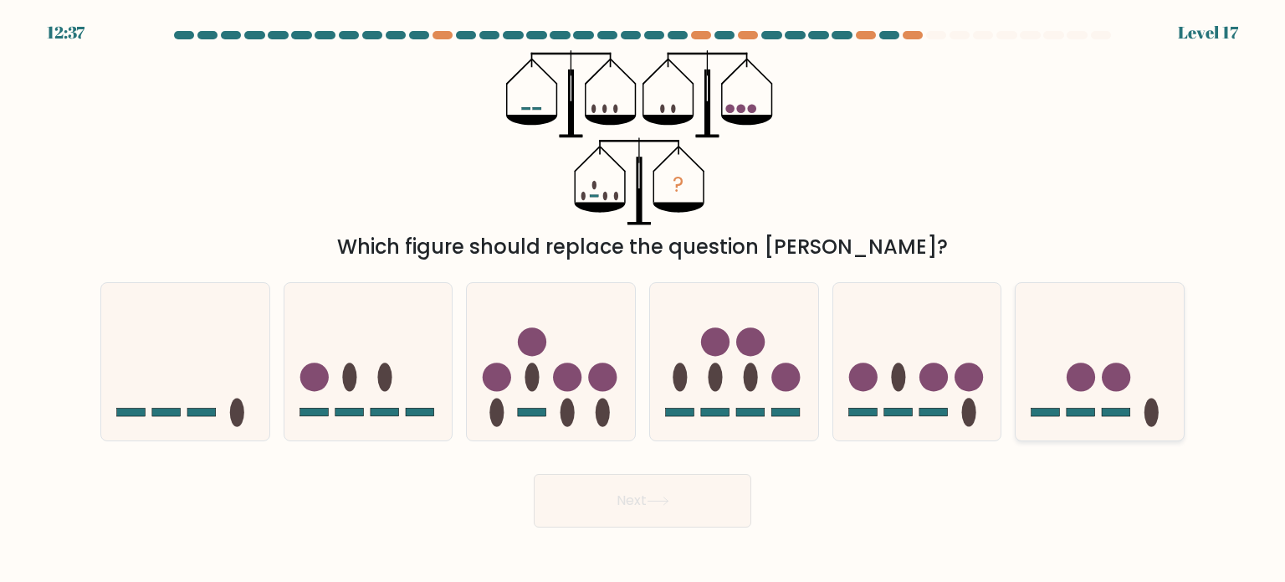
click at [1101, 371] on icon at bounding box center [1100, 361] width 168 height 139
click at [643, 300] on input "f." at bounding box center [643, 295] width 1 height 8
radio input "true"
click at [707, 500] on button "Next" at bounding box center [643, 501] width 218 height 54
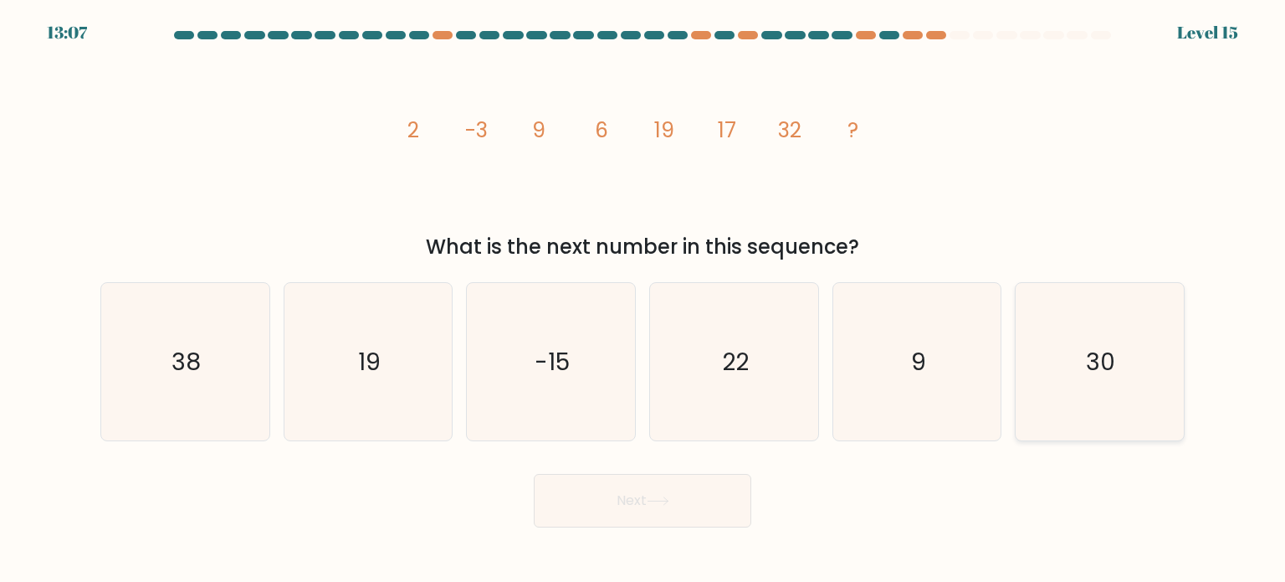
click at [1100, 361] on text "30" at bounding box center [1101, 360] width 29 height 33
click at [643, 300] on input "f. 30" at bounding box center [643, 295] width 1 height 8
radio input "true"
click at [717, 490] on button "Next" at bounding box center [643, 501] width 218 height 54
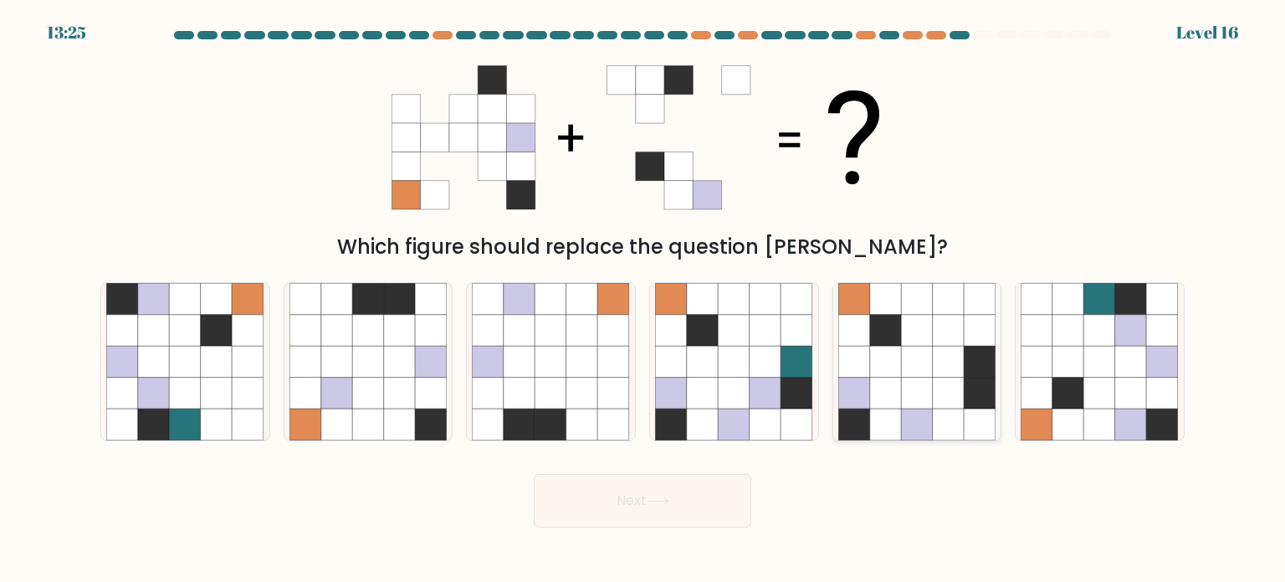
click at [913, 351] on icon at bounding box center [917, 362] width 32 height 32
click at [643, 300] on input "e." at bounding box center [643, 295] width 1 height 8
radio input "true"
click at [664, 484] on button "Next" at bounding box center [643, 501] width 218 height 54
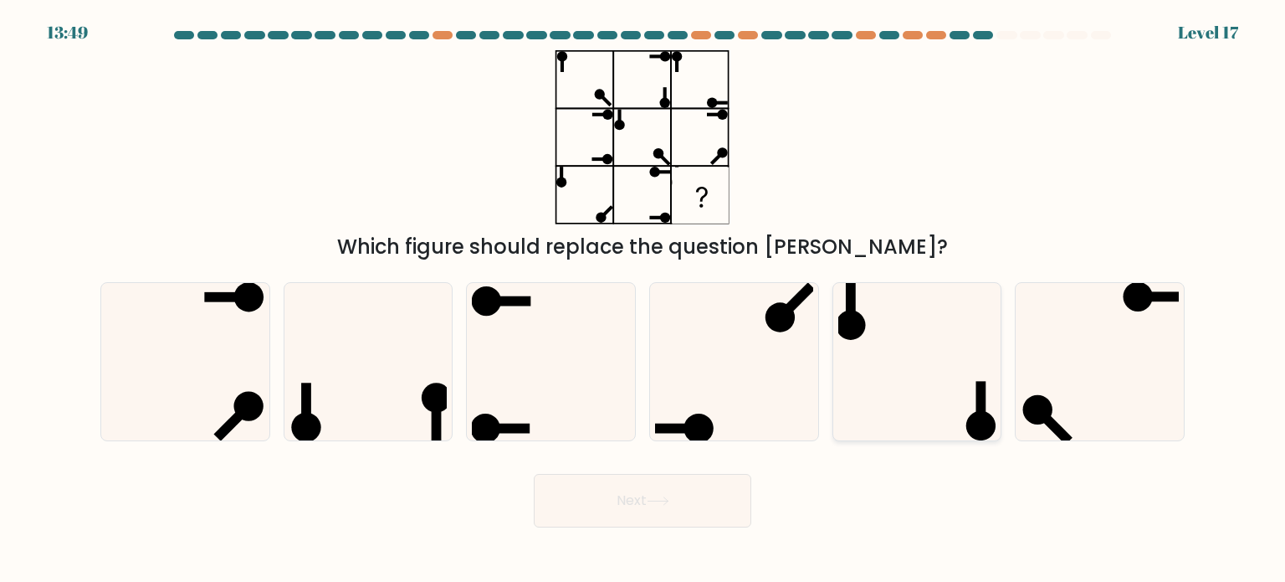
click at [907, 387] on icon at bounding box center [916, 361] width 157 height 157
click at [643, 300] on input "e." at bounding box center [643, 295] width 1 height 8
radio input "true"
click at [700, 505] on button "Next" at bounding box center [643, 501] width 218 height 54
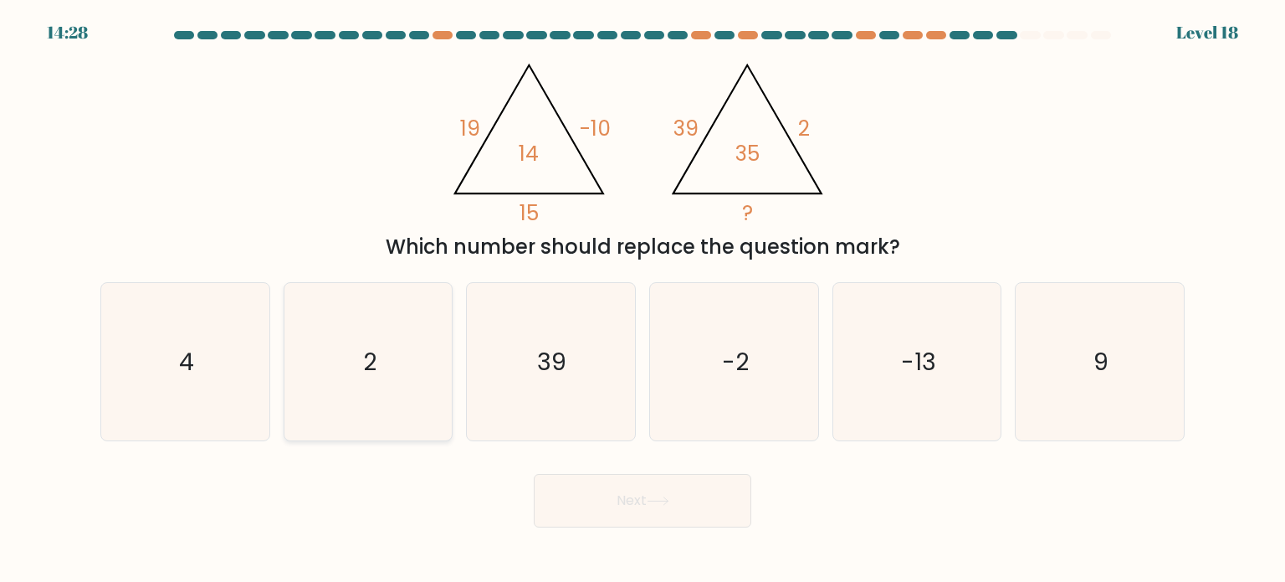
click at [387, 363] on icon "2" at bounding box center [368, 361] width 157 height 157
click at [643, 300] on input "b. 2" at bounding box center [643, 295] width 1 height 8
radio input "true"
click at [618, 486] on button "Next" at bounding box center [643, 501] width 218 height 54
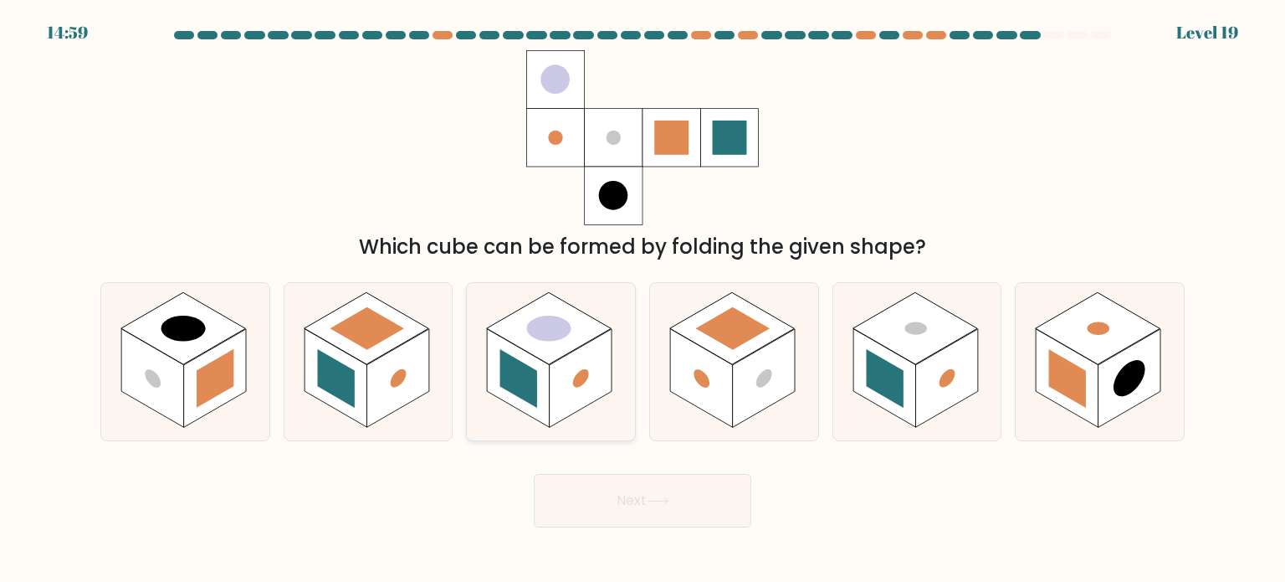
click at [555, 379] on rect at bounding box center [581, 378] width 63 height 99
click at [643, 300] on input "c." at bounding box center [643, 295] width 1 height 8
radio input "true"
click at [633, 510] on button "Next" at bounding box center [643, 501] width 218 height 54
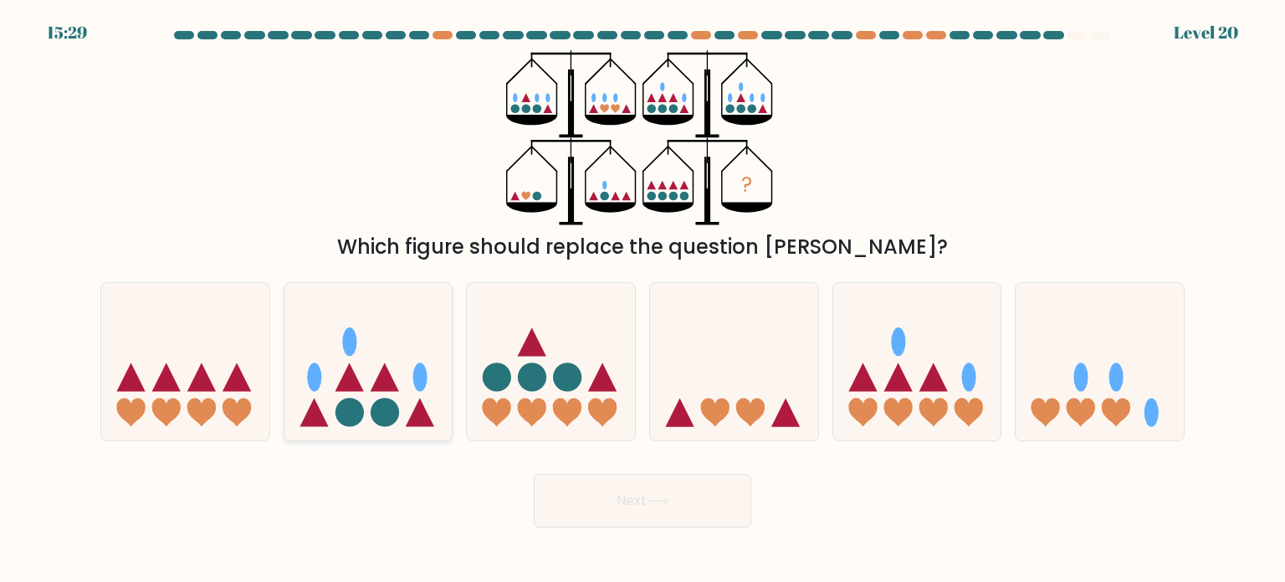
click at [333, 408] on icon at bounding box center [368, 361] width 168 height 139
click at [643, 300] on input "b." at bounding box center [643, 295] width 1 height 8
radio input "true"
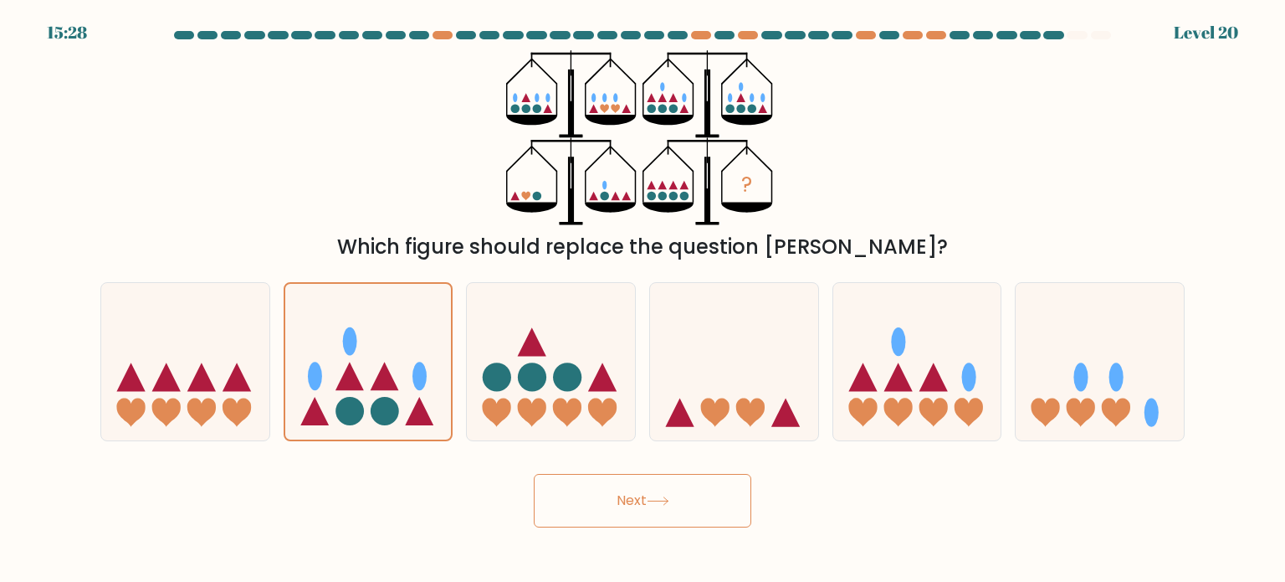
click at [596, 485] on button "Next" at bounding box center [643, 501] width 218 height 54
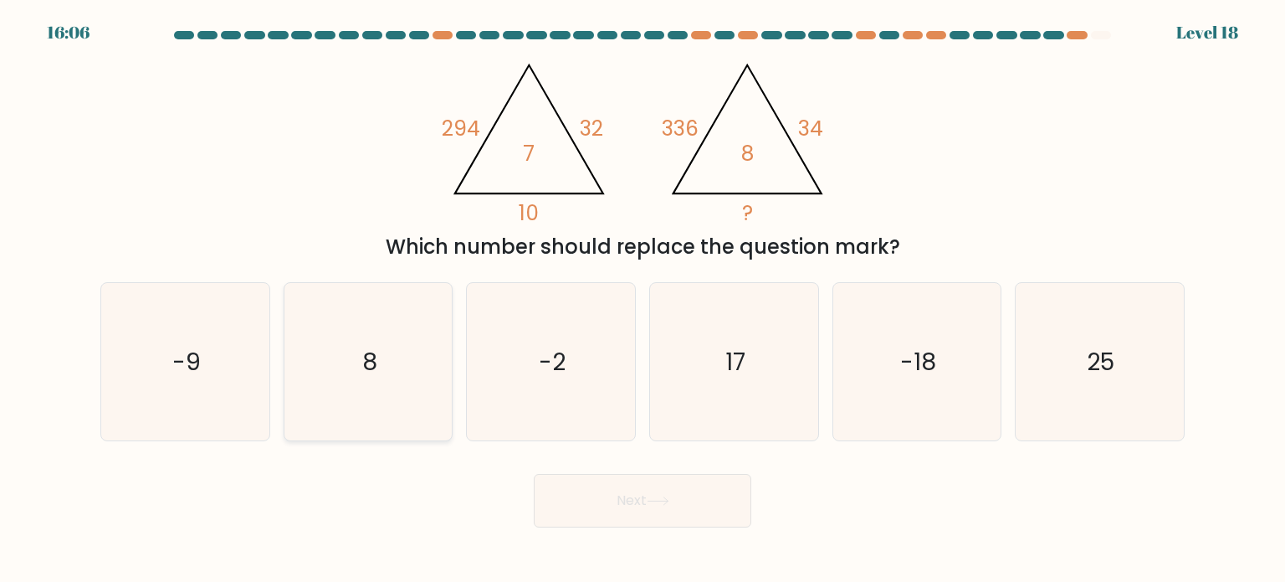
click at [402, 356] on icon "8" at bounding box center [368, 361] width 157 height 157
click at [643, 300] on input "b. 8" at bounding box center [643, 295] width 1 height 8
radio input "true"
click at [735, 386] on icon "17" at bounding box center [733, 361] width 157 height 157
click at [643, 300] on input "d. 17" at bounding box center [643, 295] width 1 height 8
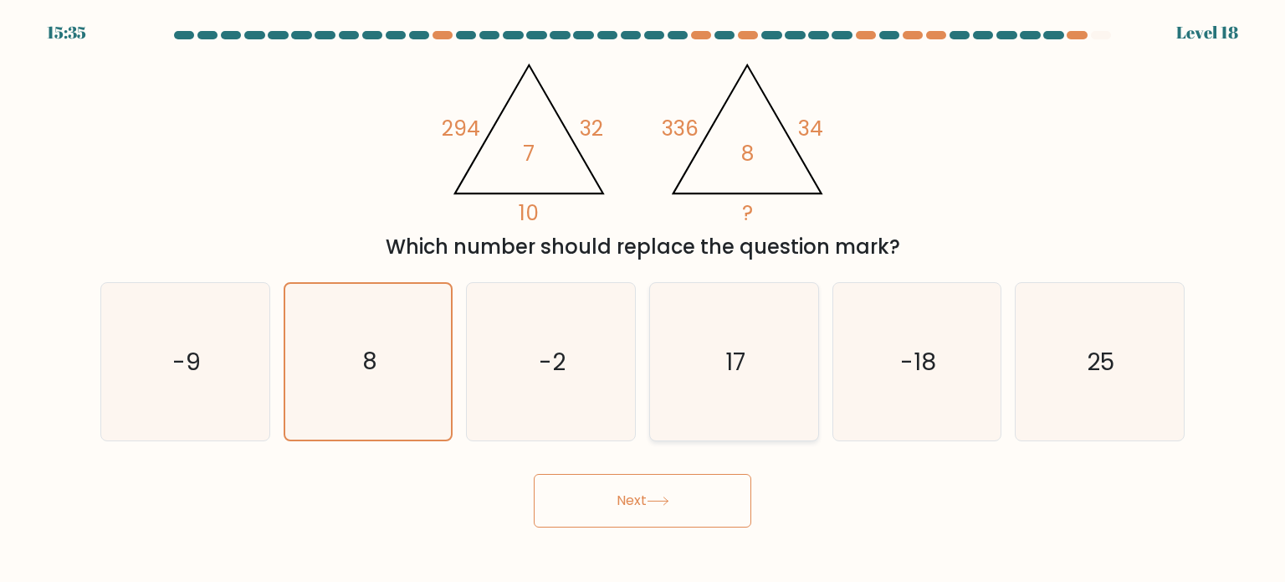
radio input "true"
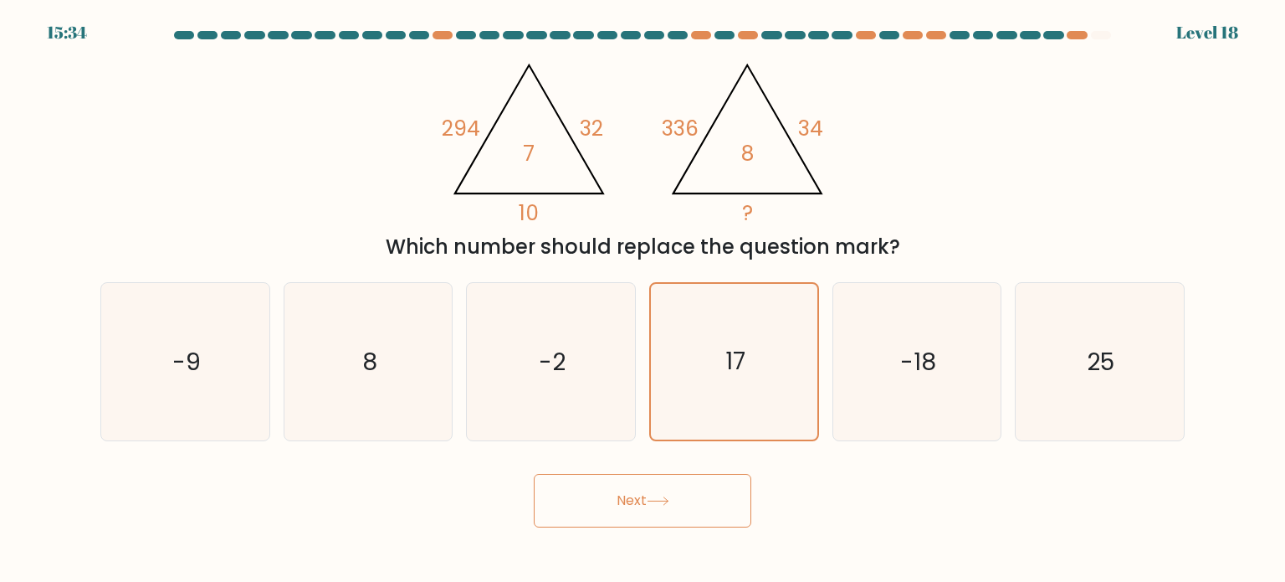
click at [644, 514] on button "Next" at bounding box center [643, 501] width 218 height 54
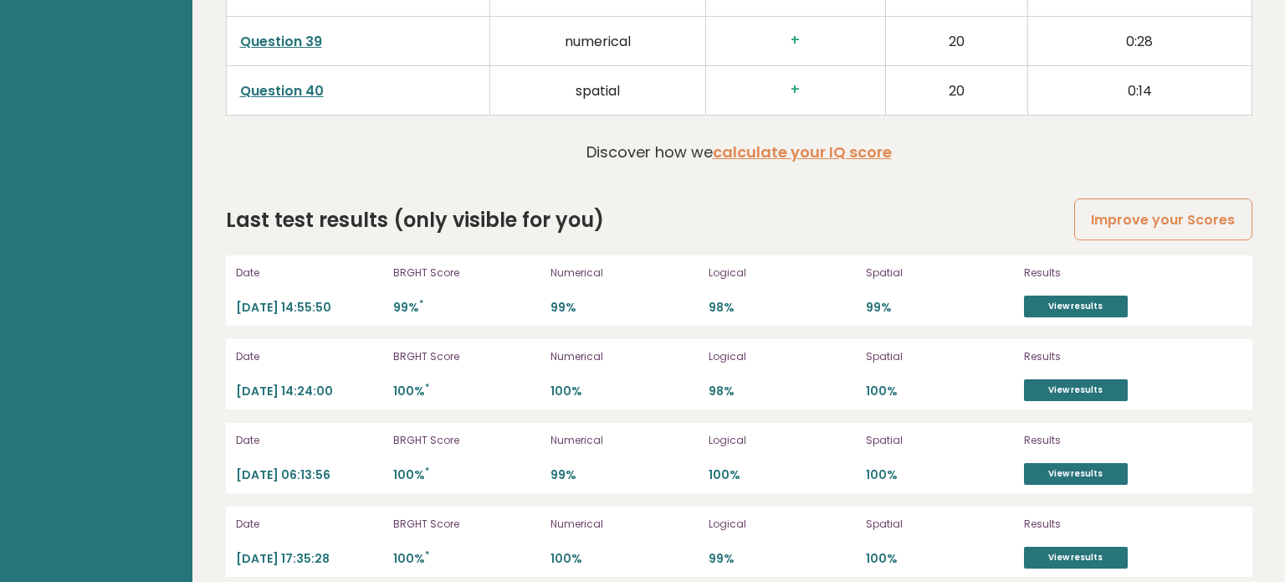
scroll to position [4549, 0]
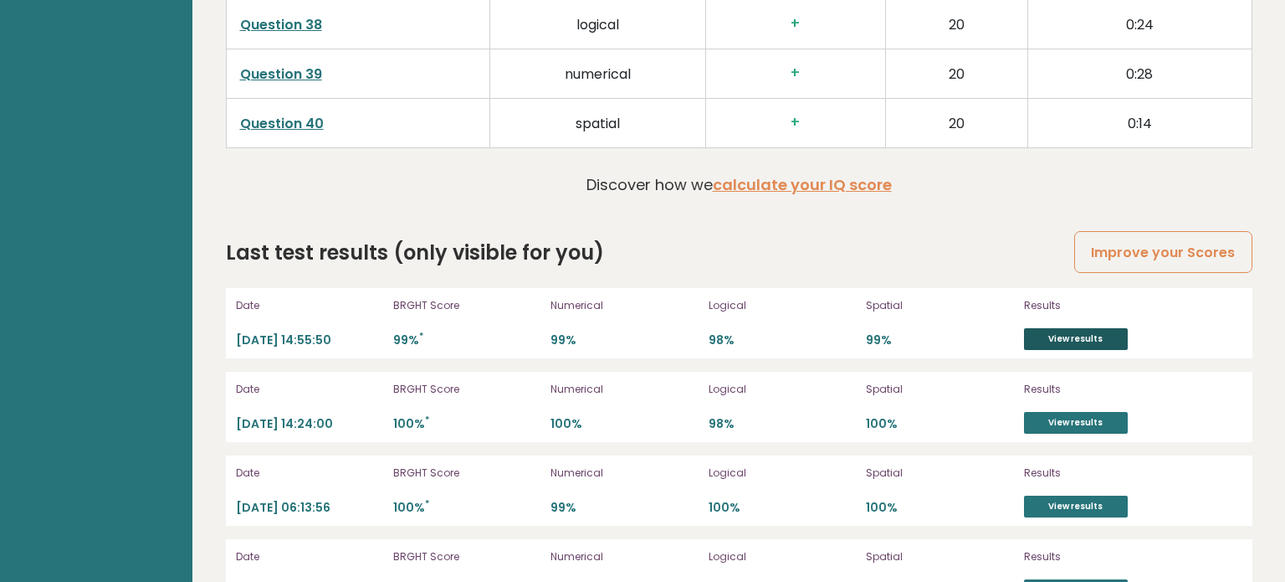
click at [1079, 328] on link "View results" at bounding box center [1076, 339] width 104 height 22
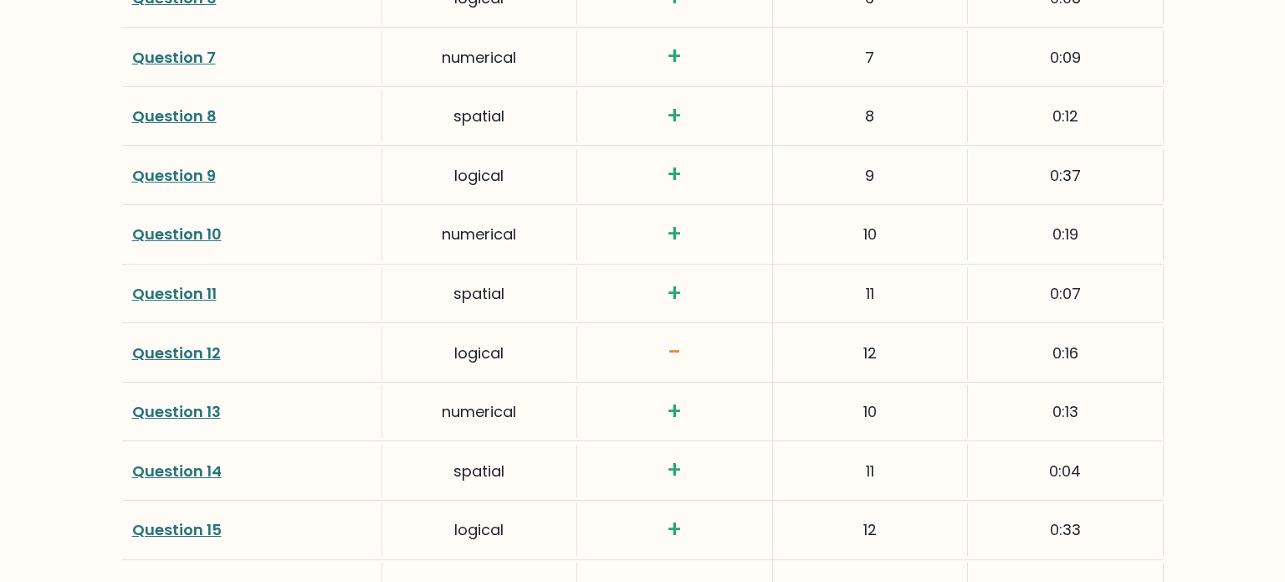
scroll to position [2757, 0]
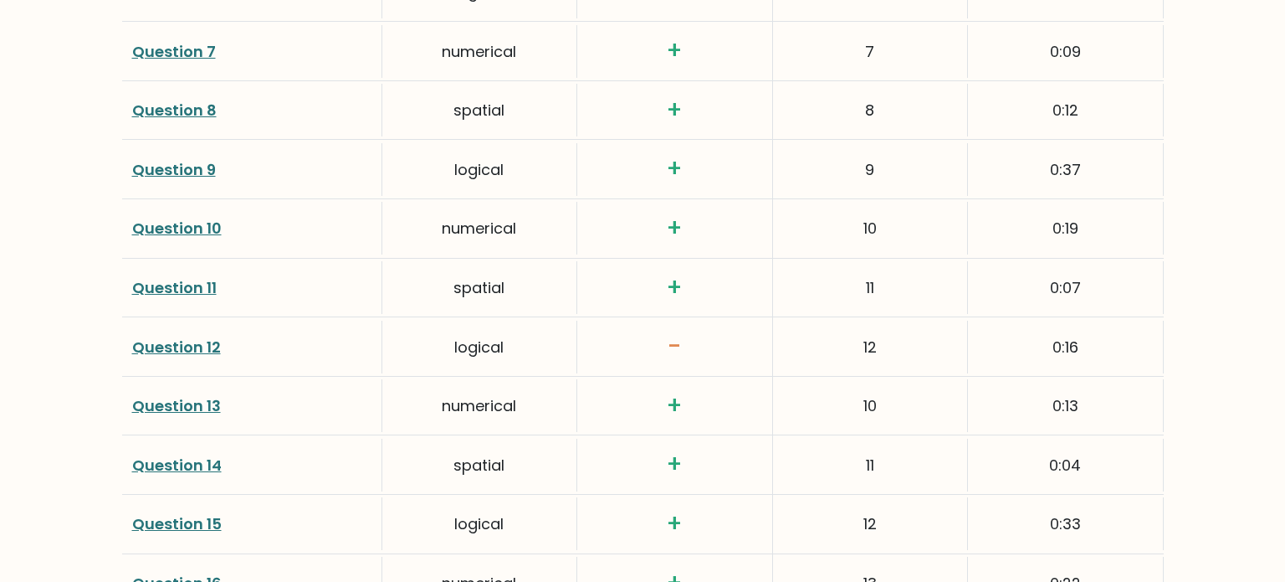
click at [212, 343] on link "Question 12" at bounding box center [176, 346] width 89 height 21
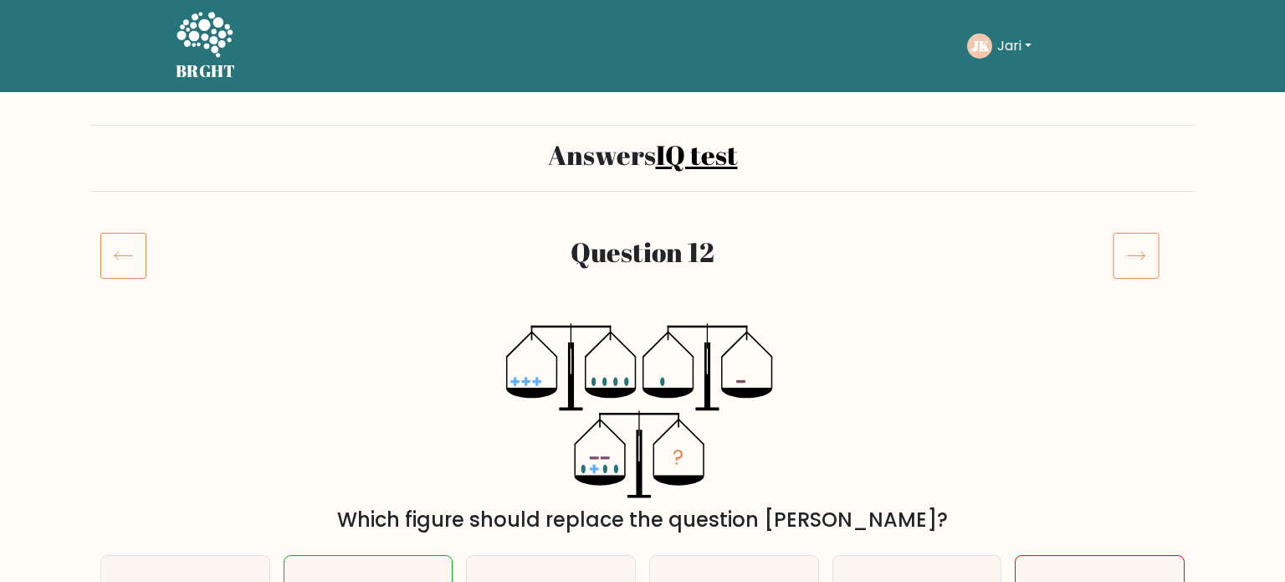
click at [210, 52] on icon at bounding box center [205, 36] width 58 height 50
